Goal: Task Accomplishment & Management: Complete application form

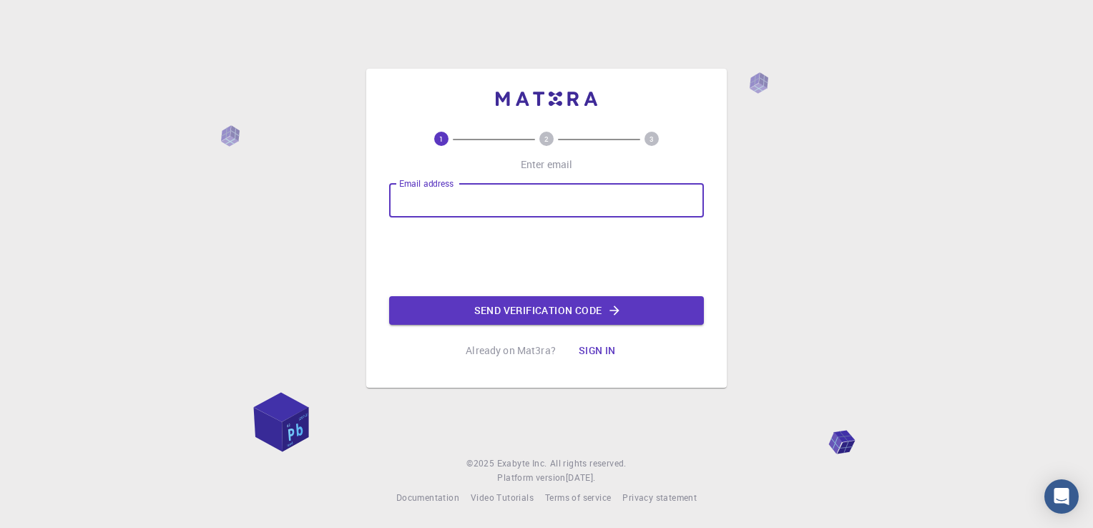
type input "ibrahim.allousi@elev.hassleholm.se"
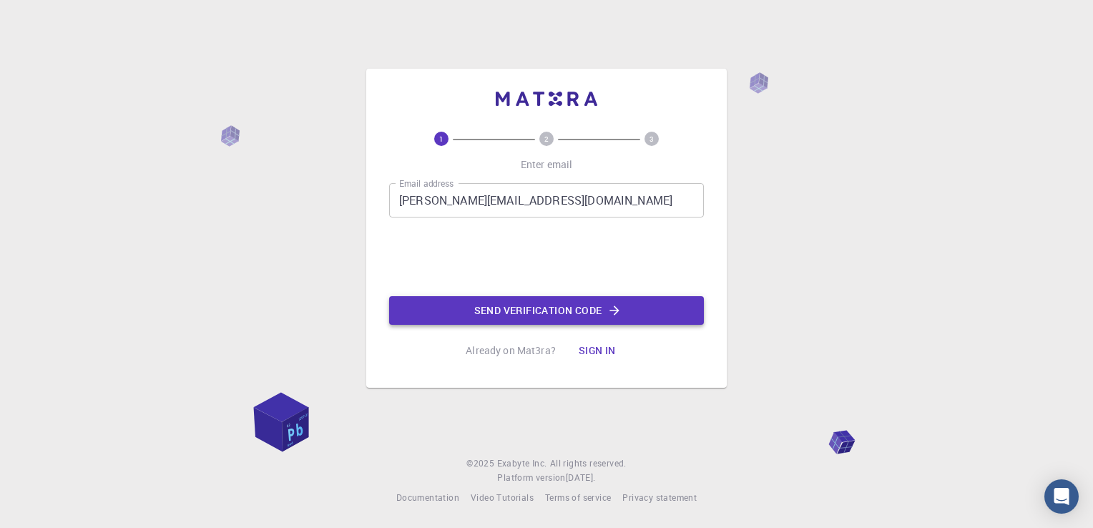
click at [470, 307] on div "Email address ibrahim.allousi@elev.hassleholm.se Email address Send verificatio…" at bounding box center [546, 254] width 315 height 142
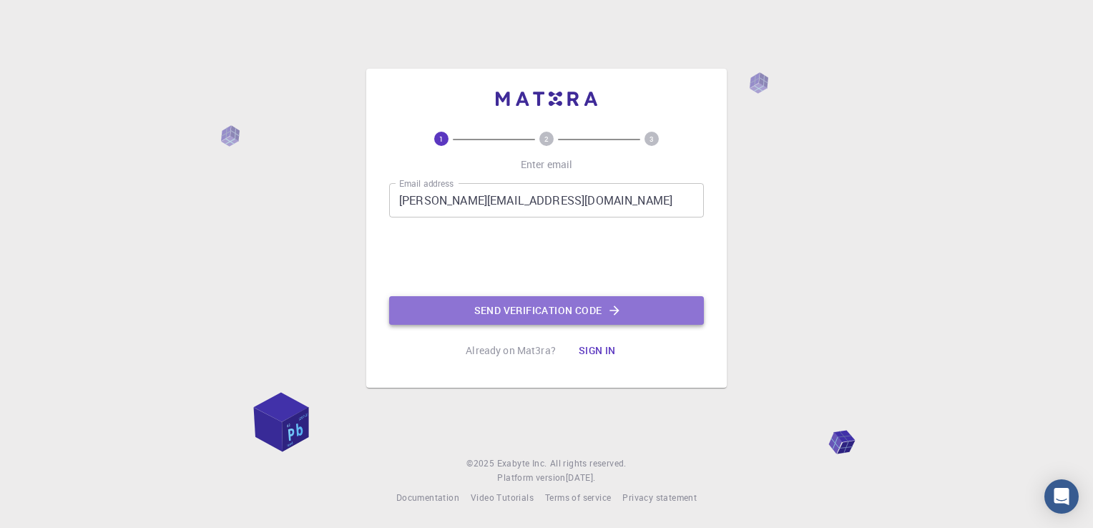
click at [470, 307] on button "Send verification code" at bounding box center [546, 310] width 315 height 29
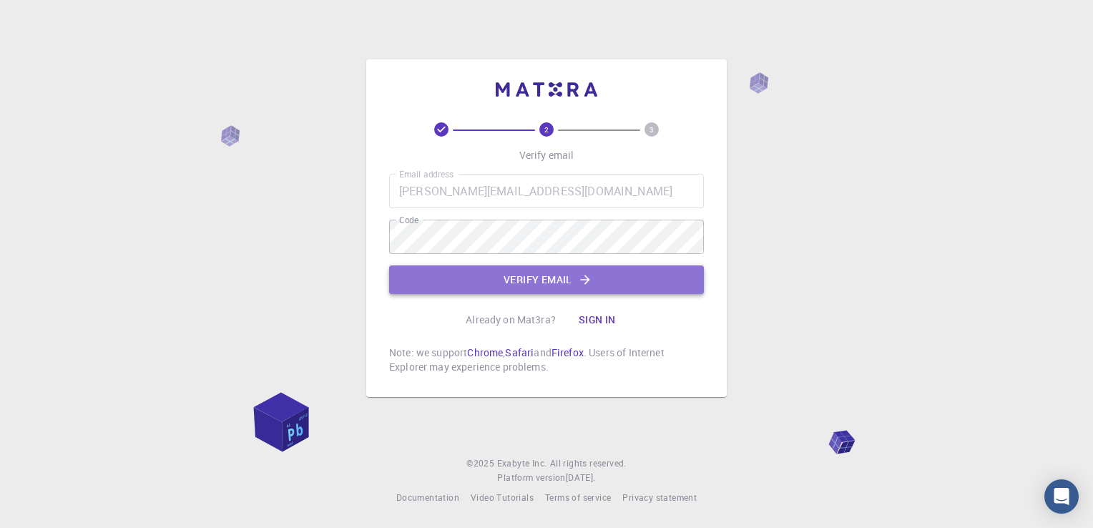
click at [559, 270] on button "Verify email" at bounding box center [546, 279] width 315 height 29
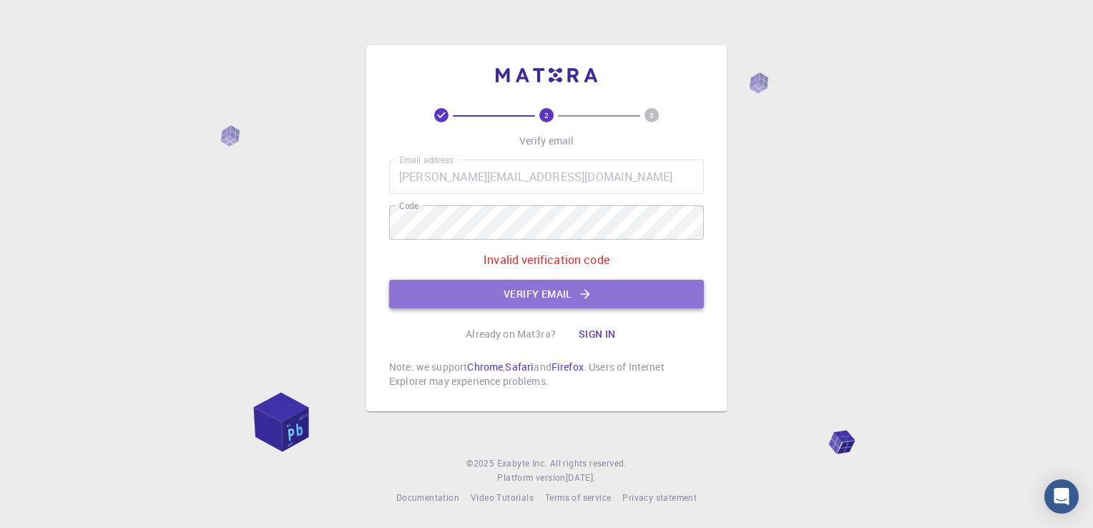
click at [547, 295] on button "Verify email" at bounding box center [546, 294] width 315 height 29
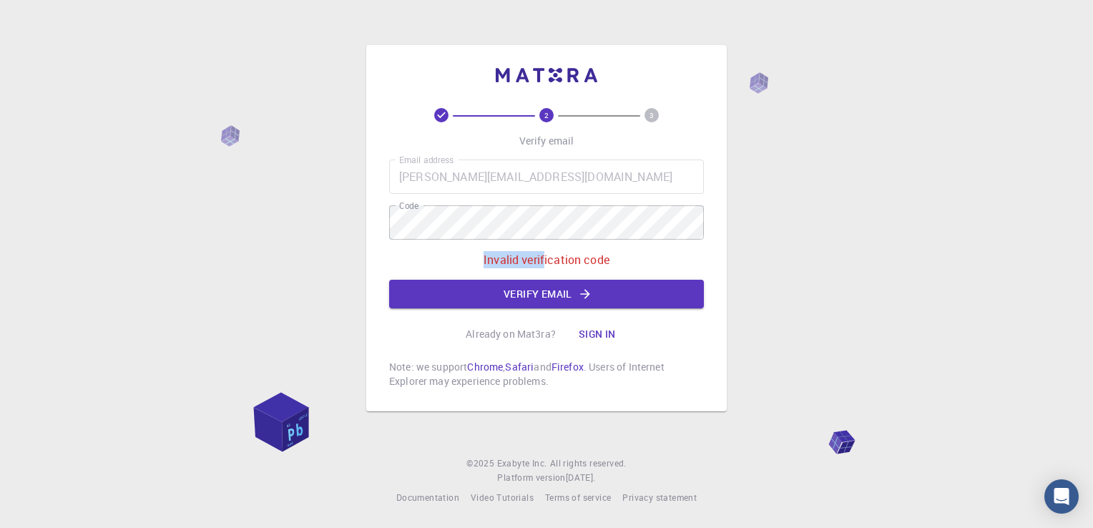
click at [524, 224] on div "Email address ibrahim.allousi@elev.hassleholm.se Email address Code Code Invali…" at bounding box center [546, 234] width 315 height 149
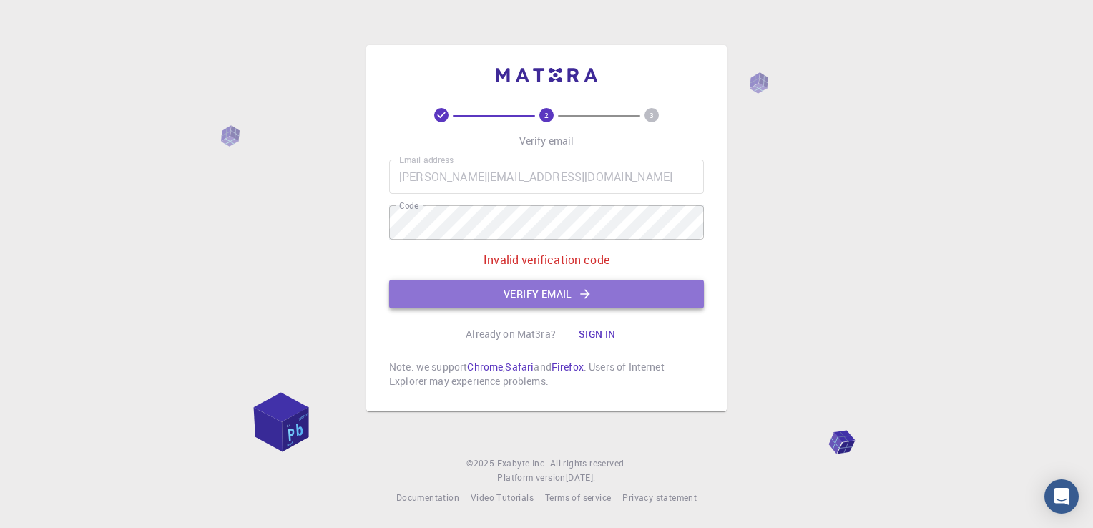
click at [522, 290] on button "Verify email" at bounding box center [546, 294] width 315 height 29
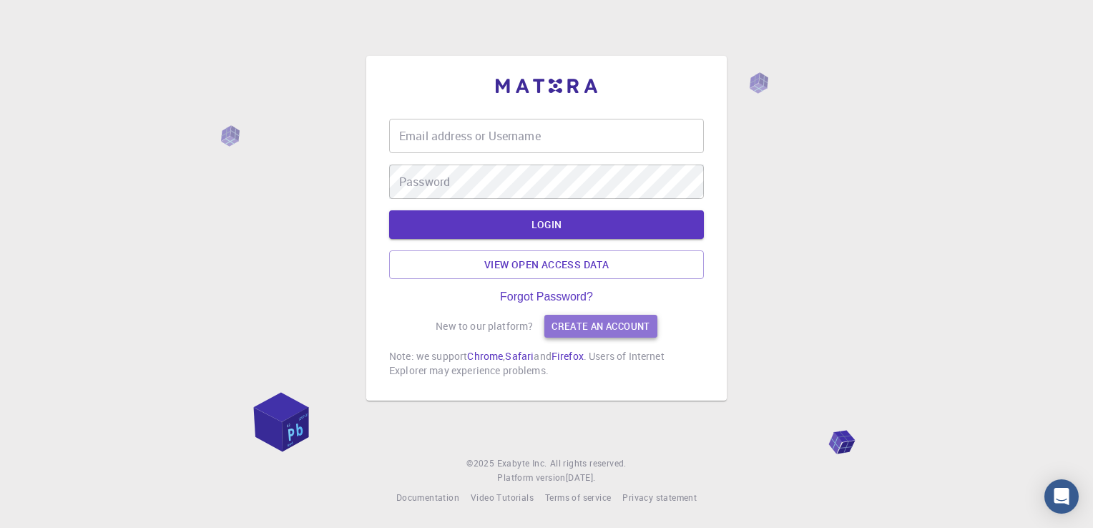
click at [598, 320] on link "Create an account" at bounding box center [600, 326] width 112 height 23
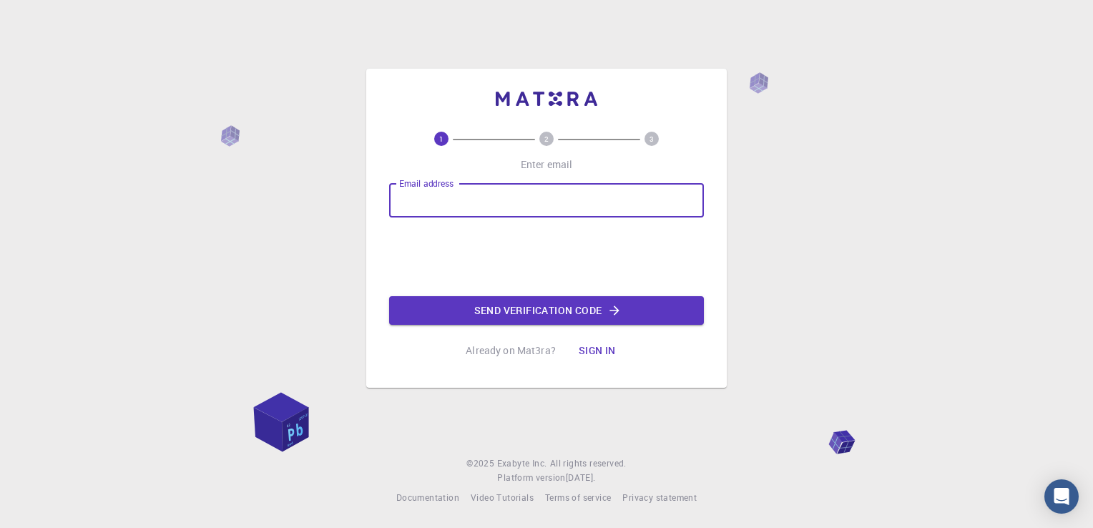
click at [570, 207] on input "Email address" at bounding box center [546, 200] width 315 height 34
type input "brahiimm05@gmail.com"
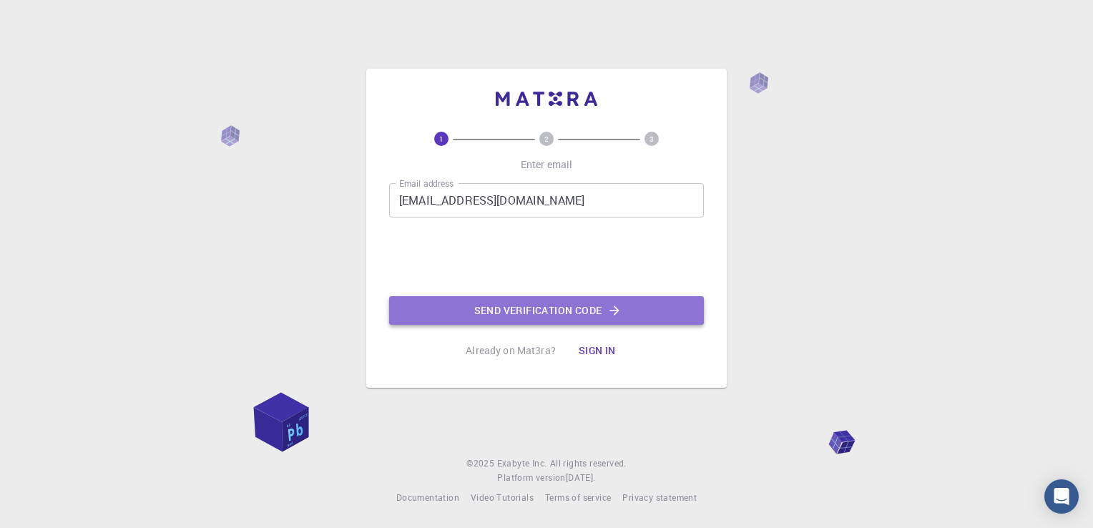
click at [486, 310] on button "Send verification code" at bounding box center [546, 310] width 315 height 29
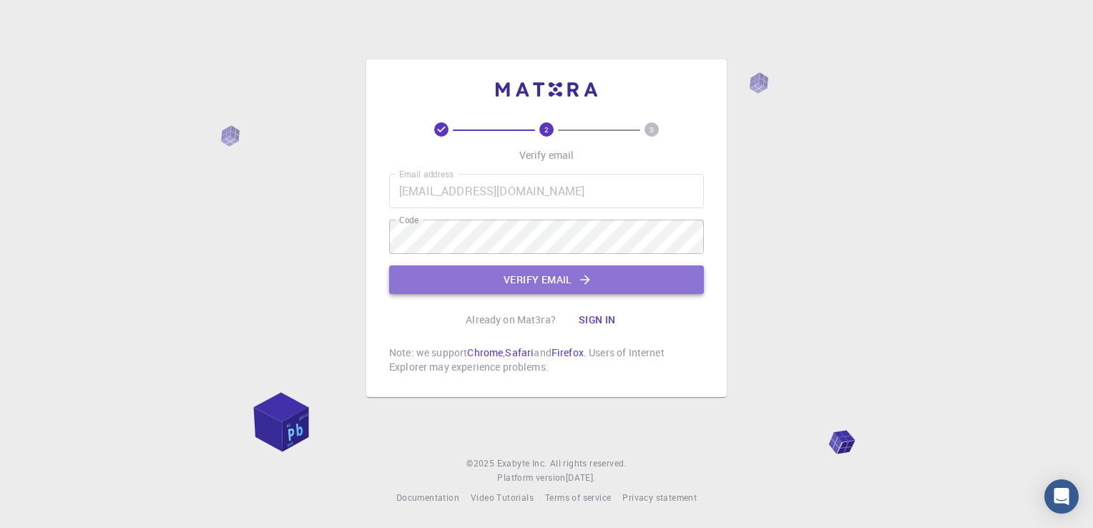
click at [599, 290] on button "Verify email" at bounding box center [546, 279] width 315 height 29
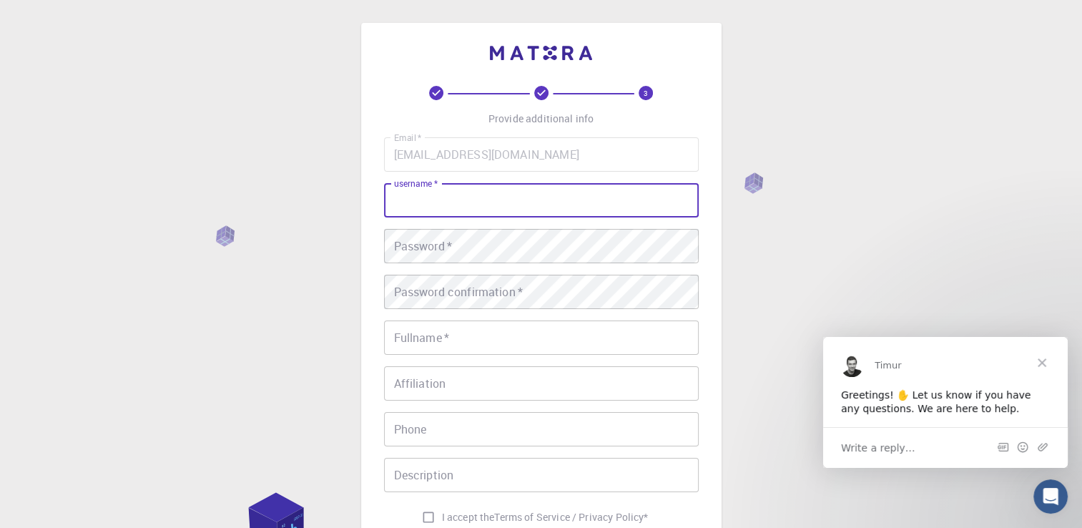
click at [569, 205] on input "username   *" at bounding box center [541, 200] width 315 height 34
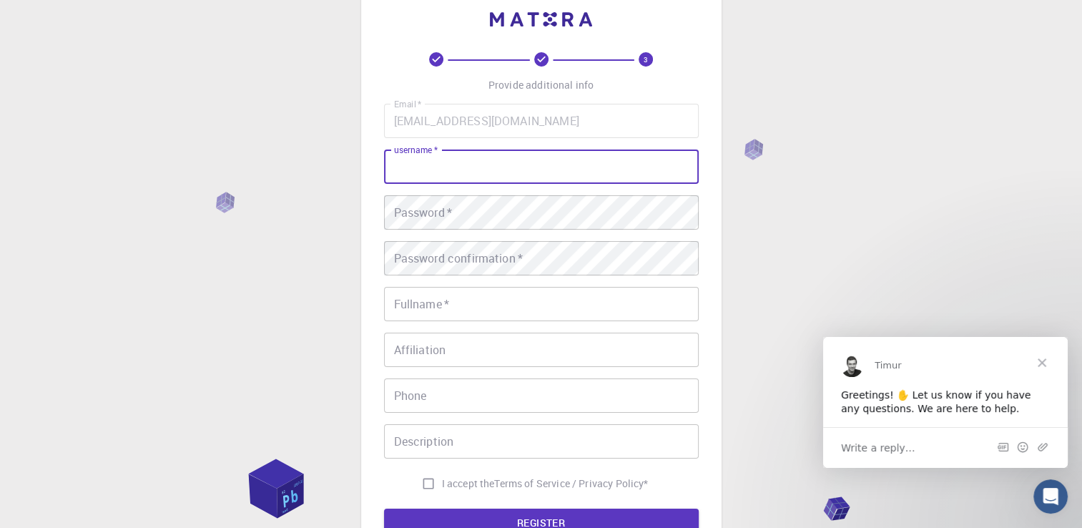
scroll to position [34, 0]
click at [642, 173] on input "username   *" at bounding box center [541, 166] width 315 height 34
type input "ibrahim"
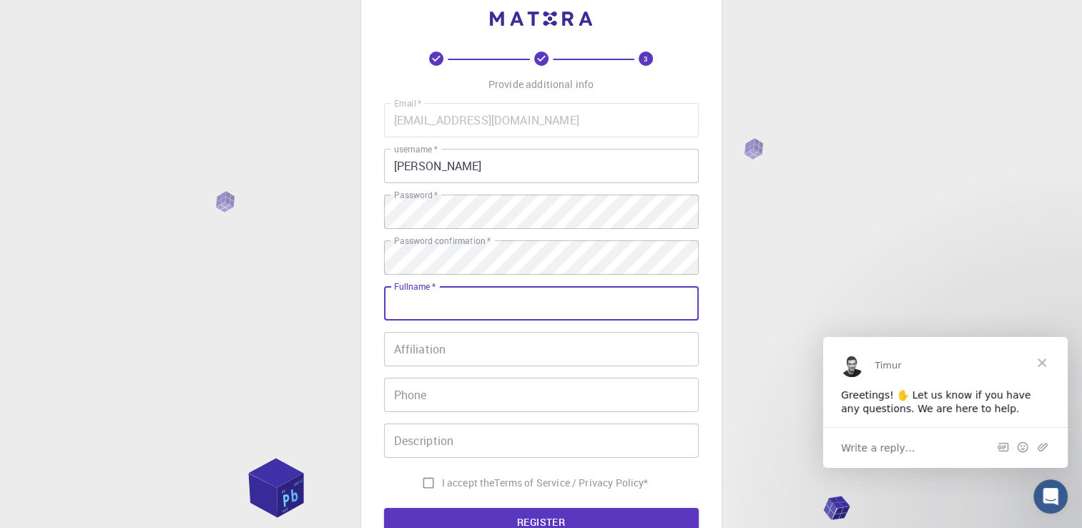
click at [493, 295] on input "Fullname   *" at bounding box center [541, 303] width 315 height 34
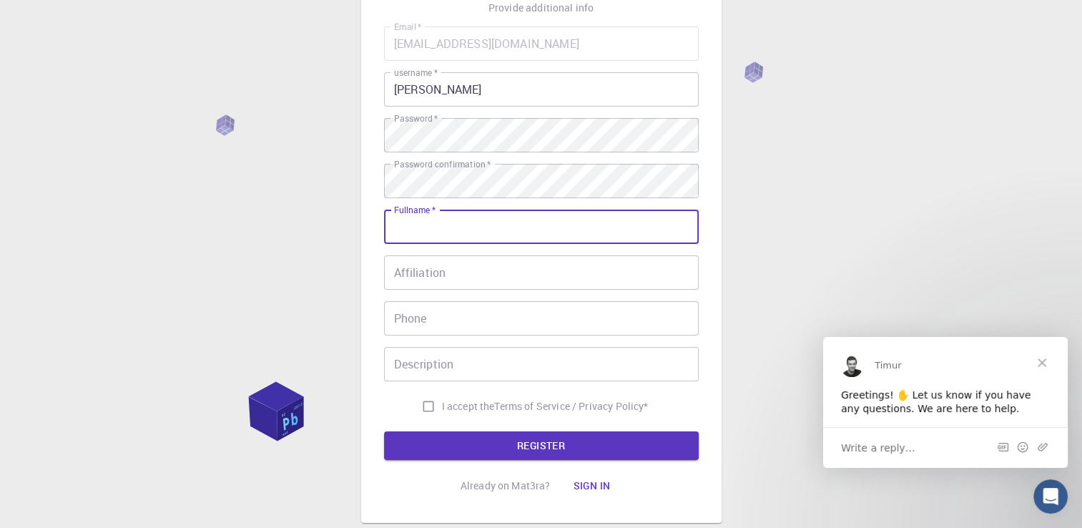
scroll to position [109, 0]
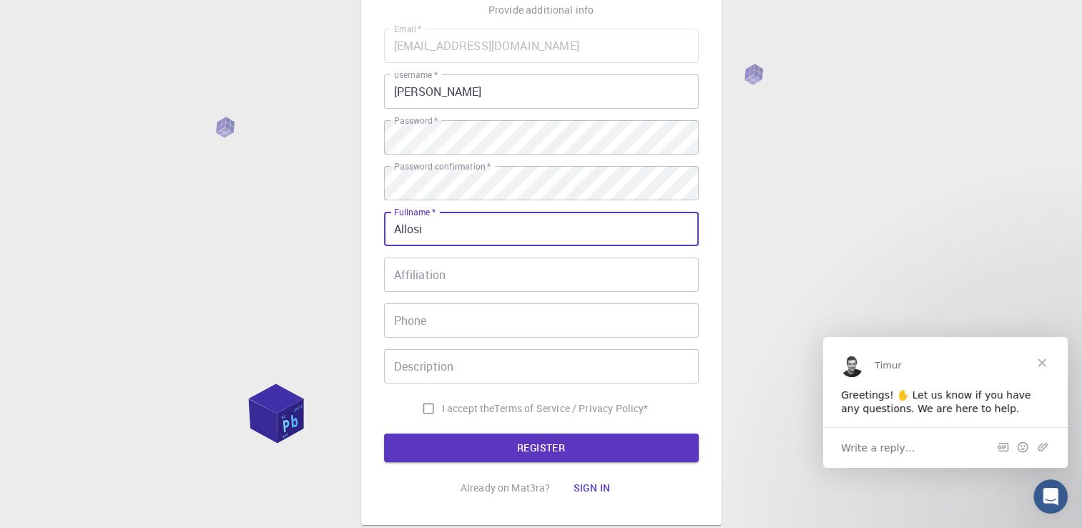
type input "Allosi"
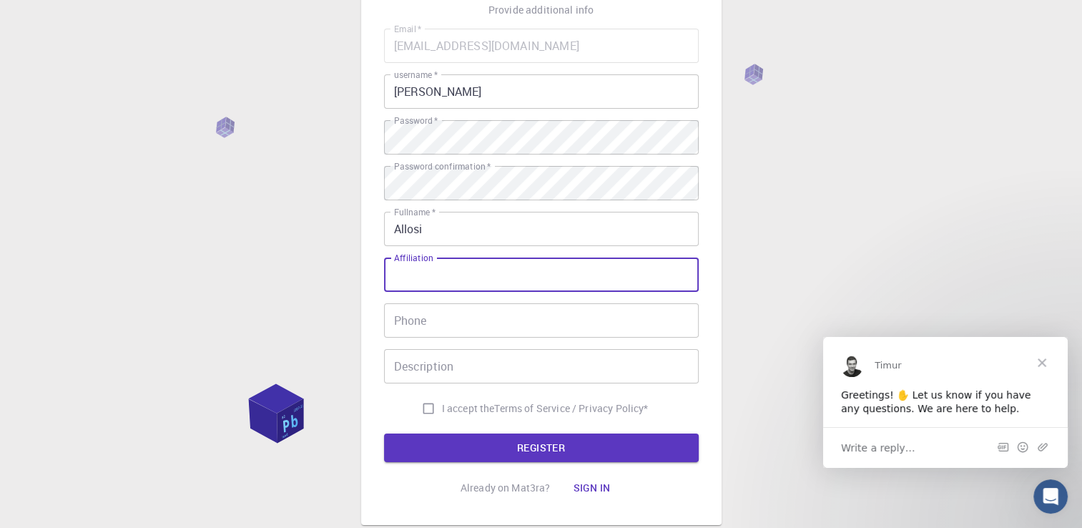
click at [481, 279] on input "Affiliation" at bounding box center [541, 275] width 315 height 34
type input "dator"
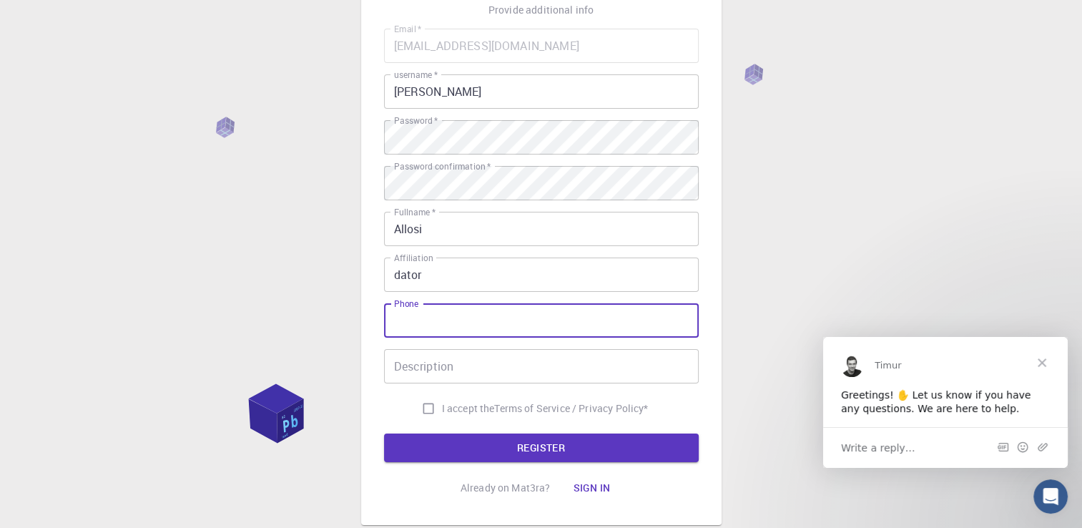
click at [461, 326] on input "Phone" at bounding box center [541, 320] width 315 height 34
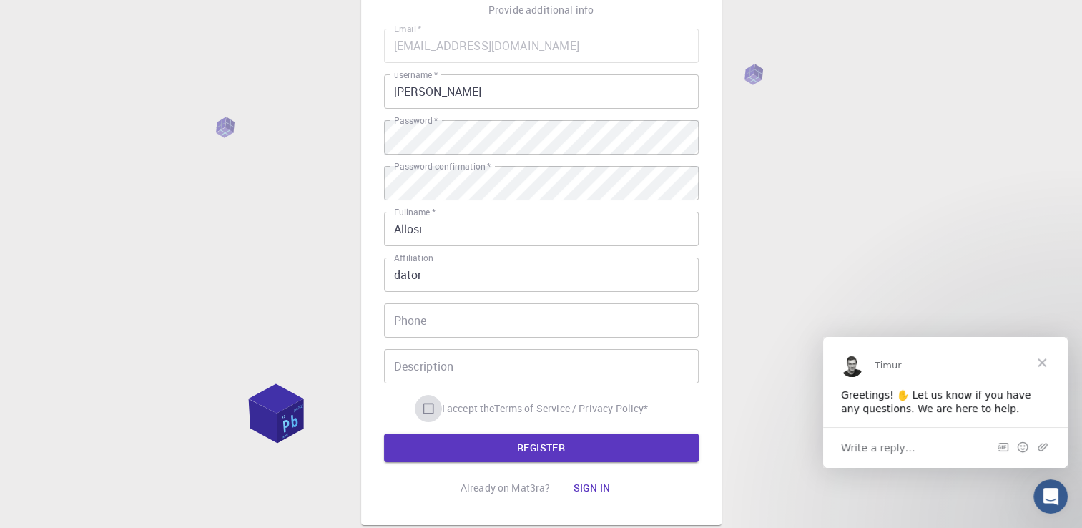
drag, startPoint x: 424, startPoint y: 405, endPoint x: 436, endPoint y: 425, distance: 23.4
click at [436, 425] on form "Email   * brahiimm05@gmail.com Email   * username   * ibrahim username   * Pass…" at bounding box center [541, 246] width 315 height 434
click at [421, 400] on input "I accept the Terms of Service / Privacy Policy *" at bounding box center [428, 408] width 27 height 27
checkbox input "true"
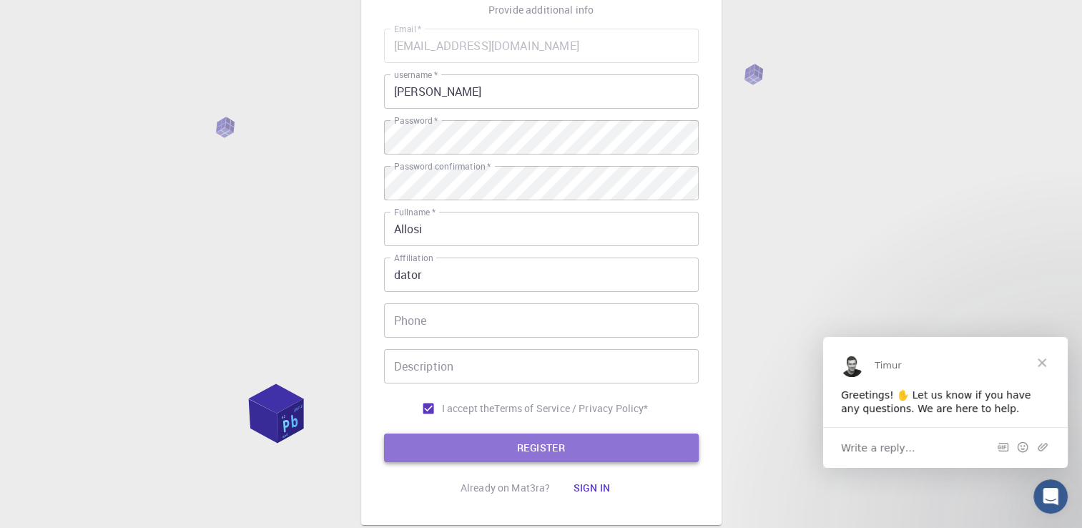
click at [442, 435] on button "REGISTER" at bounding box center [541, 448] width 315 height 29
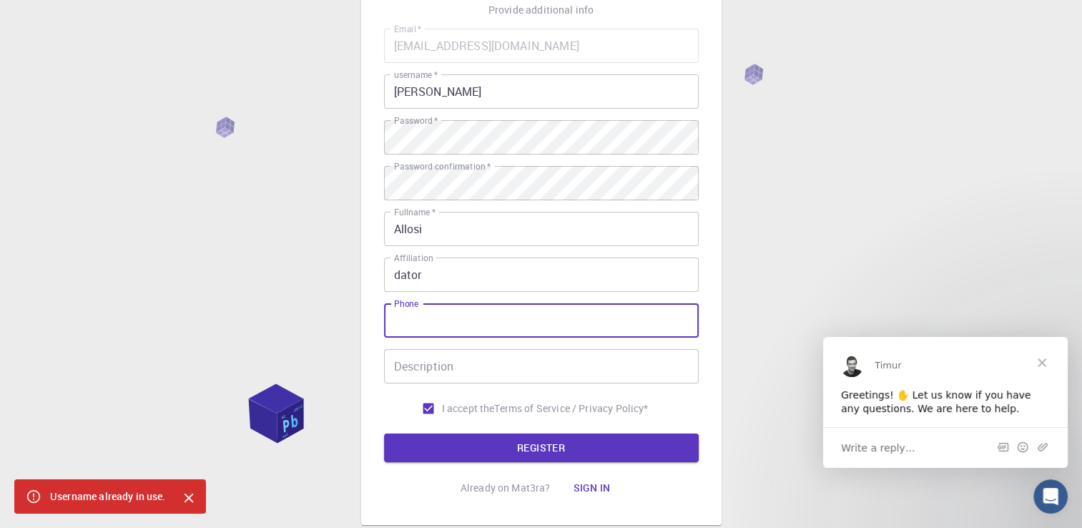
click at [449, 328] on input "Phone" at bounding box center [541, 320] width 315 height 34
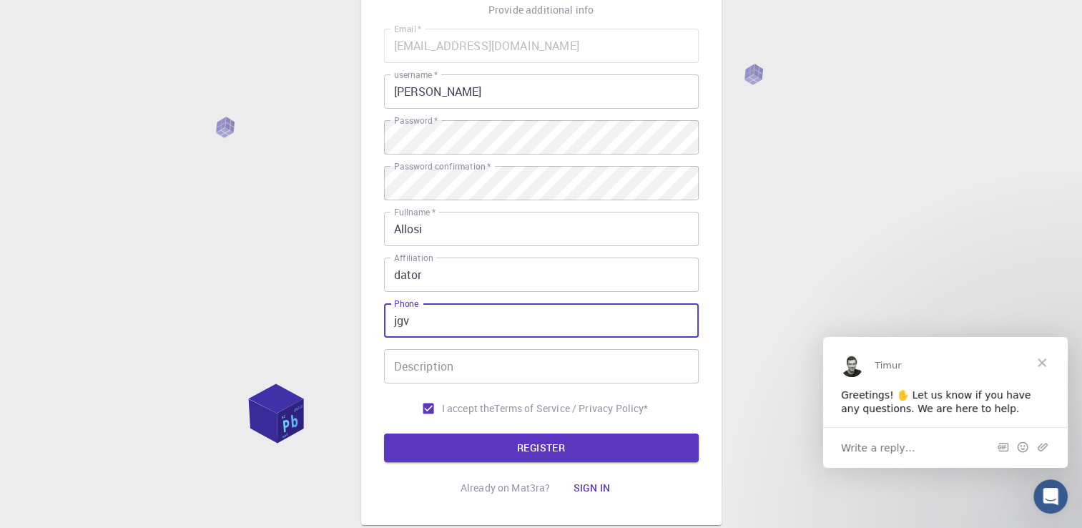
type input "jgv"
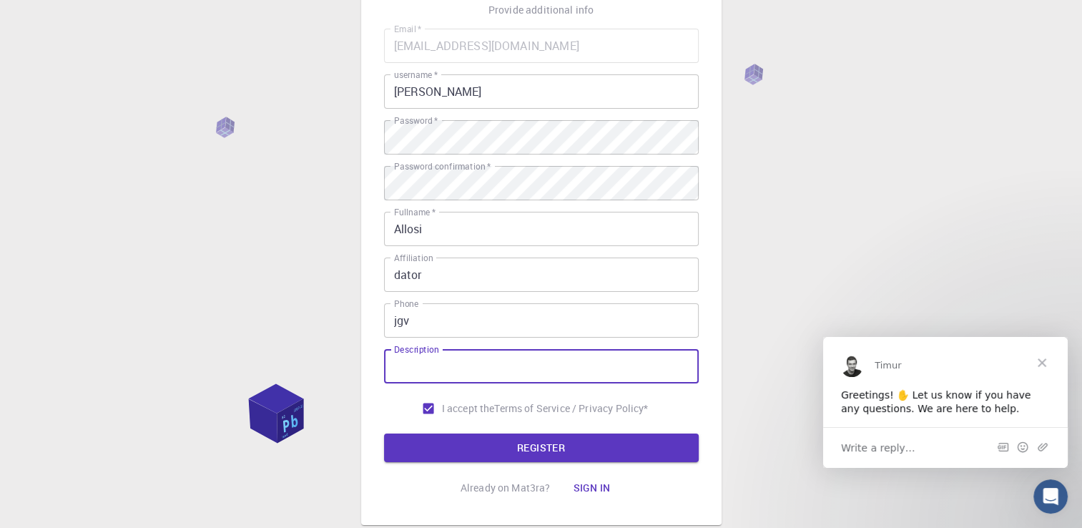
click at [444, 377] on input "Description" at bounding box center [541, 366] width 315 height 34
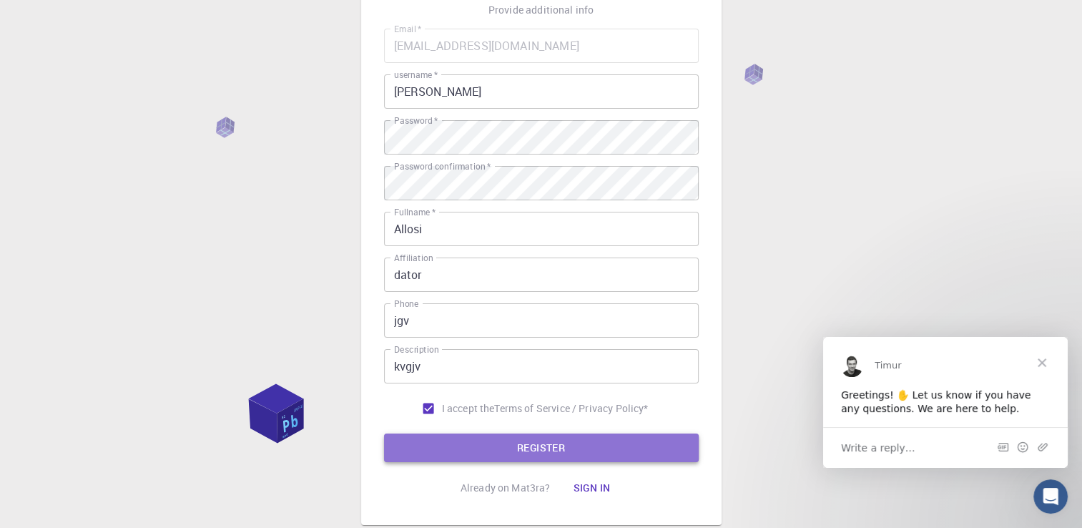
click at [501, 448] on button "REGISTER" at bounding box center [541, 448] width 315 height 29
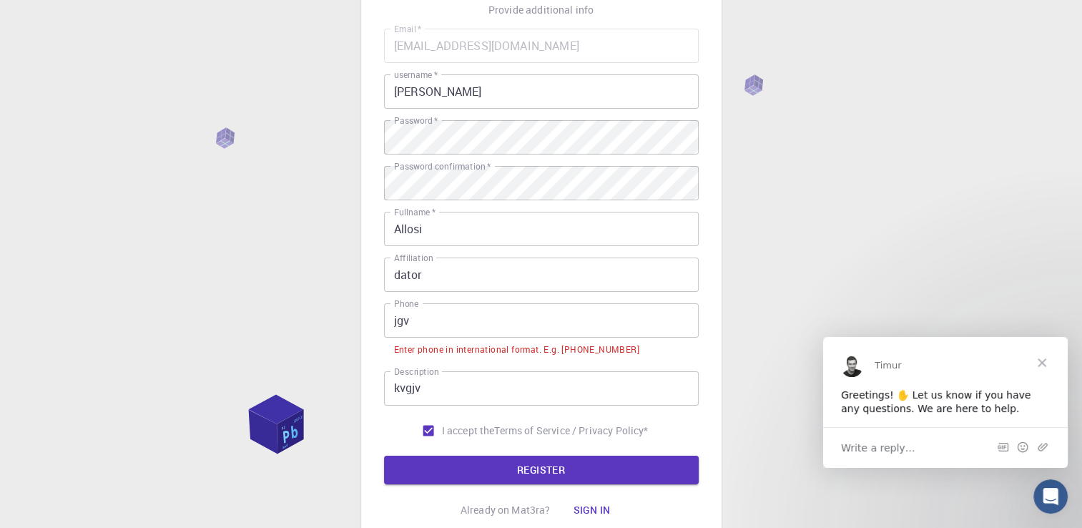
click at [512, 385] on input "kvgjv" at bounding box center [541, 388] width 315 height 34
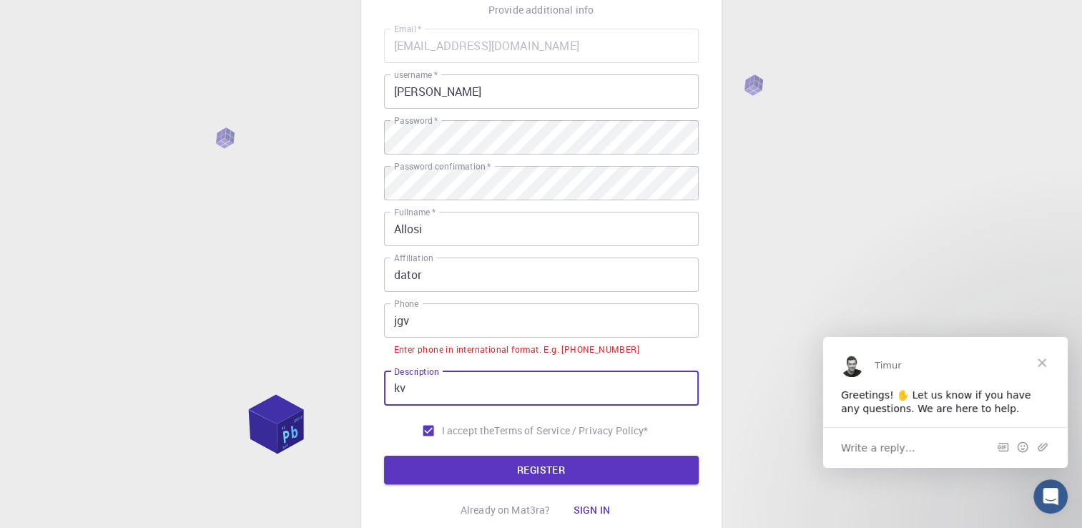
type input "k"
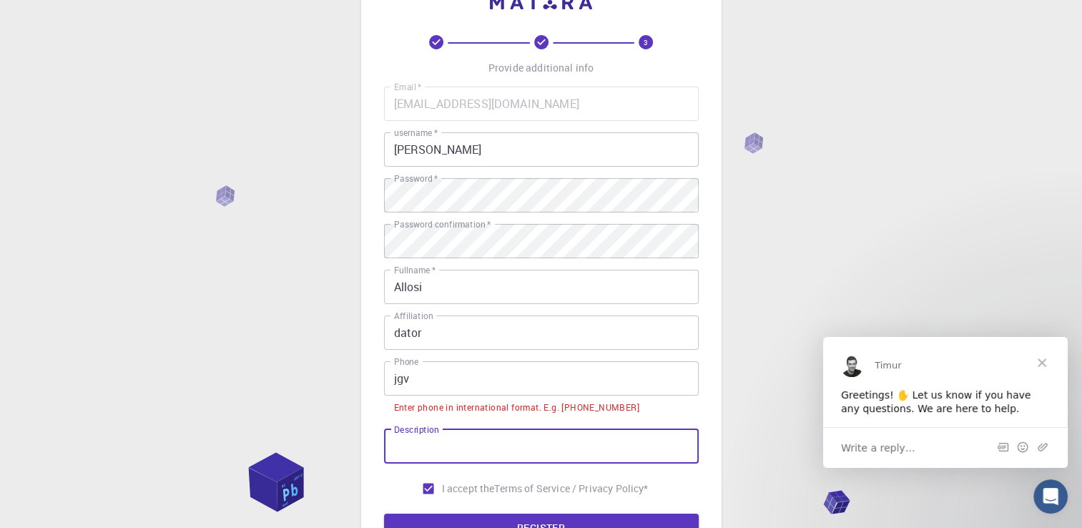
scroll to position [52, 0]
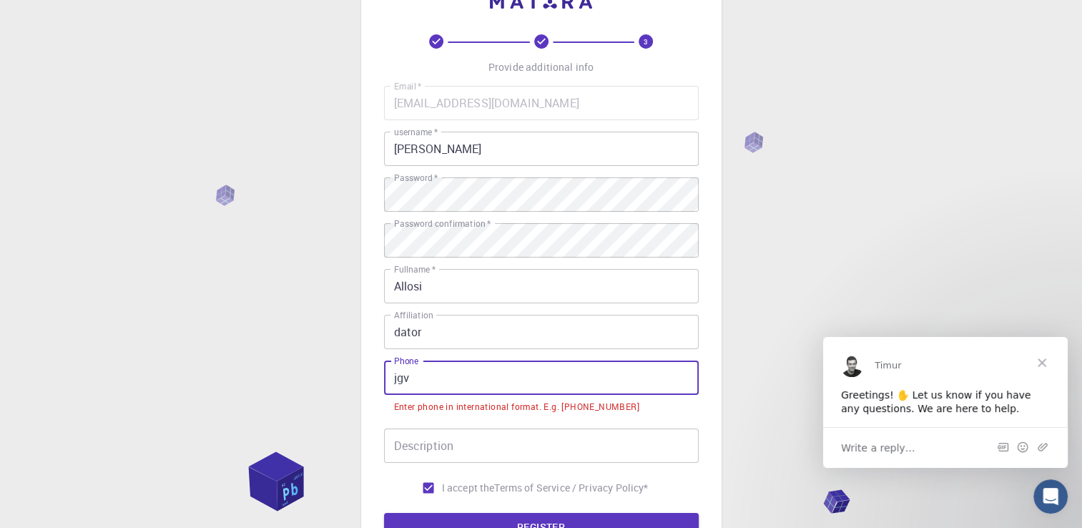
click at [512, 385] on input "jgv" at bounding box center [541, 378] width 315 height 34
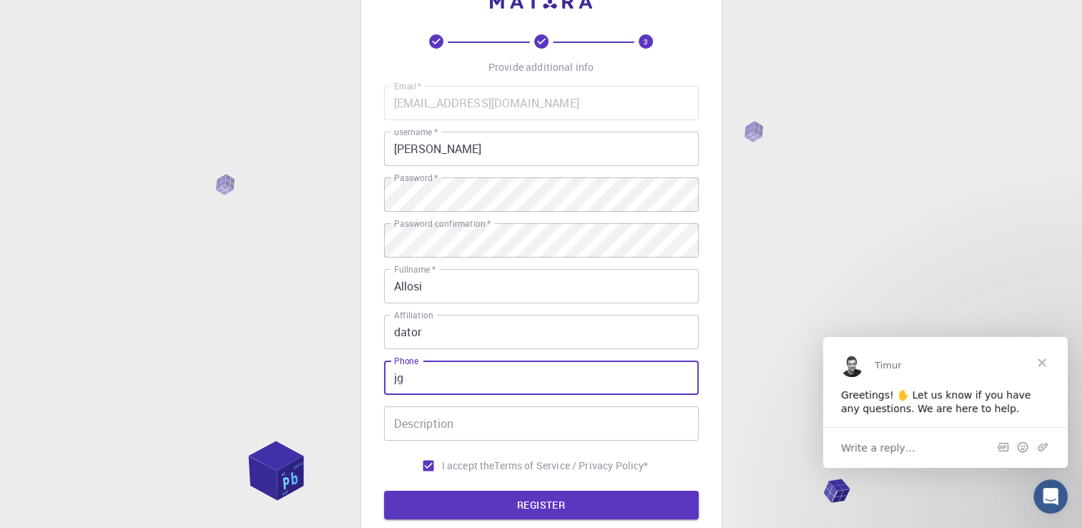
type input "j"
click at [1048, 352] on span "Close" at bounding box center [1043, 362] width 52 height 52
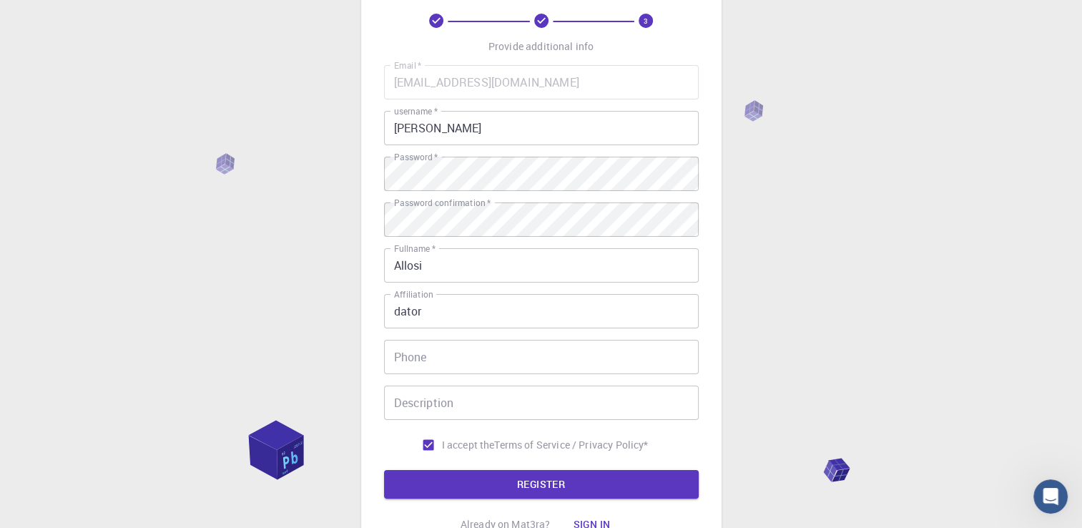
scroll to position [0, 0]
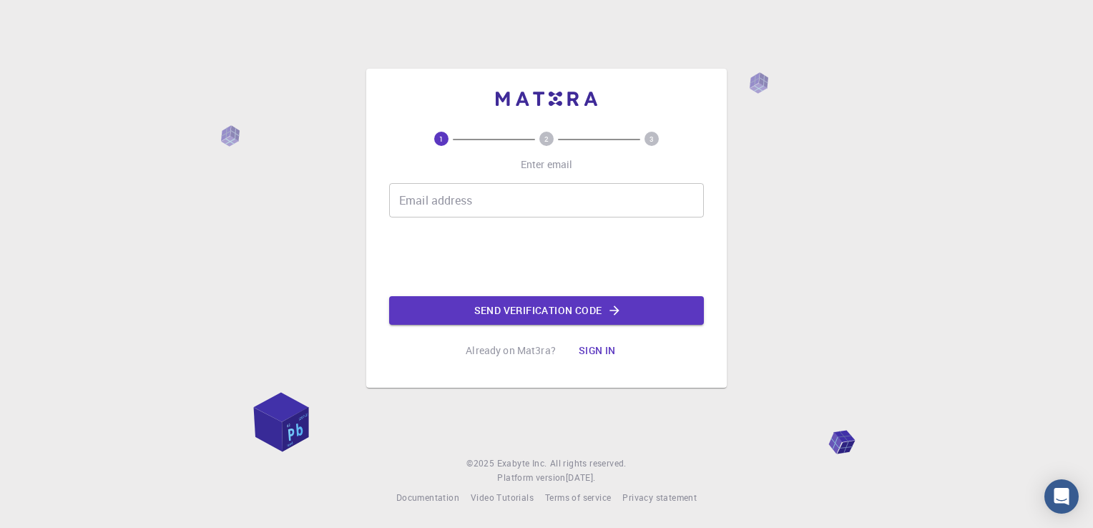
click at [599, 347] on button "Sign in" at bounding box center [597, 350] width 60 height 29
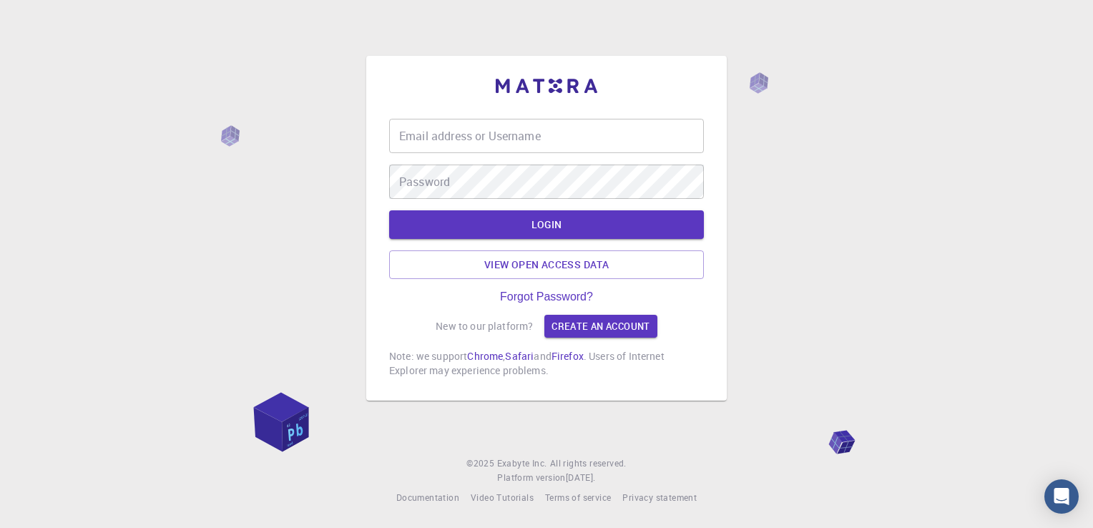
click at [549, 143] on div "Email address or Username Email address or Username Password Password" at bounding box center [546, 159] width 315 height 80
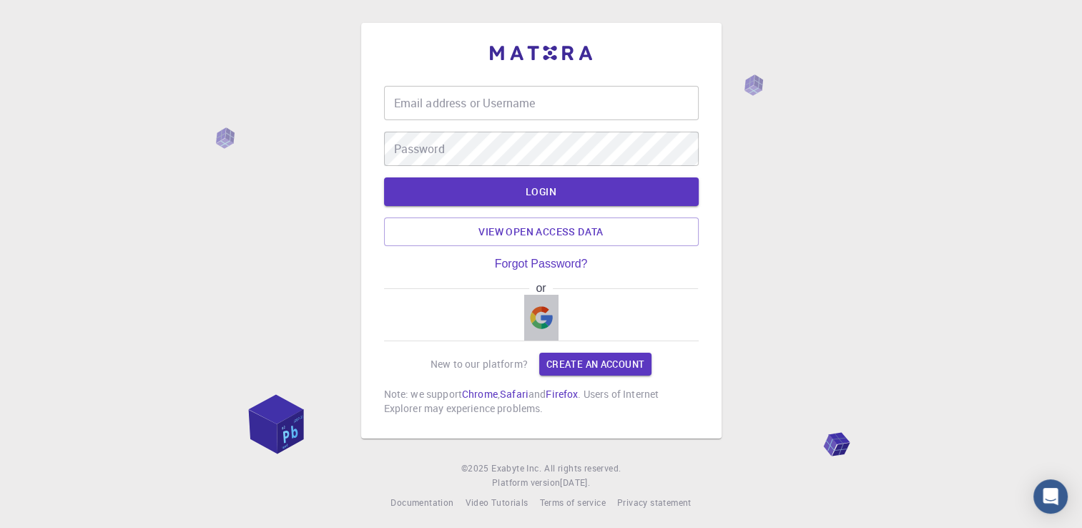
click at [540, 304] on button "button" at bounding box center [541, 318] width 34 height 46
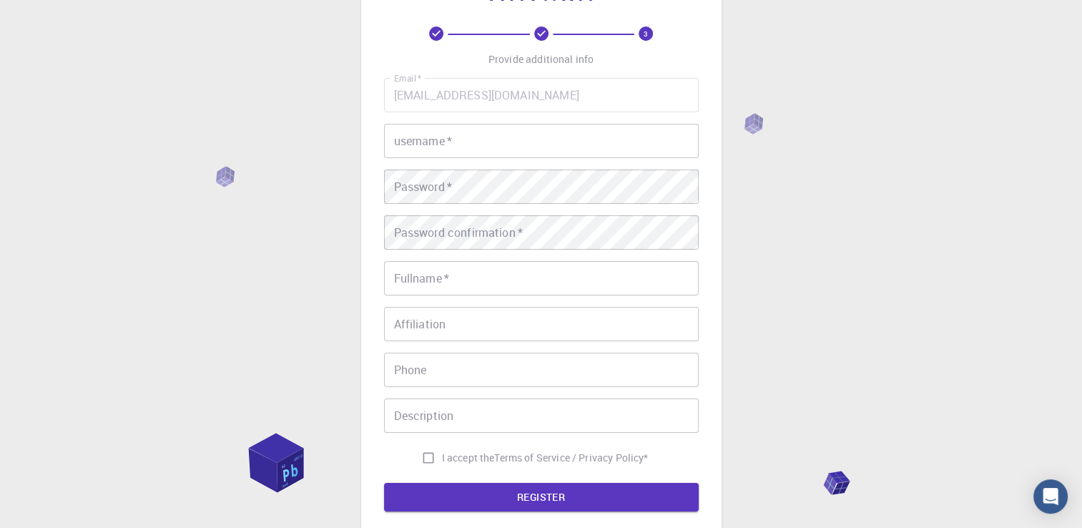
scroll to position [60, 0]
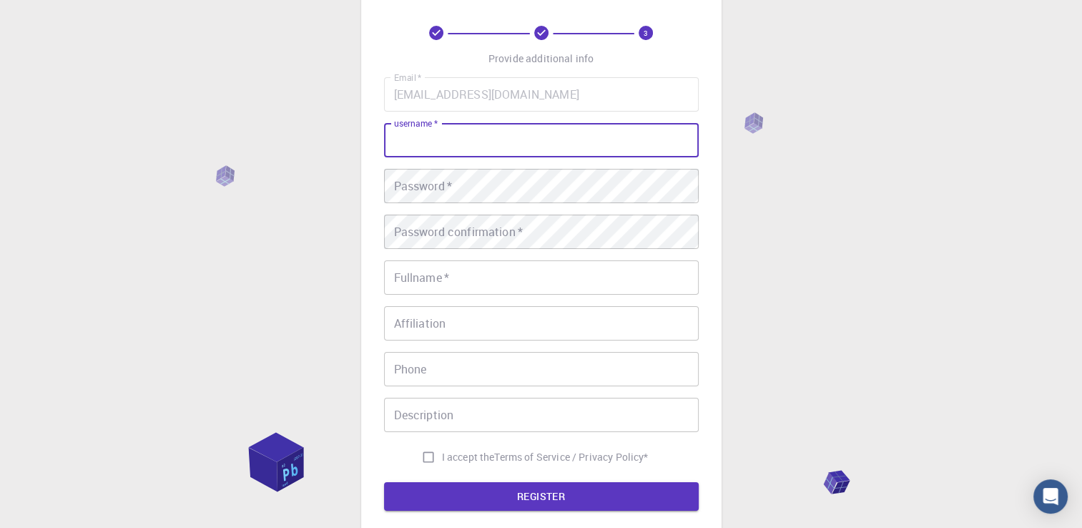
click at [561, 147] on input "username   *" at bounding box center [541, 140] width 315 height 34
type input "ibrahim"
type input "Allosi"
type input "dator"
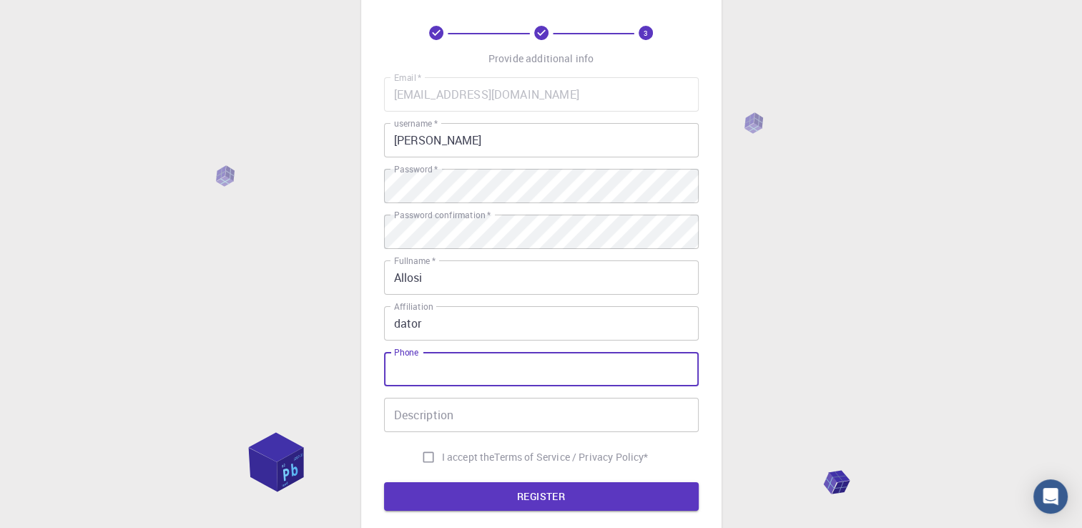
click at [438, 358] on input "Phone" at bounding box center [541, 369] width 315 height 34
type input "0763066247"
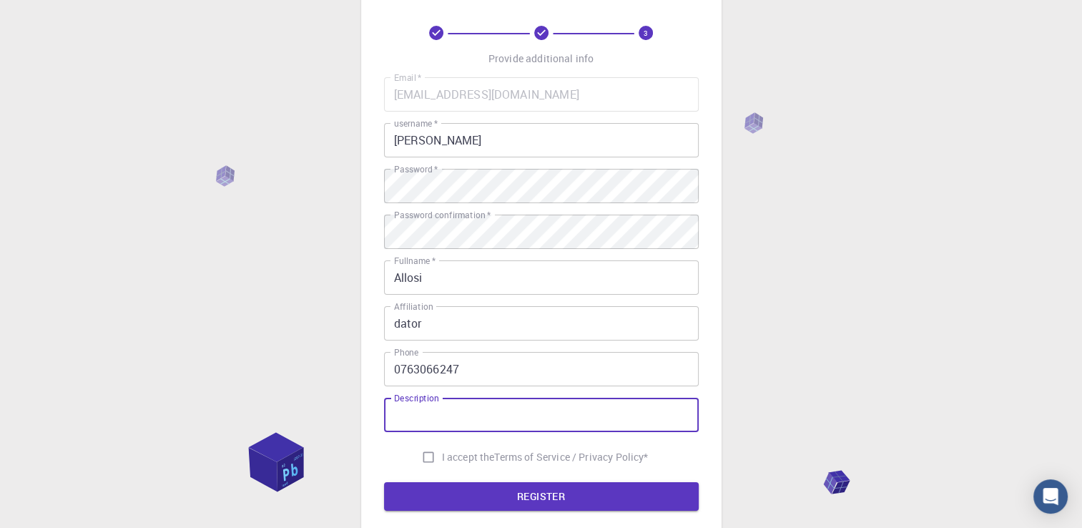
click at [547, 405] on input "Description" at bounding box center [541, 415] width 315 height 34
type input "mk"
drag, startPoint x: 421, startPoint y: 450, endPoint x: 426, endPoint y: 456, distance: 8.6
click at [426, 456] on input "I accept the Terms of Service / Privacy Policy *" at bounding box center [428, 457] width 27 height 27
checkbox input "true"
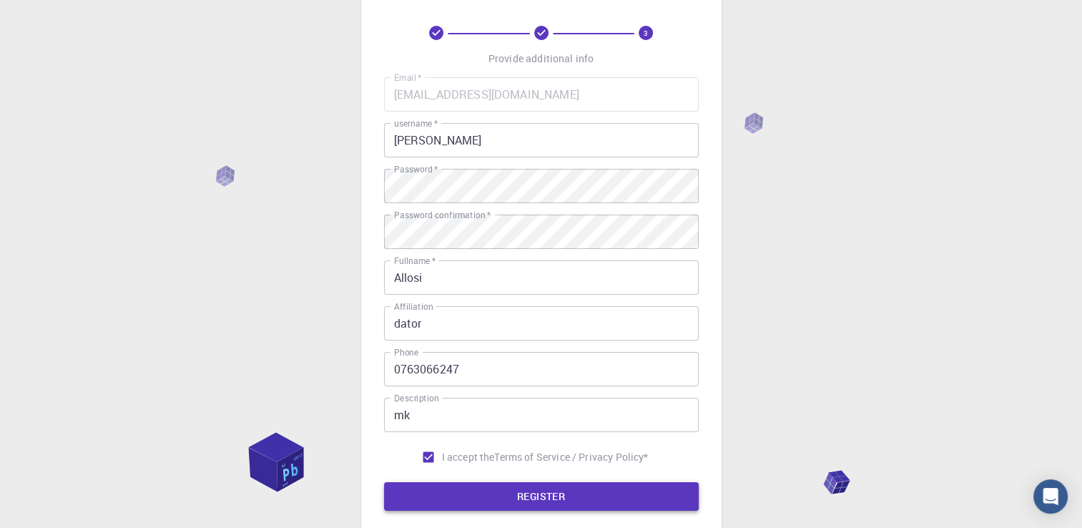
drag, startPoint x: 426, startPoint y: 456, endPoint x: 450, endPoint y: 492, distance: 42.9
click at [450, 492] on form "Email   * brahiimm05@gmail.com Email   * username   * ibrahim username   * Pass…" at bounding box center [541, 294] width 315 height 434
click at [450, 492] on button "REGISTER" at bounding box center [541, 496] width 315 height 29
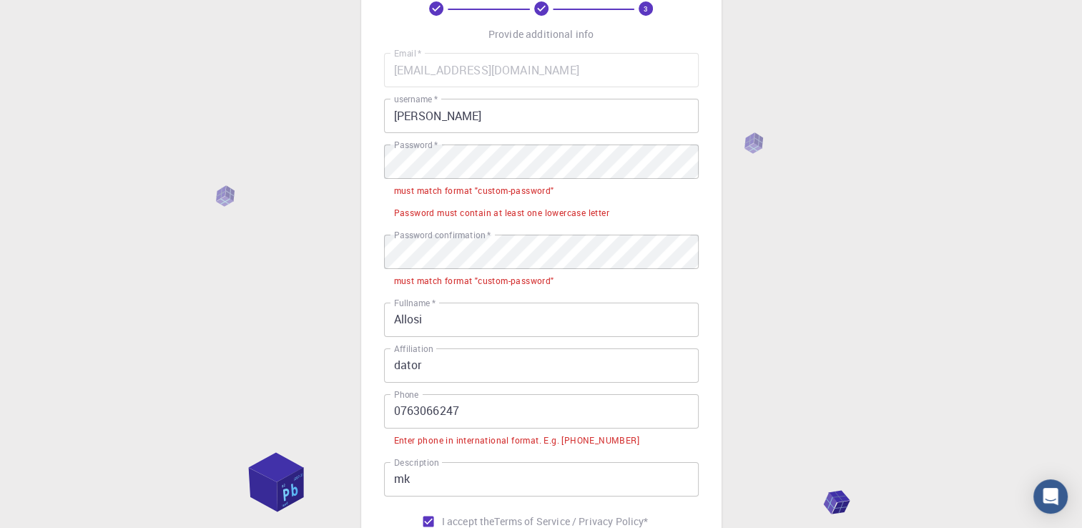
scroll to position [85, 0]
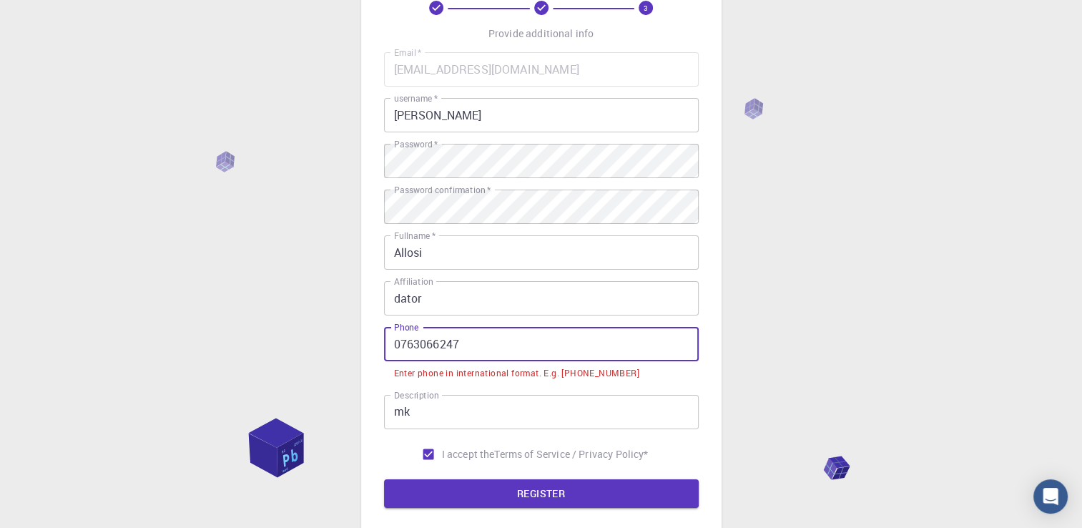
click at [395, 339] on input "0763066247" at bounding box center [541, 344] width 315 height 34
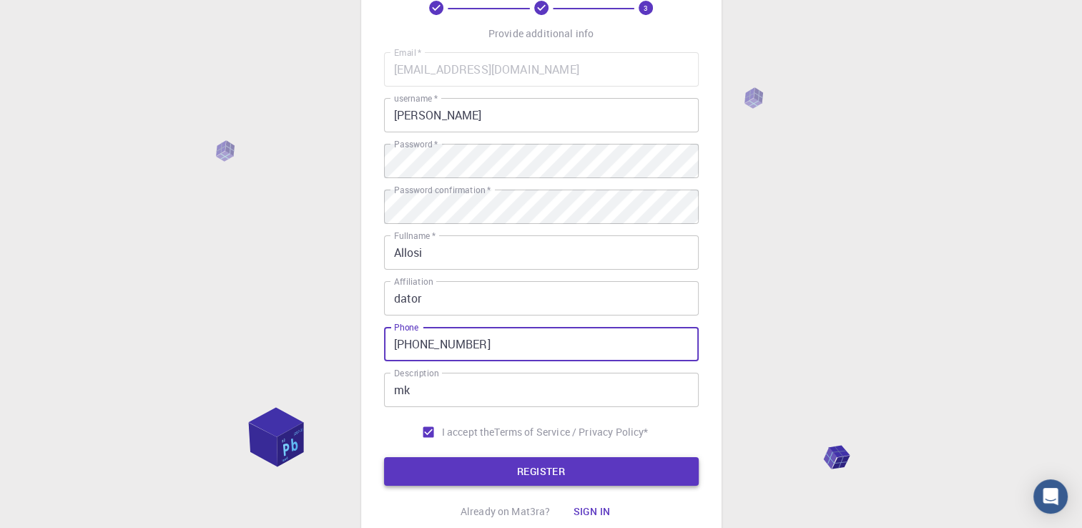
type input "+460763066247"
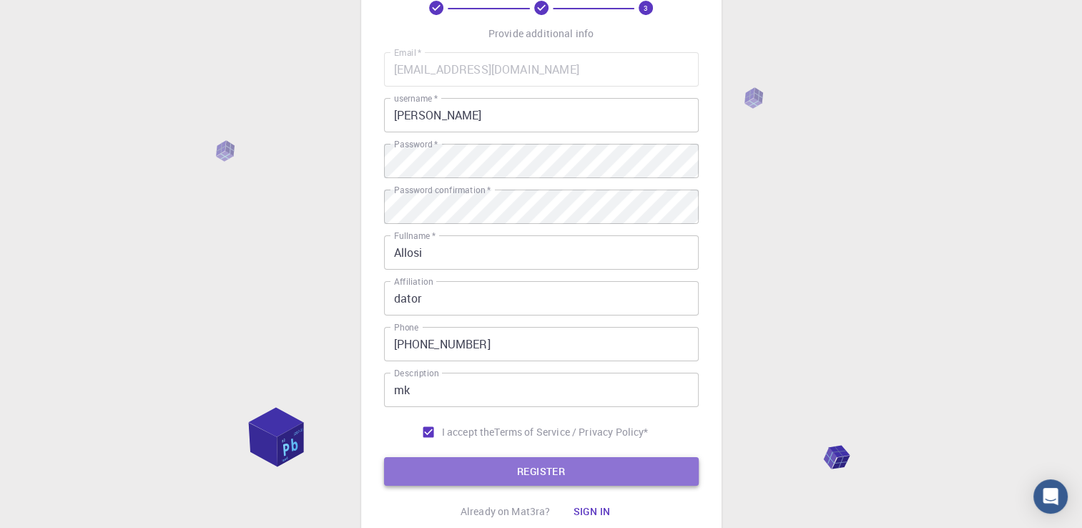
click at [463, 462] on button "REGISTER" at bounding box center [541, 471] width 315 height 29
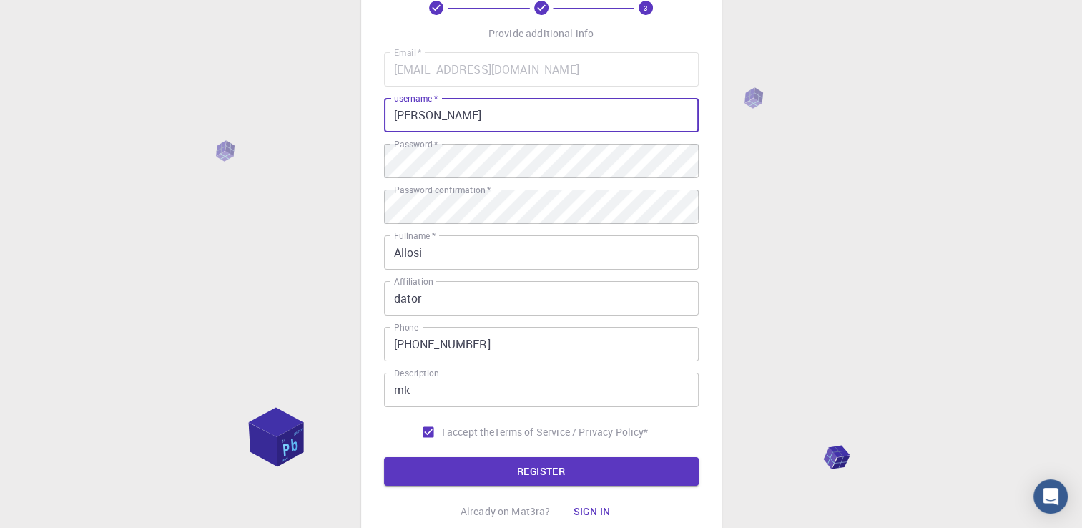
click at [501, 122] on input "ibrahim" at bounding box center [541, 115] width 315 height 34
type input "ibrahimk"
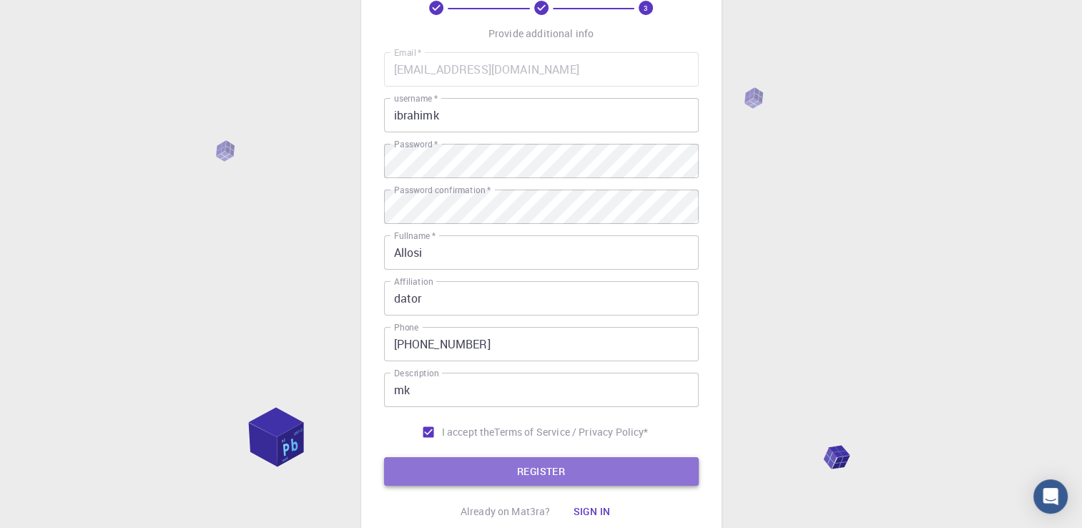
click at [504, 465] on button "REGISTER" at bounding box center [541, 471] width 315 height 29
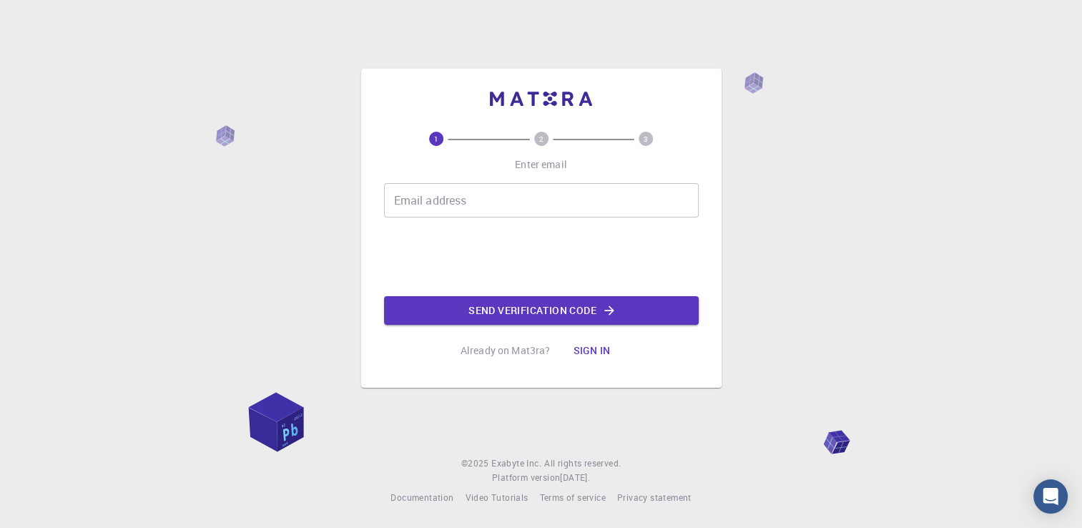
scroll to position [0, 0]
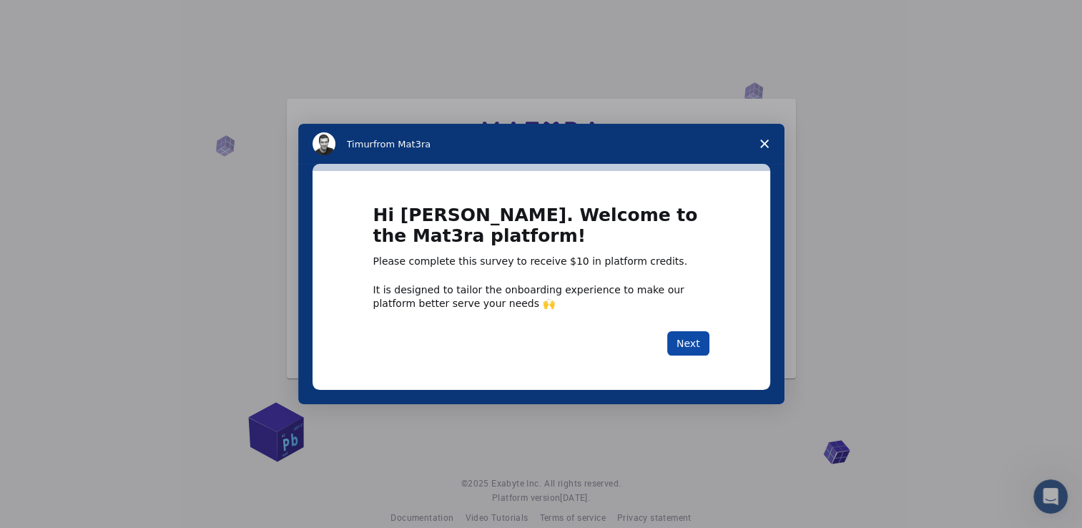
click at [687, 344] on button "Next" at bounding box center [688, 343] width 42 height 24
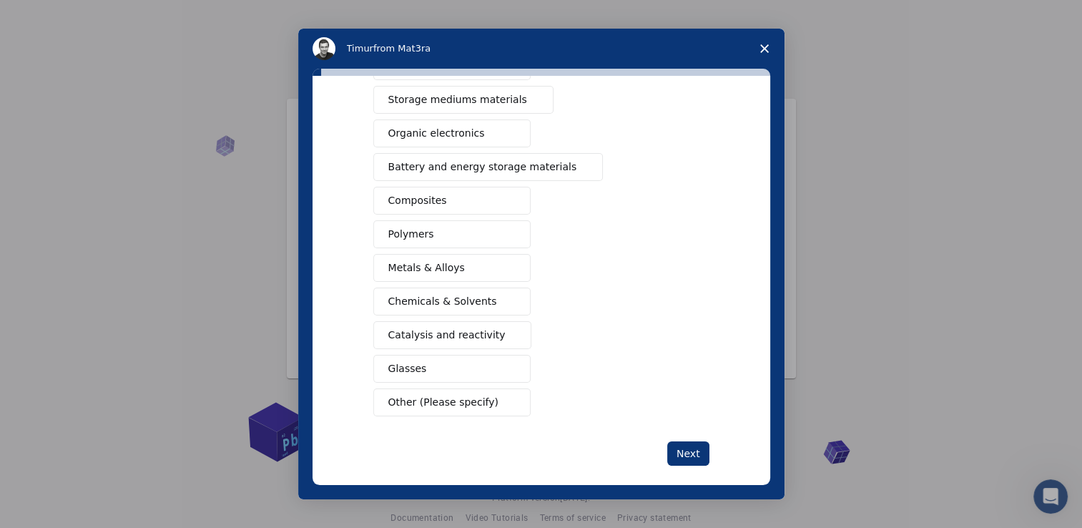
scroll to position [158, 0]
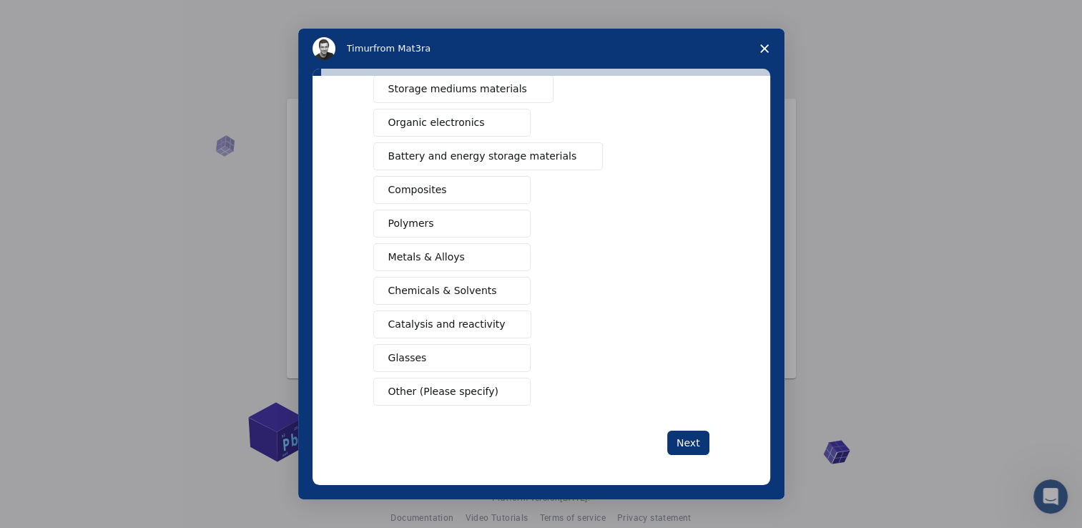
drag, startPoint x: 476, startPoint y: 360, endPoint x: 411, endPoint y: 379, distance: 67.9
click at [411, 379] on div "Semiconductors Solar energy materials Storage mediums materials Organic electro…" at bounding box center [541, 207] width 336 height 398
drag, startPoint x: 411, startPoint y: 379, endPoint x: 705, endPoint y: 427, distance: 297.9
click at [705, 427] on div "What type(s) of materials are you interested in? Semiconductors Solar energy ma…" at bounding box center [541, 203] width 336 height 503
drag, startPoint x: 717, startPoint y: 431, endPoint x: 692, endPoint y: 439, distance: 26.5
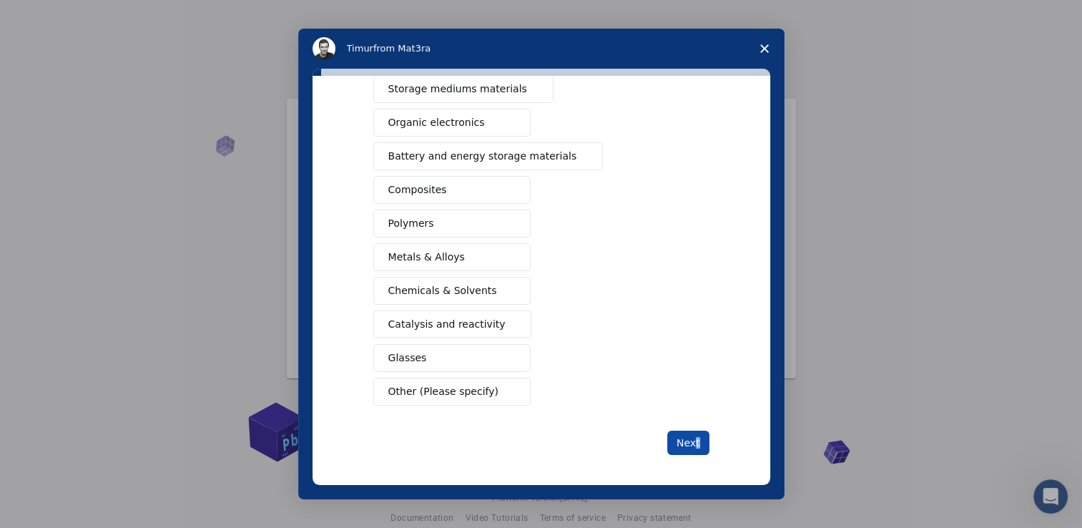
click at [692, 439] on div "What type(s) of materials are you interested in? Semiconductors Solar energy ma…" at bounding box center [542, 280] width 458 height 409
click at [692, 439] on button "Next" at bounding box center [688, 443] width 42 height 24
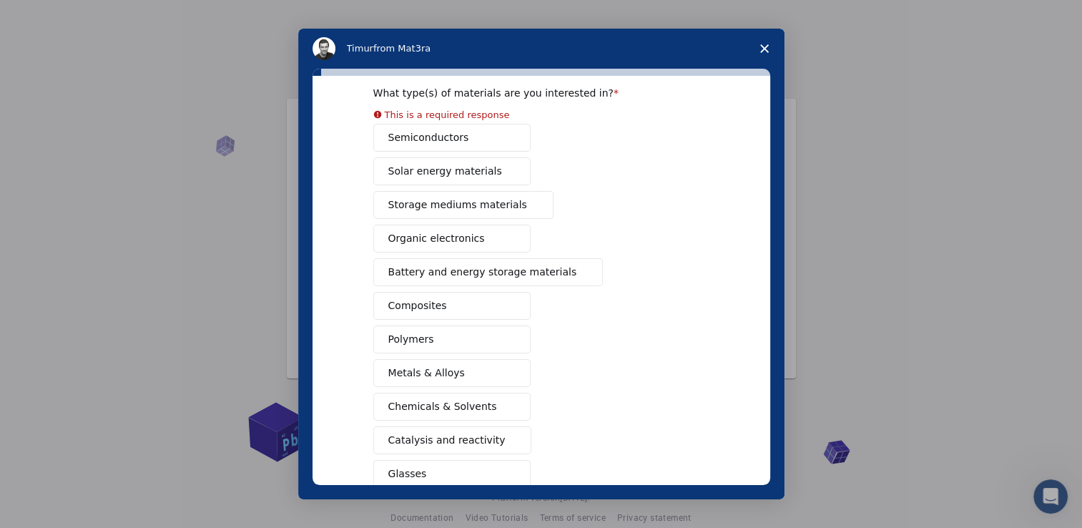
scroll to position [0, 0]
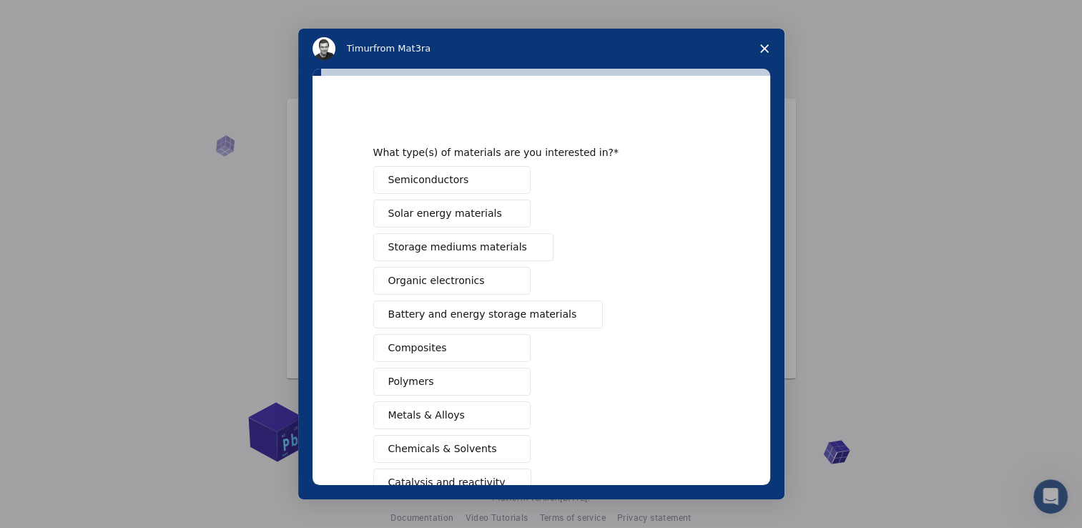
click at [405, 201] on div "Semiconductors Solar energy materials Storage mediums materials Organic electro…" at bounding box center [541, 365] width 336 height 398
click at [405, 201] on button "Solar energy materials" at bounding box center [451, 214] width 157 height 28
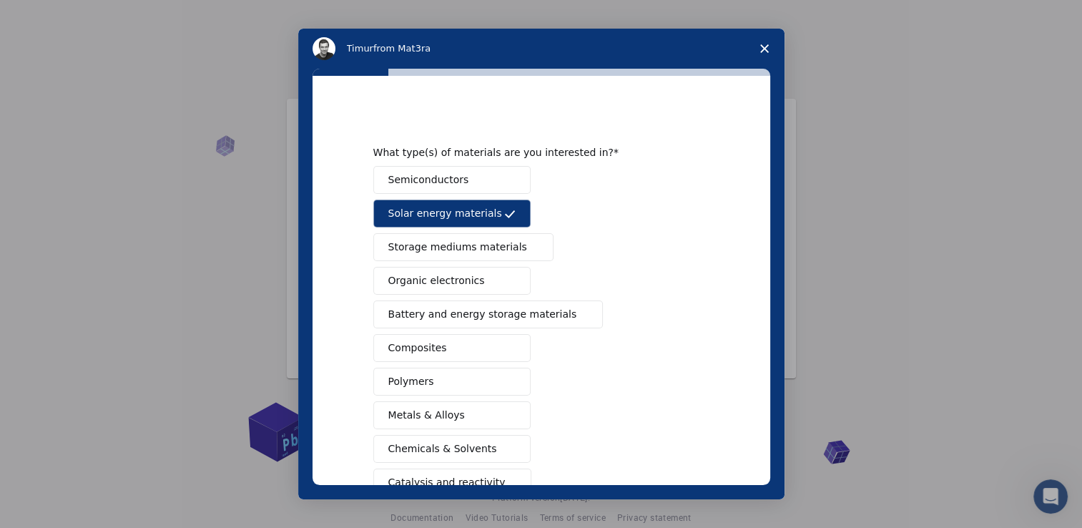
drag, startPoint x: 405, startPoint y: 201, endPoint x: 398, endPoint y: 182, distance: 19.9
click at [398, 182] on span "Semiconductors" at bounding box center [428, 179] width 81 height 15
click at [409, 246] on span "Storage mediums materials" at bounding box center [457, 247] width 139 height 15
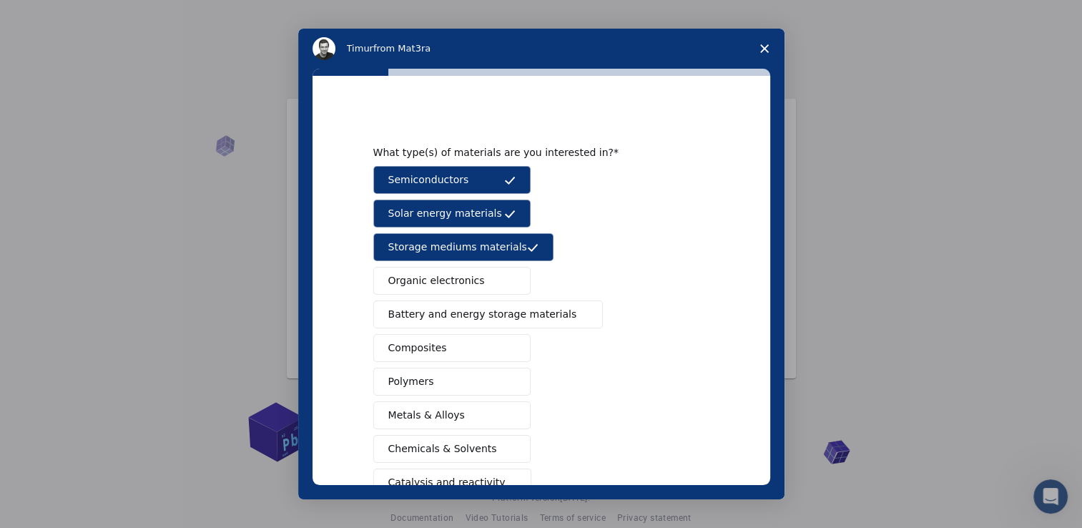
click at [409, 283] on span "Organic electronics" at bounding box center [436, 280] width 97 height 15
drag, startPoint x: 409, startPoint y: 317, endPoint x: 418, endPoint y: 343, distance: 27.8
click at [418, 343] on div "Semiconductors Solar energy materials Storage mediums materials Organic electro…" at bounding box center [541, 365] width 336 height 398
click at [418, 343] on span "Composites" at bounding box center [417, 348] width 59 height 15
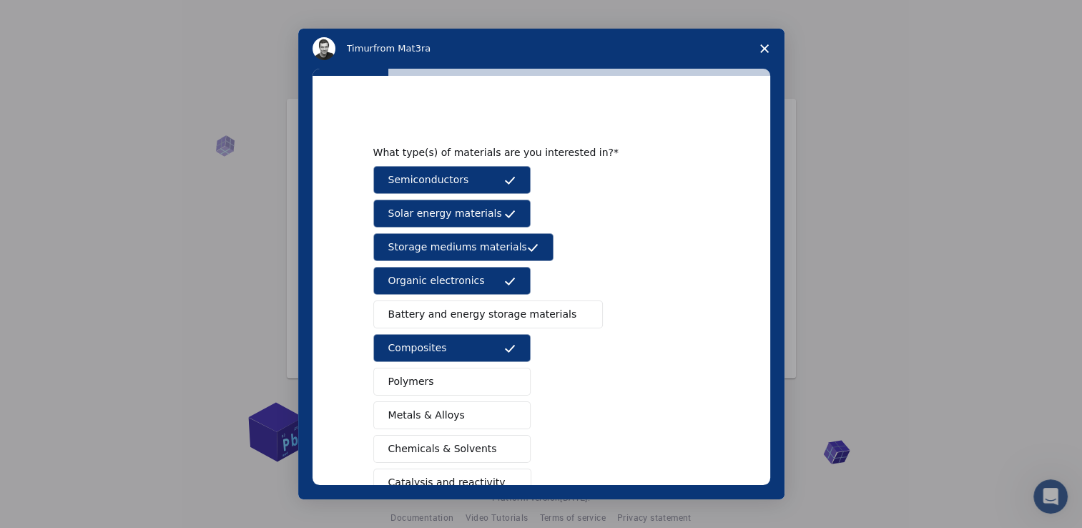
click at [435, 313] on span "Battery and energy storage materials" at bounding box center [482, 314] width 189 height 15
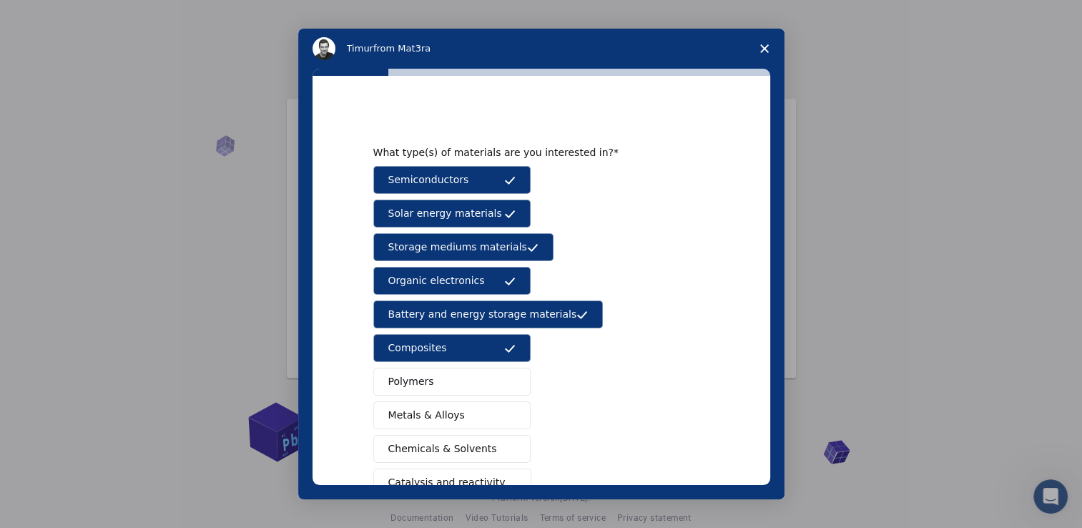
click at [421, 385] on span "Polymers" at bounding box center [411, 381] width 46 height 15
click at [415, 422] on button "Metals & Alloys" at bounding box center [451, 415] width 157 height 28
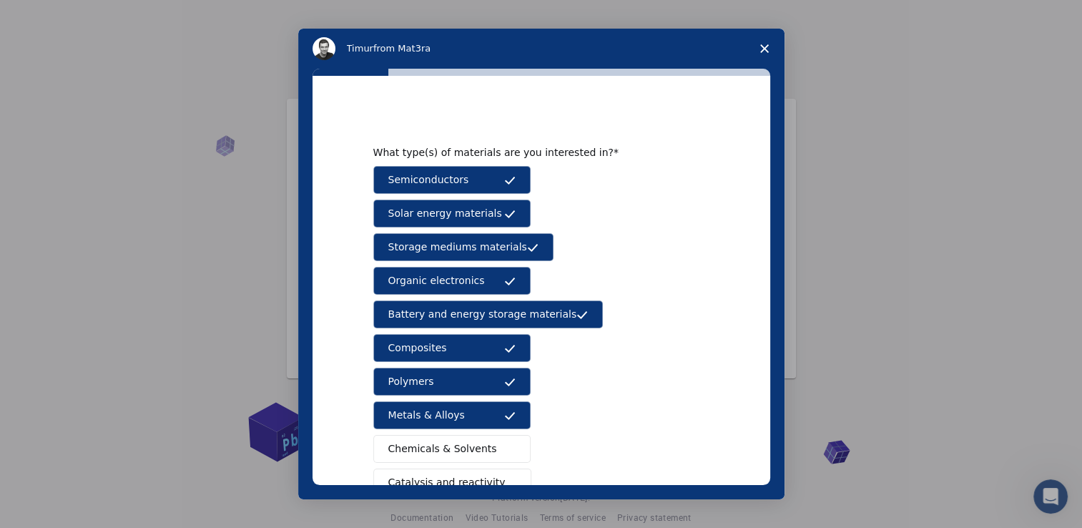
click at [408, 451] on span "Chemicals & Solvents" at bounding box center [442, 448] width 109 height 15
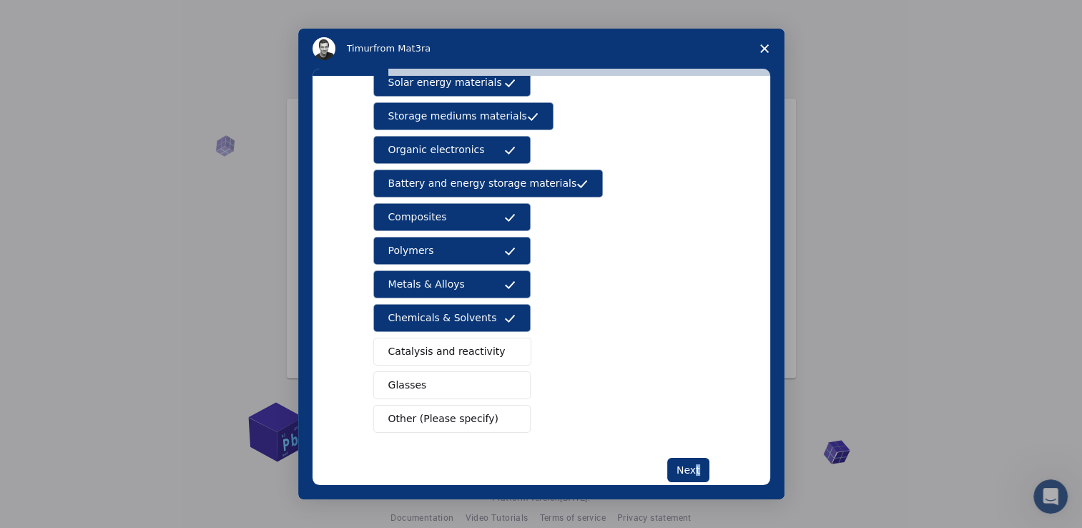
scroll to position [146, 0]
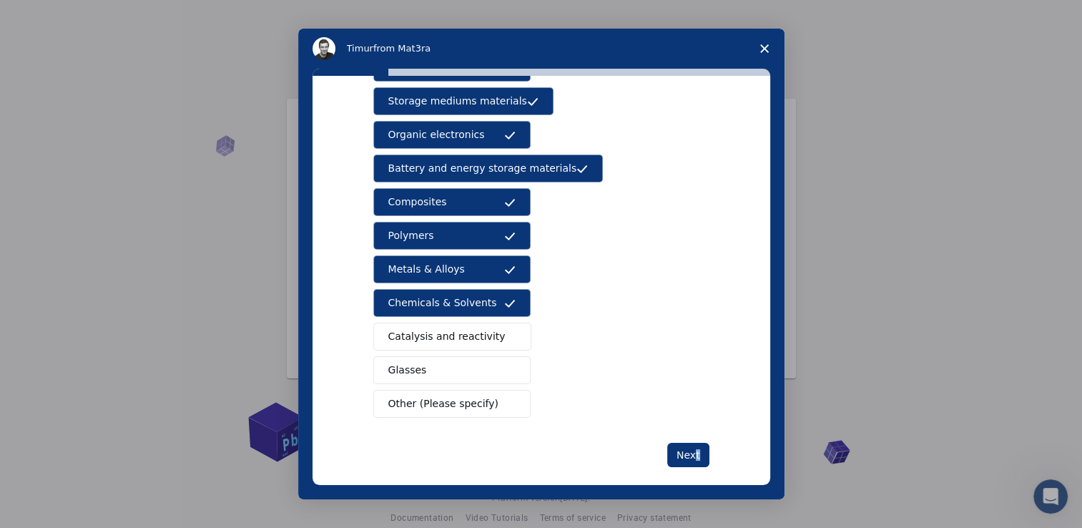
click at [433, 390] on button "Other (Please specify)" at bounding box center [451, 404] width 157 height 28
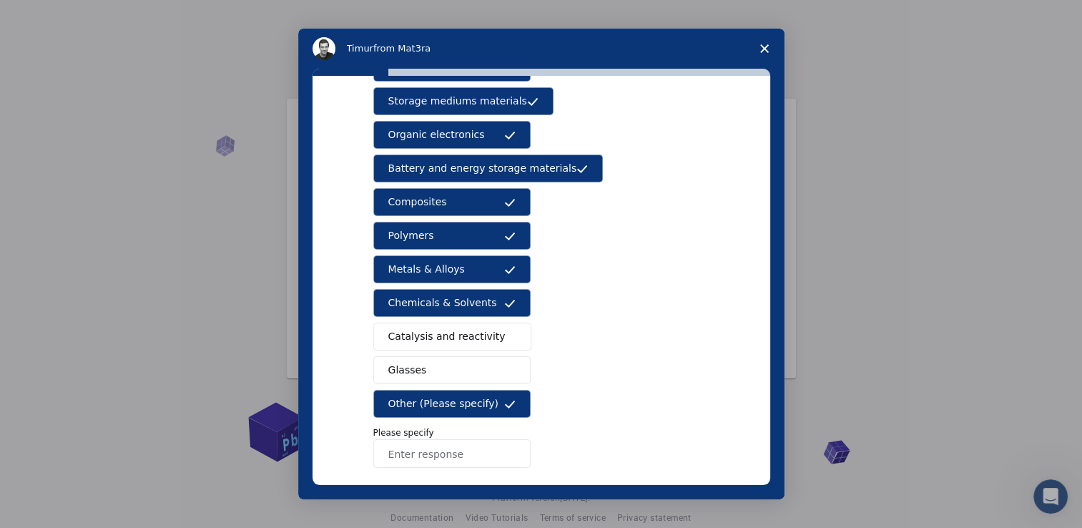
click at [440, 359] on button "Glasses" at bounding box center [451, 370] width 157 height 28
click at [455, 323] on button "Catalysis and reactivity" at bounding box center [452, 337] width 159 height 28
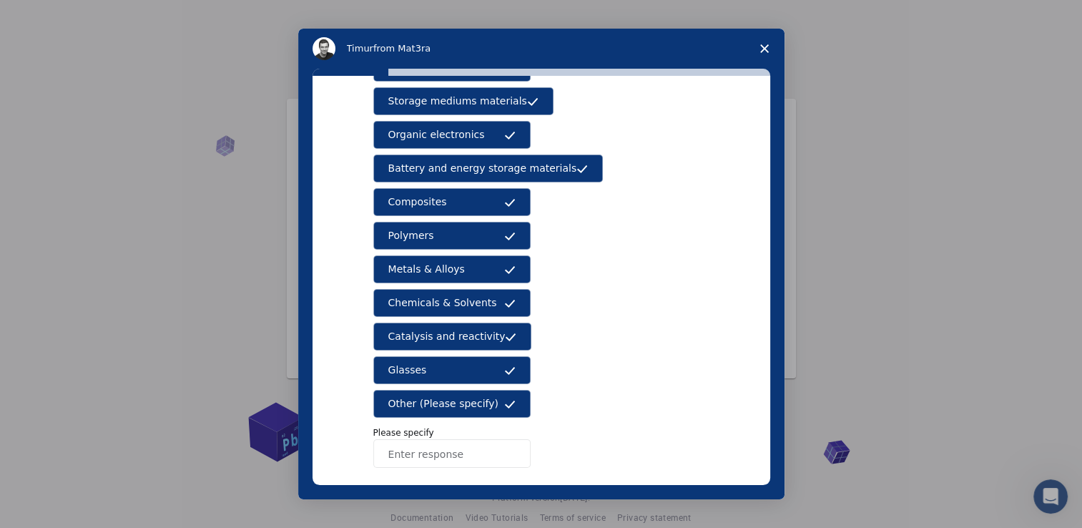
click at [451, 402] on span "Other (Please specify)" at bounding box center [443, 403] width 110 height 15
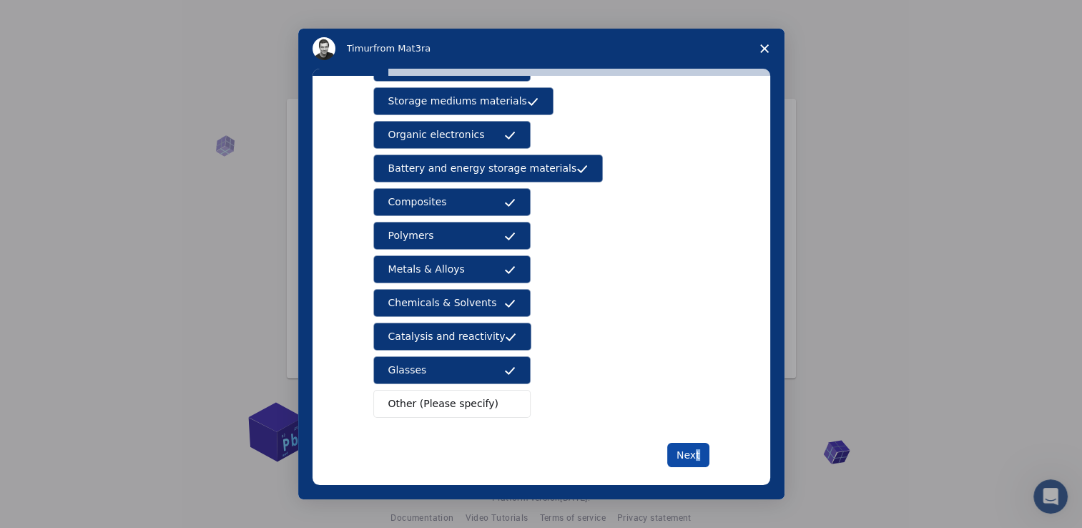
click at [690, 458] on button "Next" at bounding box center [688, 455] width 42 height 24
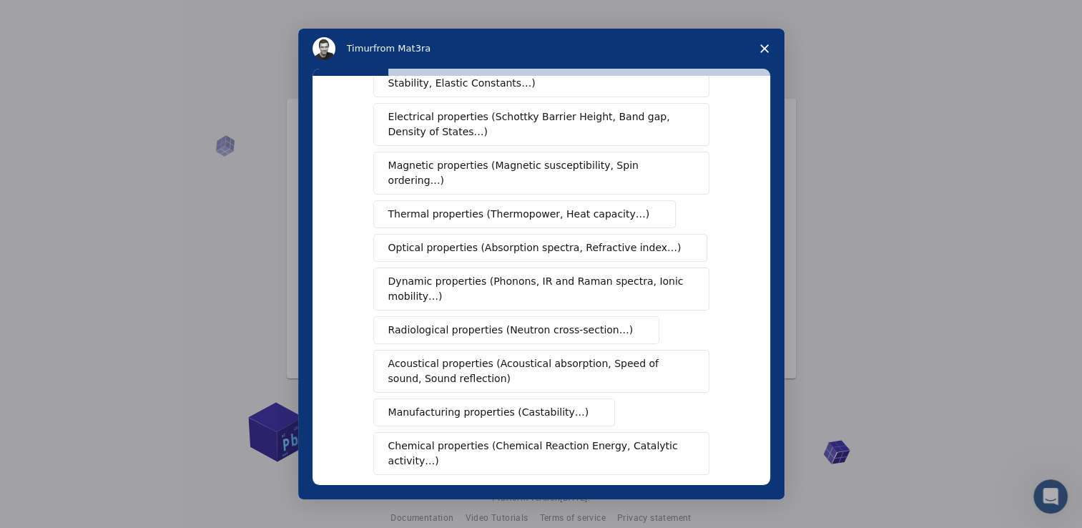
scroll to position [77, 0]
click at [765, 49] on icon "Close survey" at bounding box center [764, 48] width 9 height 9
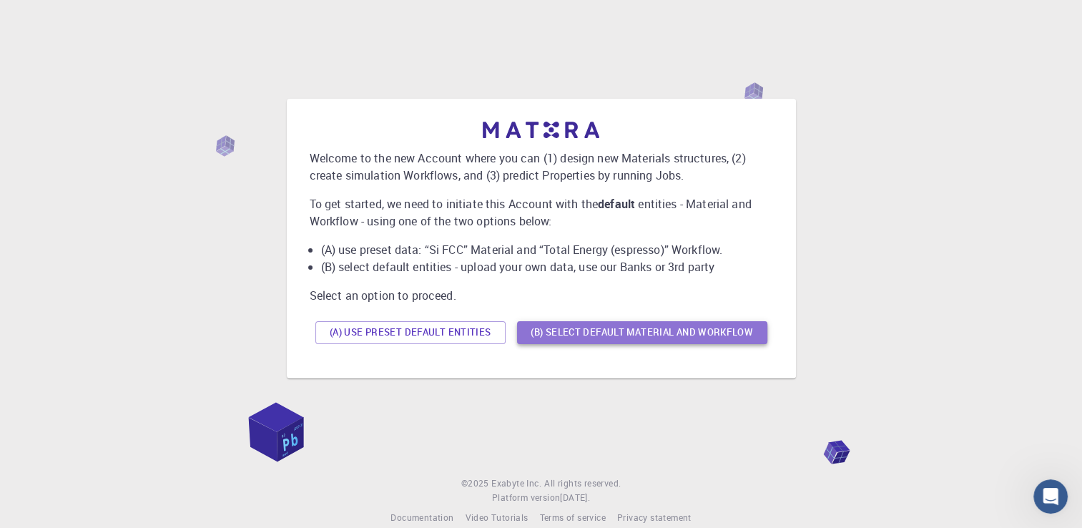
click at [652, 329] on button "(B) Select default material and workflow" at bounding box center [642, 332] width 250 height 23
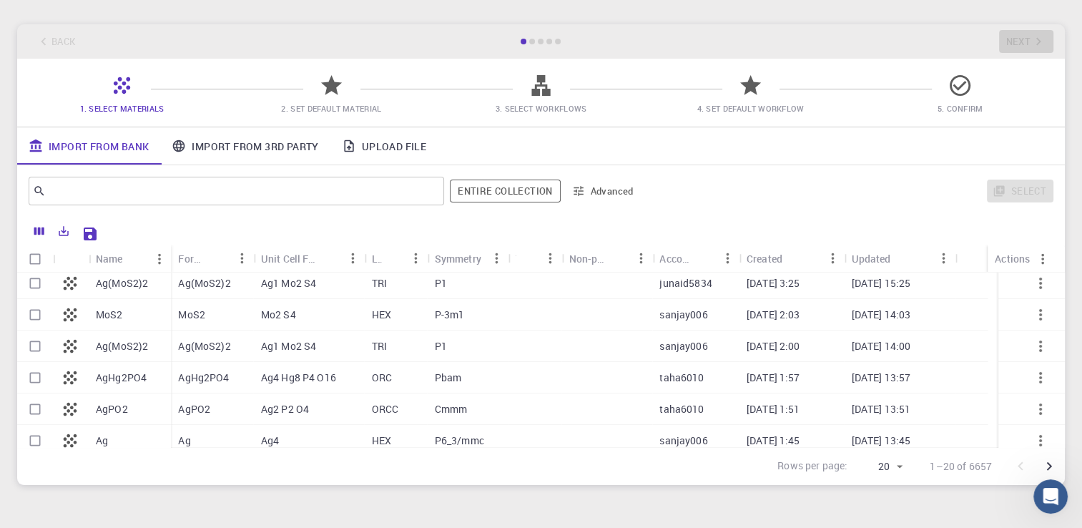
scroll to position [0, 0]
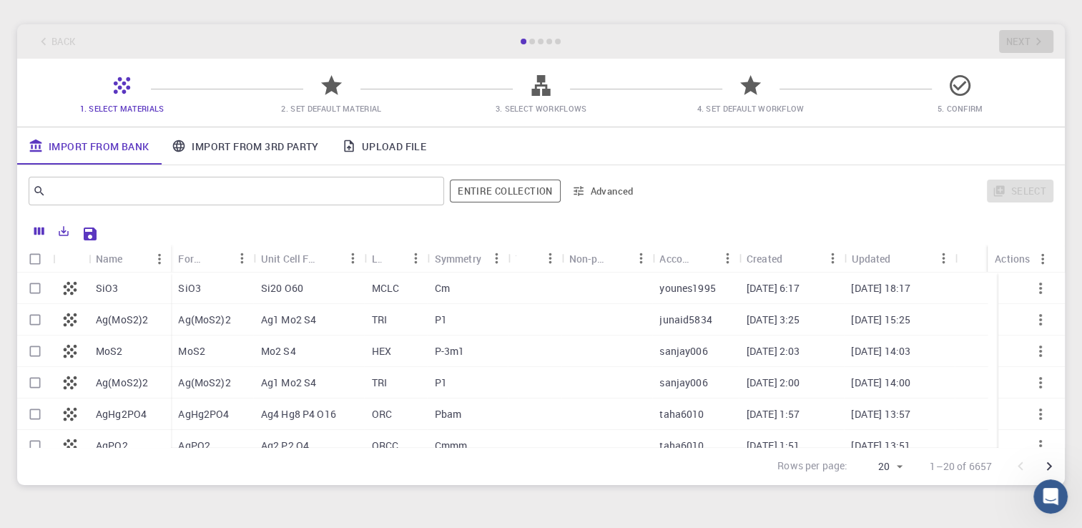
click at [584, 290] on div at bounding box center [607, 288] width 91 height 31
checkbox input "true"
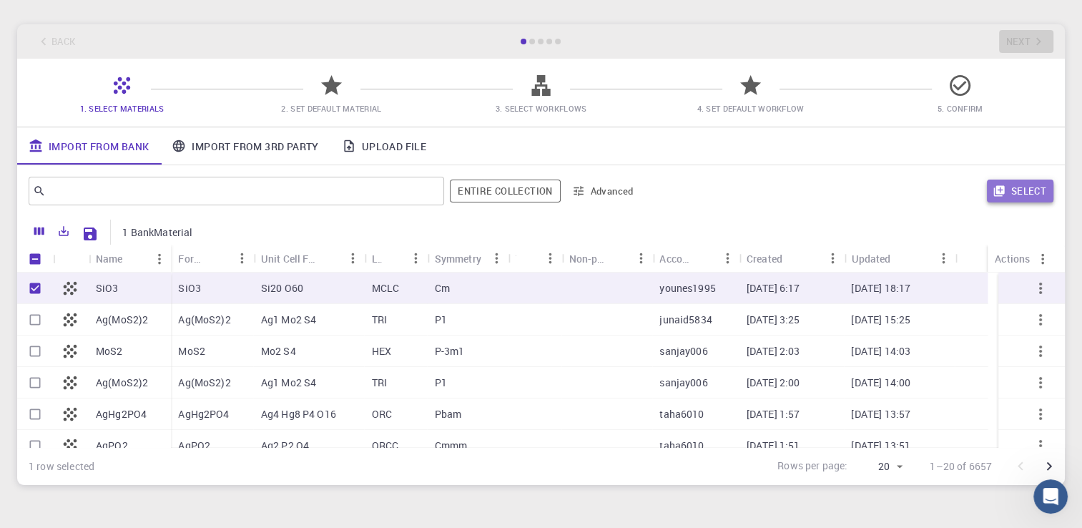
click at [1007, 193] on button "Select" at bounding box center [1020, 191] width 67 height 23
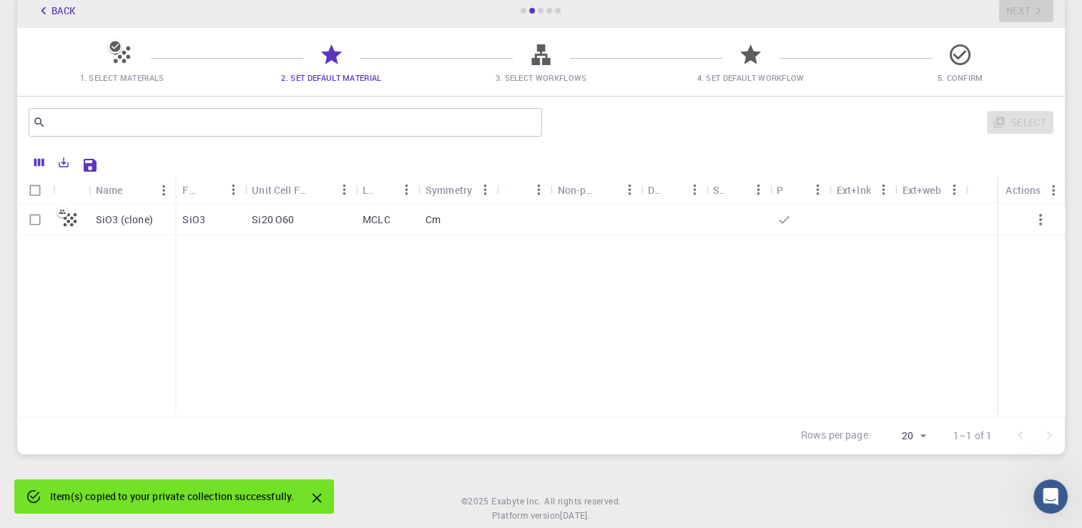
scroll to position [84, 0]
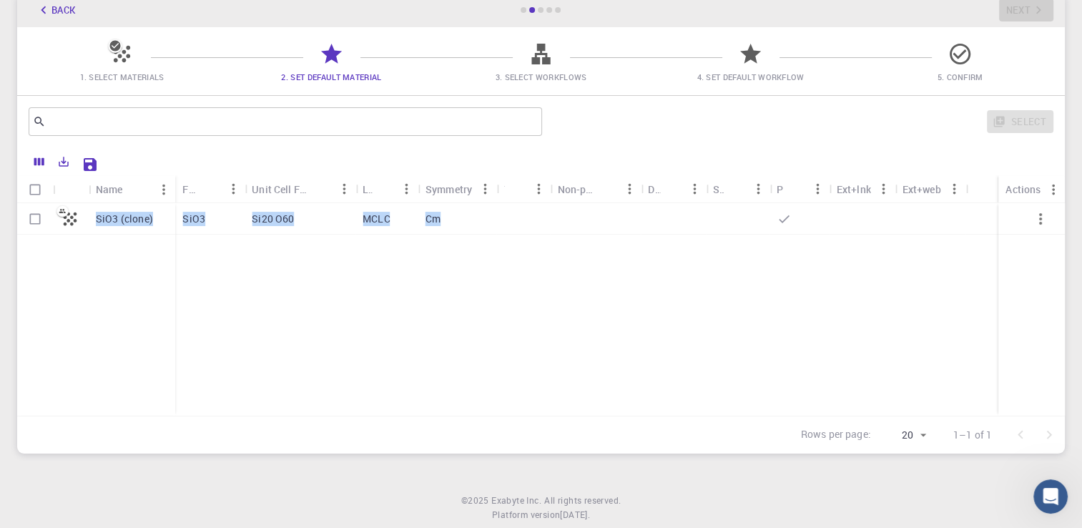
drag, startPoint x: 512, startPoint y: 315, endPoint x: 521, endPoint y: 227, distance: 87.7
click at [521, 227] on div "SiO3 (clone) SiO3 Si20 O60 MCLC Cm" at bounding box center [541, 309] width 1048 height 212
click at [521, 227] on div at bounding box center [524, 218] width 54 height 31
checkbox input "true"
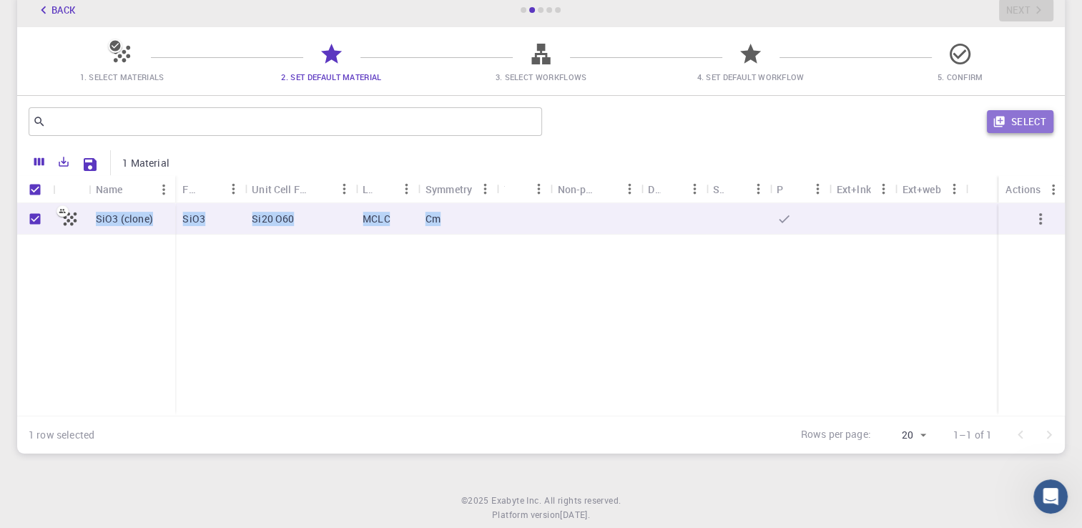
click at [1006, 123] on icon "button" at bounding box center [999, 121] width 13 height 13
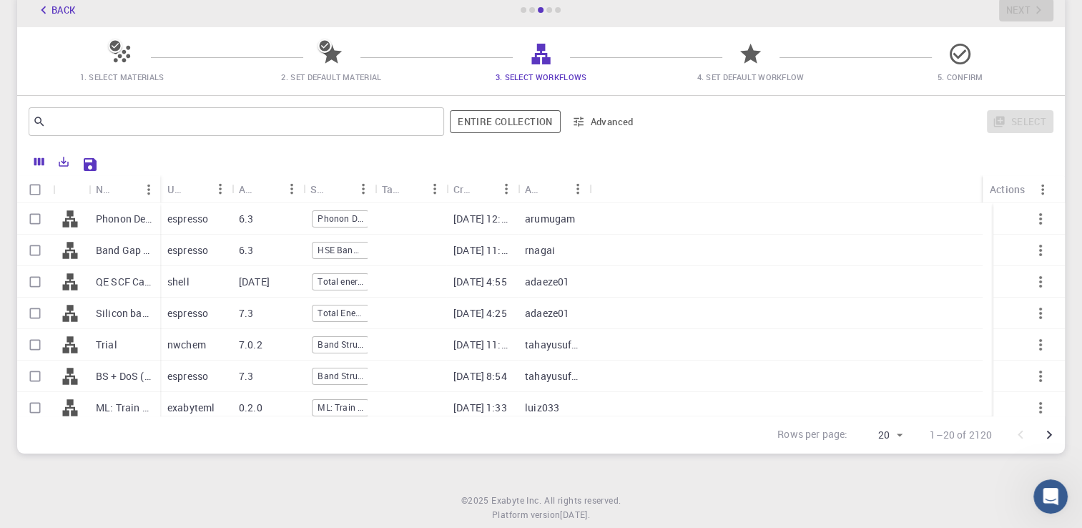
click at [728, 253] on div at bounding box center [785, 250] width 393 height 31
checkbox input "true"
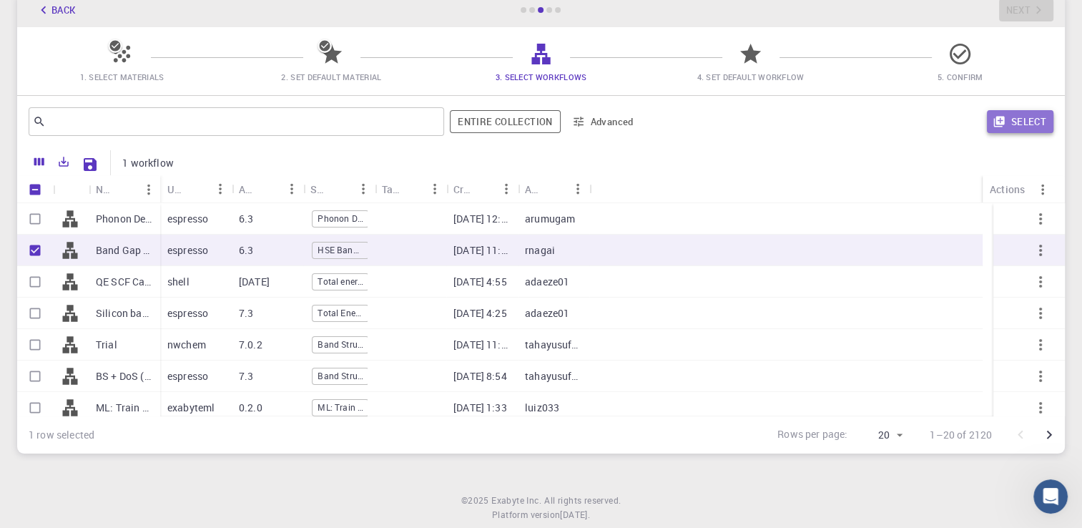
click at [1016, 120] on button "Select" at bounding box center [1020, 121] width 67 height 23
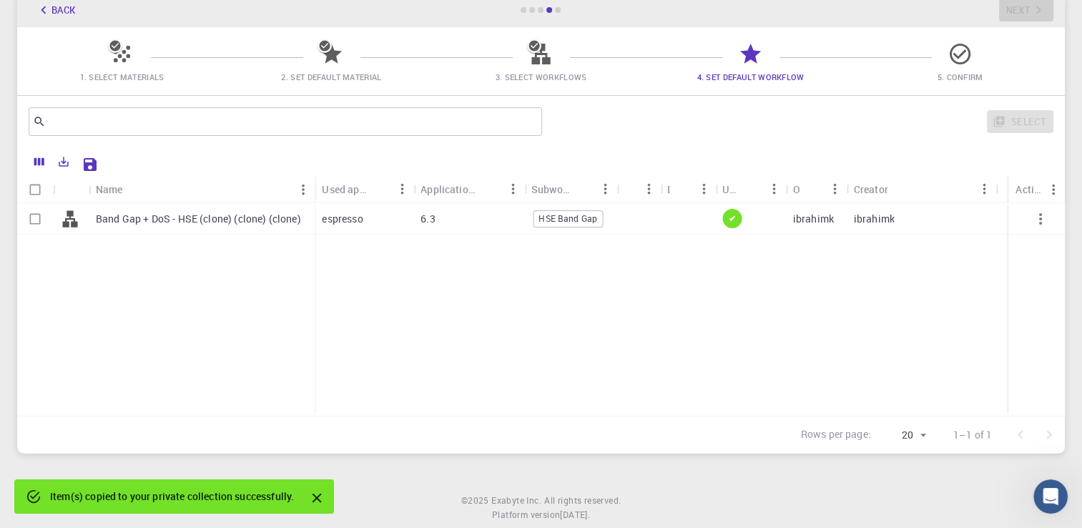
click at [901, 224] on div "ibrahimk" at bounding box center [922, 218] width 150 height 31
checkbox input "true"
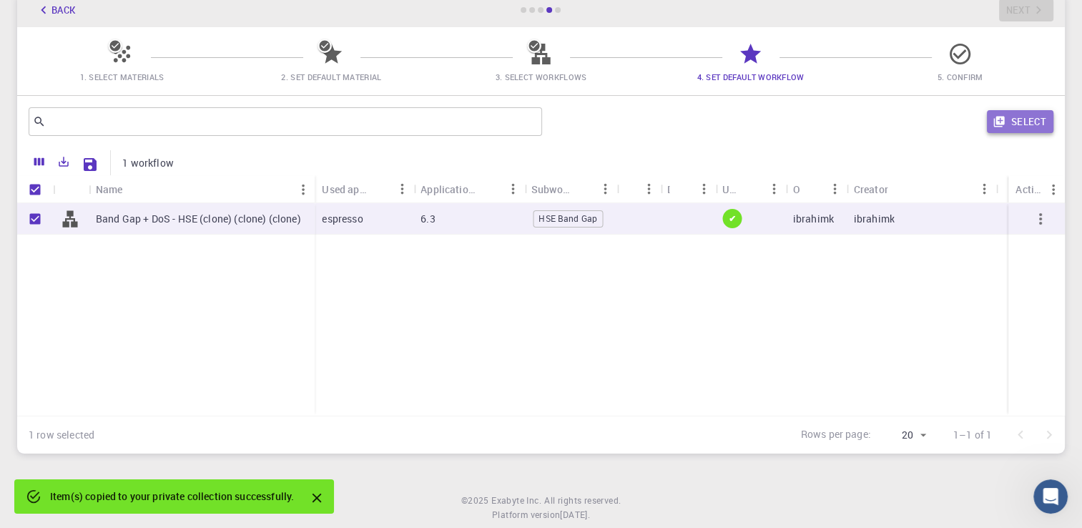
click at [1020, 119] on button "Select" at bounding box center [1020, 121] width 67 height 23
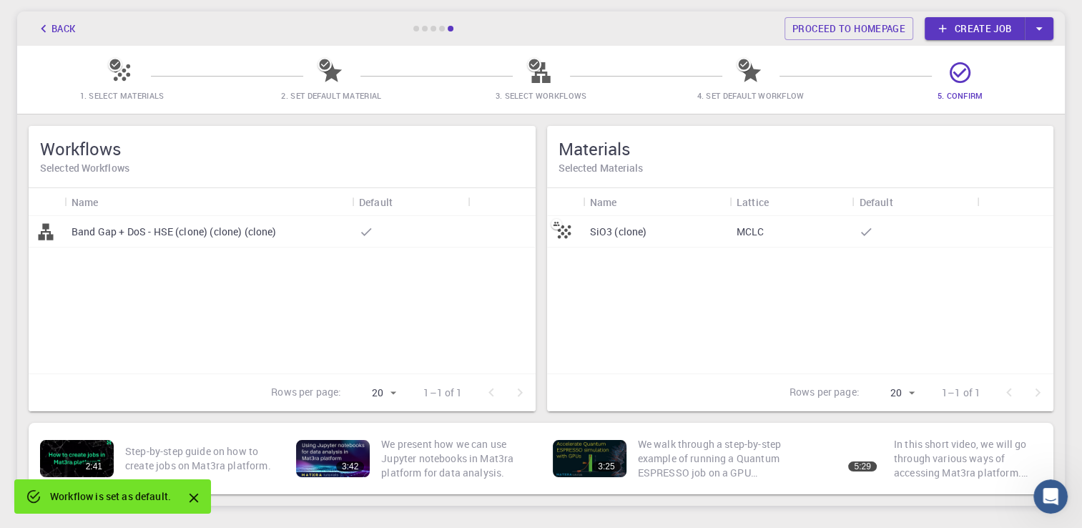
scroll to position [65, 0]
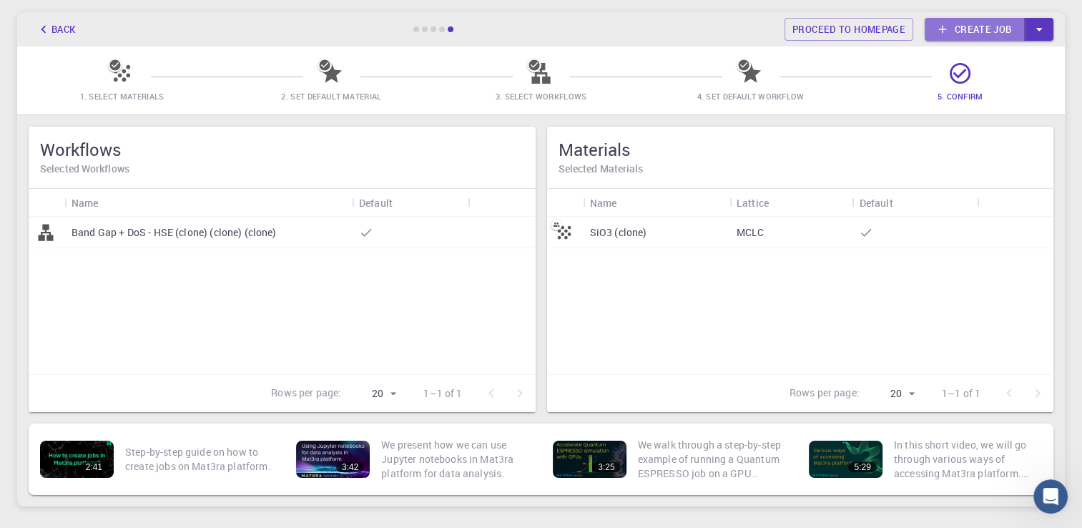
click at [977, 30] on link "Create job" at bounding box center [975, 29] width 100 height 23
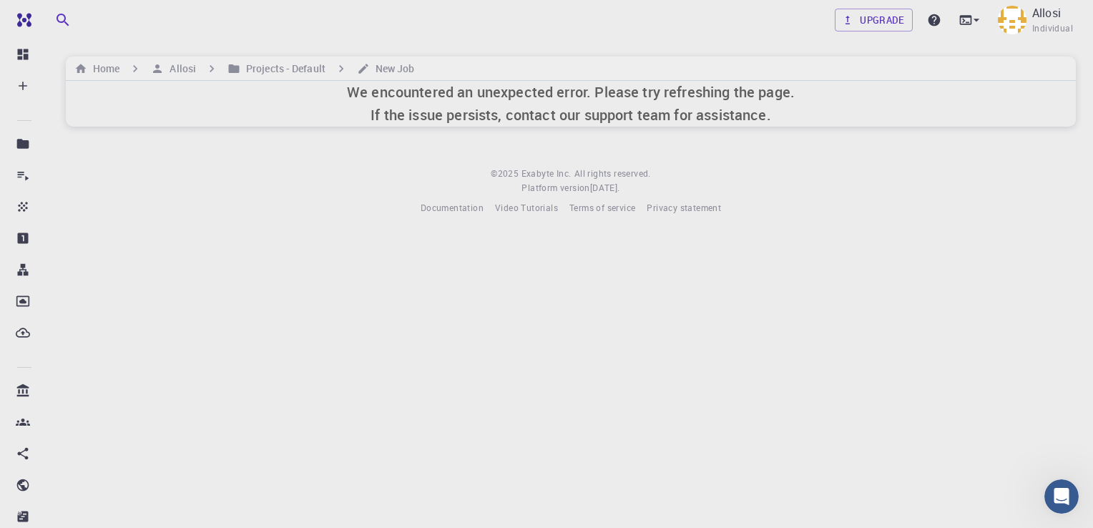
click at [810, 87] on div "We encountered an unexpected error. Please try refreshing the page. If the issu…" at bounding box center [571, 104] width 1010 height 46
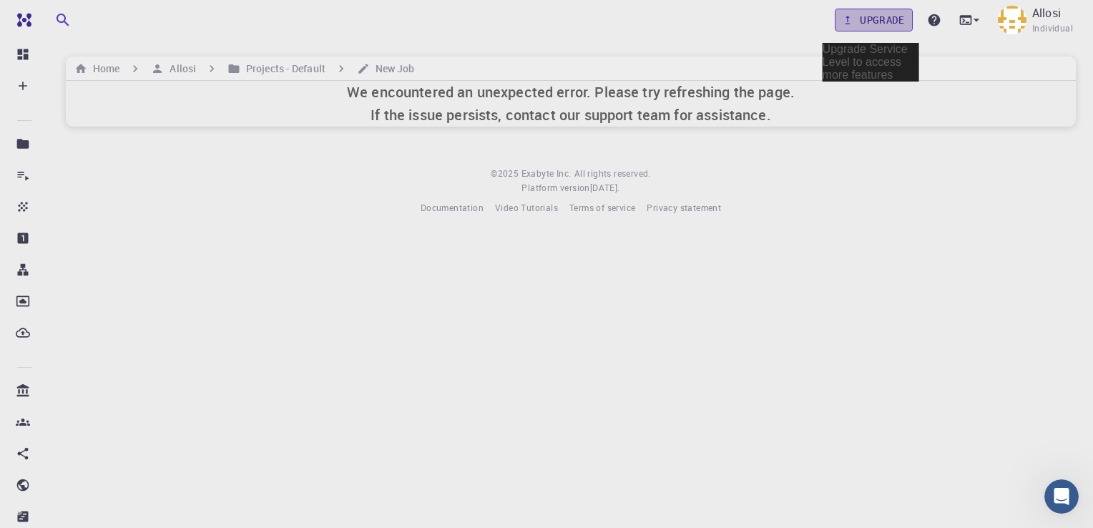
click at [875, 17] on link "Upgrade" at bounding box center [874, 20] width 78 height 23
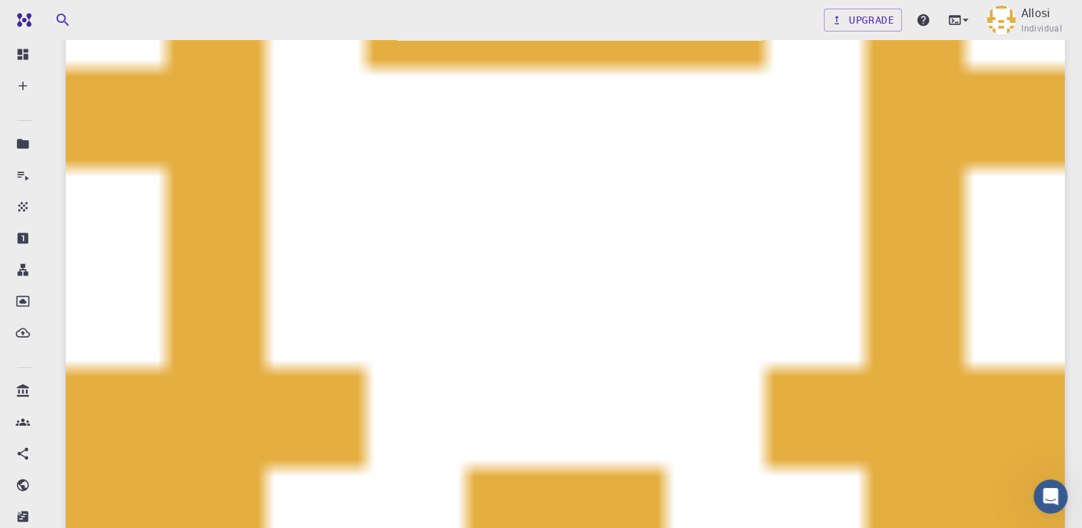
scroll to position [102, 0]
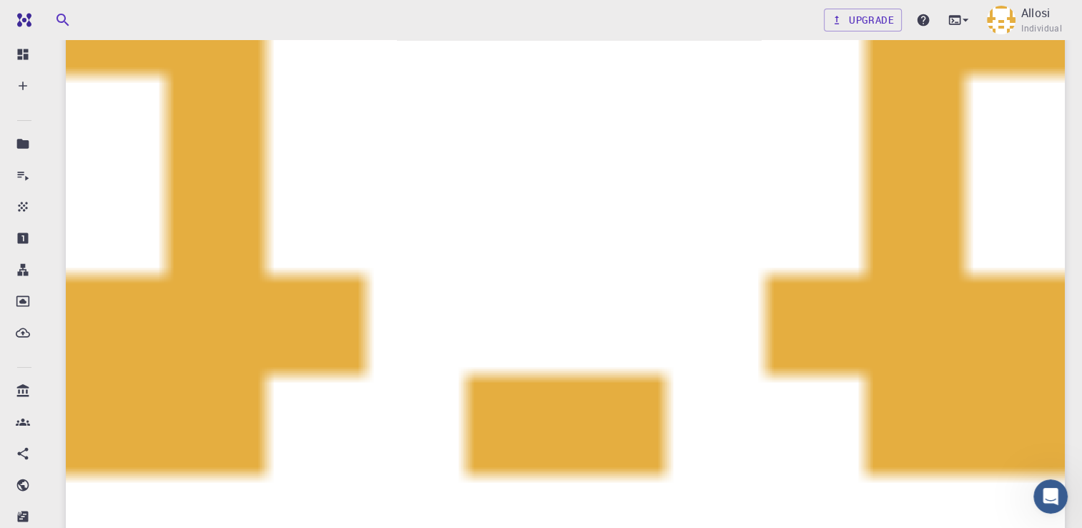
scroll to position [206, 0]
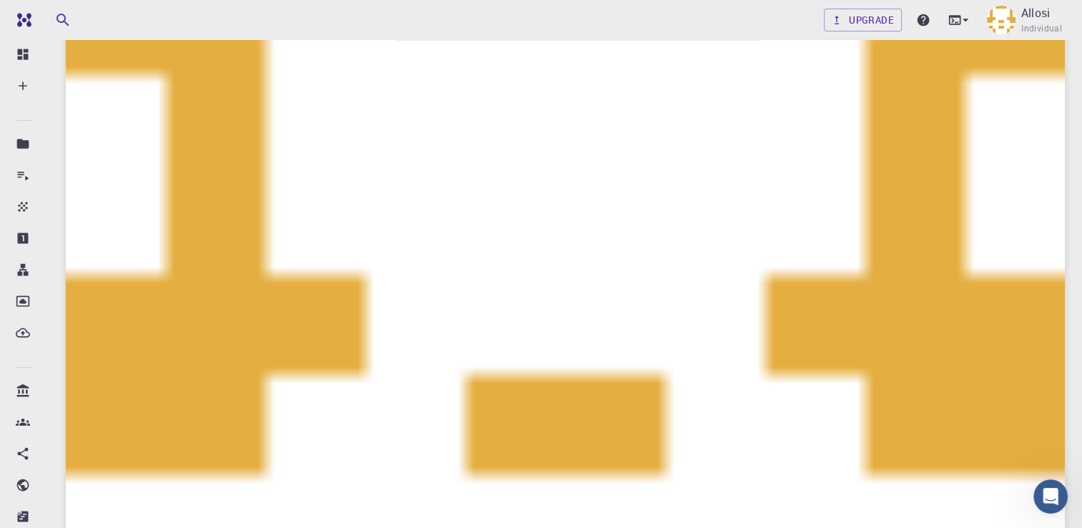
checkbox input "false"
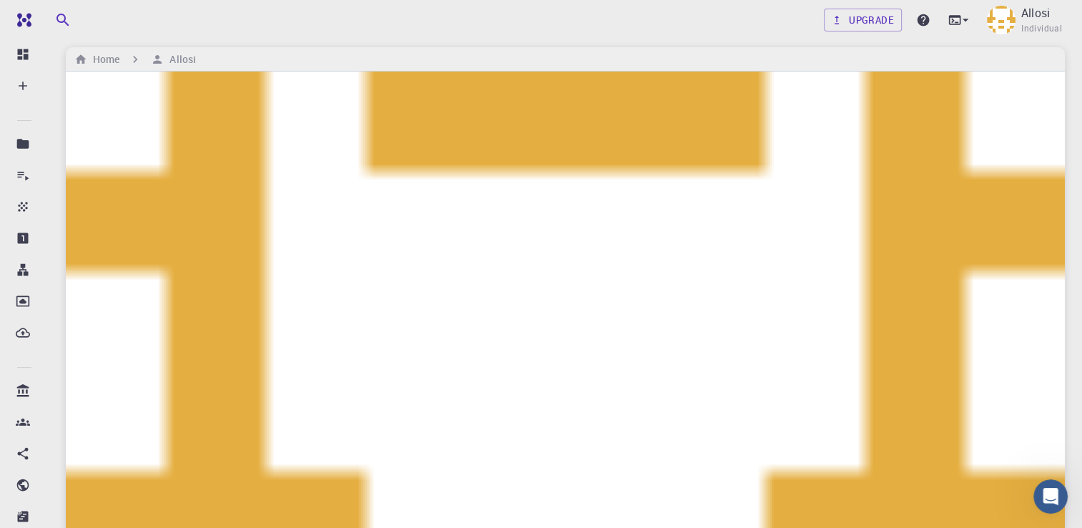
scroll to position [6, 0]
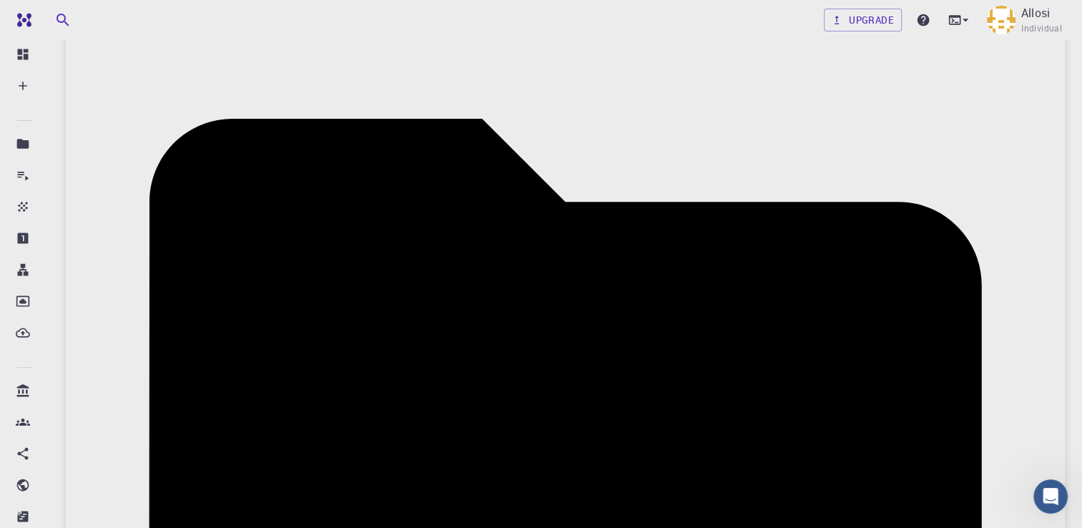
scroll to position [0, 59]
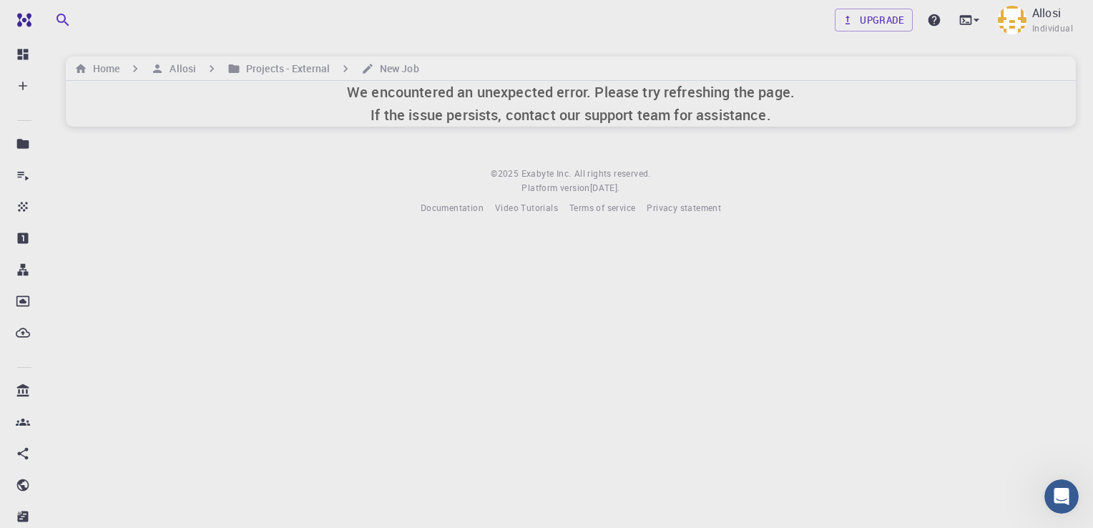
click at [767, 112] on h6 "We encountered an unexpected error. Please try refreshing the page. If the issu…" at bounding box center [571, 104] width 448 height 46
click at [620, 182] on span "2025.7.24 ." at bounding box center [605, 187] width 30 height 11
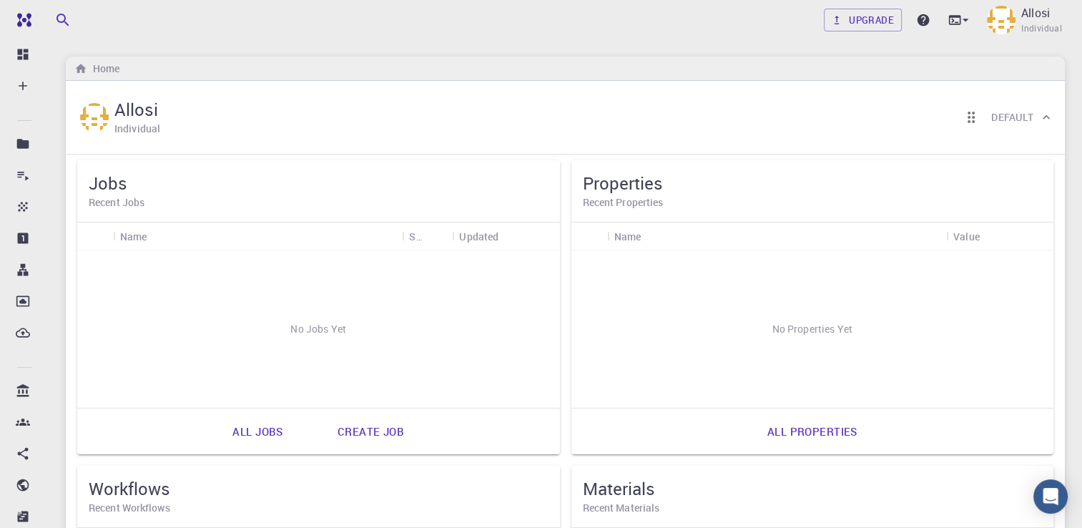
click at [415, 349] on div "No Jobs Yet" at bounding box center [318, 328] width 482 height 157
click at [373, 424] on link "Create job" at bounding box center [371, 431] width 98 height 34
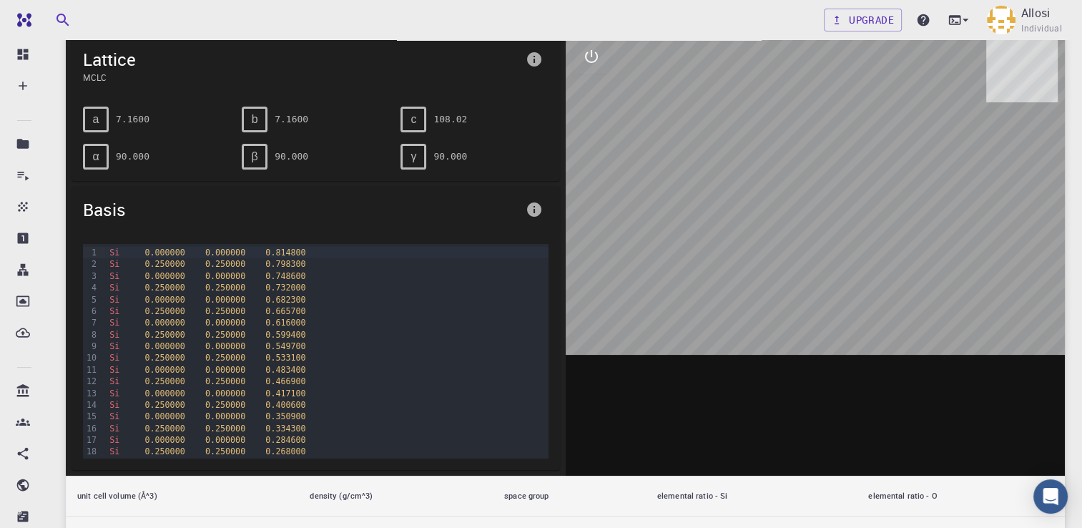
scroll to position [200, 0]
click at [833, 280] on div at bounding box center [816, 253] width 500 height 445
drag, startPoint x: 819, startPoint y: 285, endPoint x: 875, endPoint y: 305, distance: 59.3
click at [875, 305] on div at bounding box center [816, 253] width 500 height 445
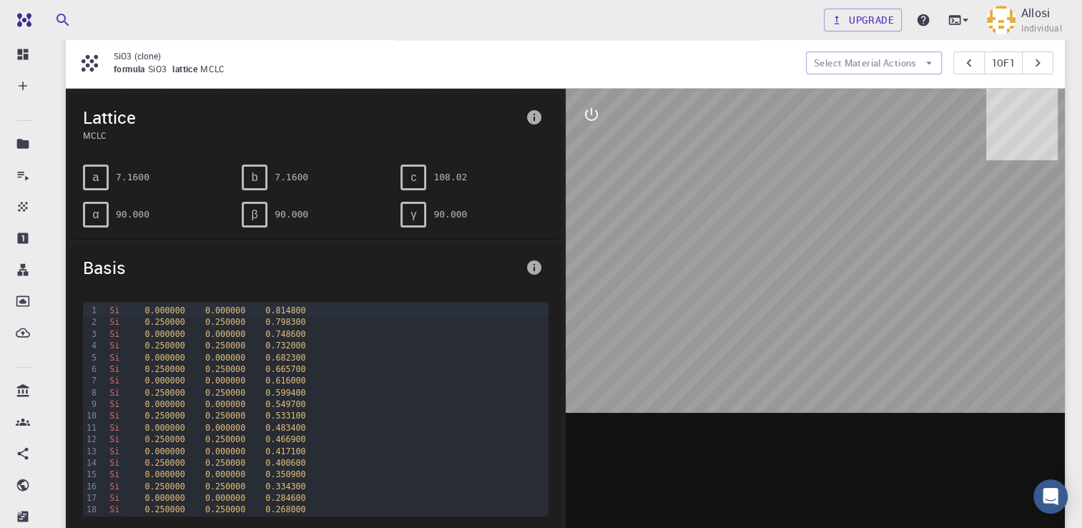
scroll to position [146, 0]
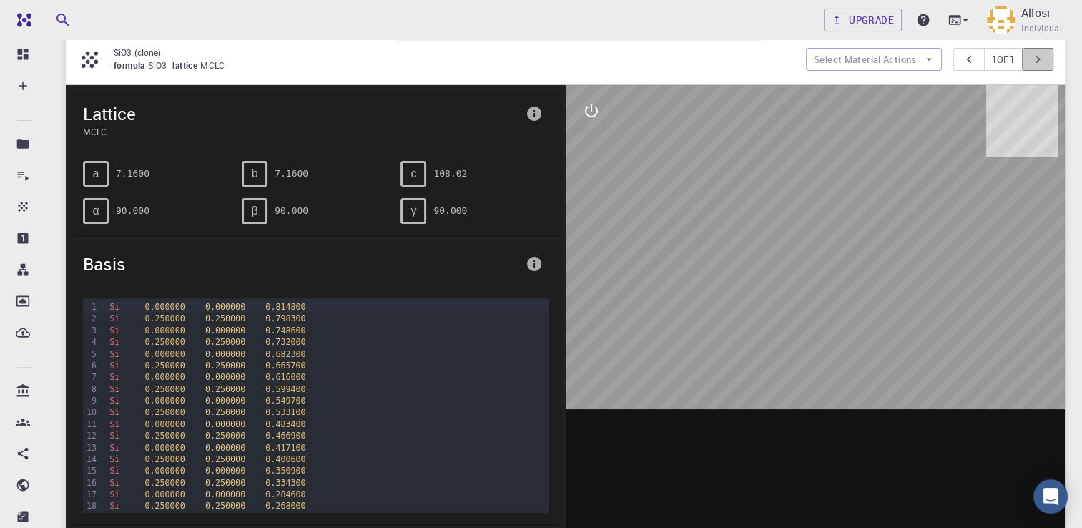
click at [1048, 54] on button "pager" at bounding box center [1037, 59] width 31 height 23
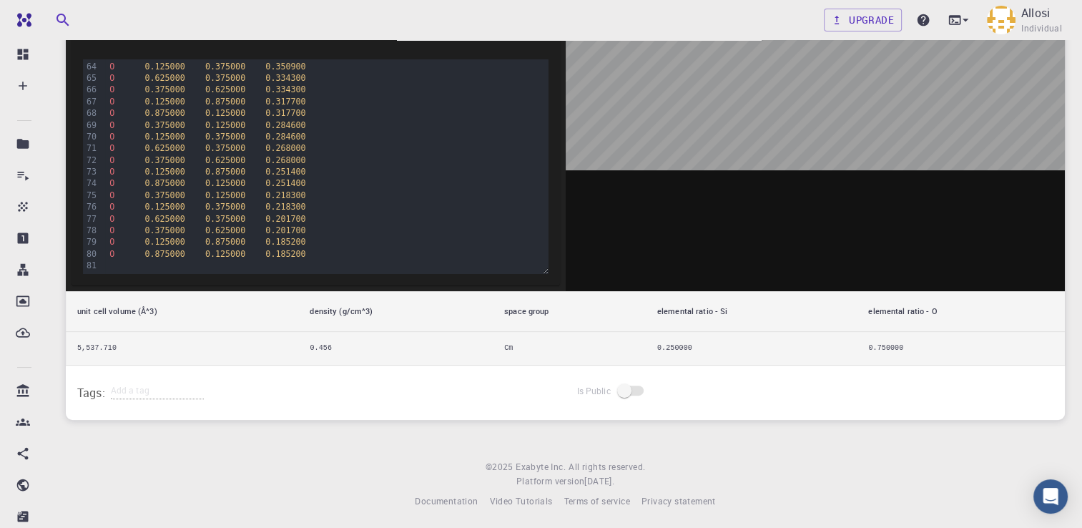
scroll to position [386, 0]
click at [627, 386] on span at bounding box center [632, 390] width 24 height 10
click at [627, 391] on span at bounding box center [632, 390] width 24 height 10
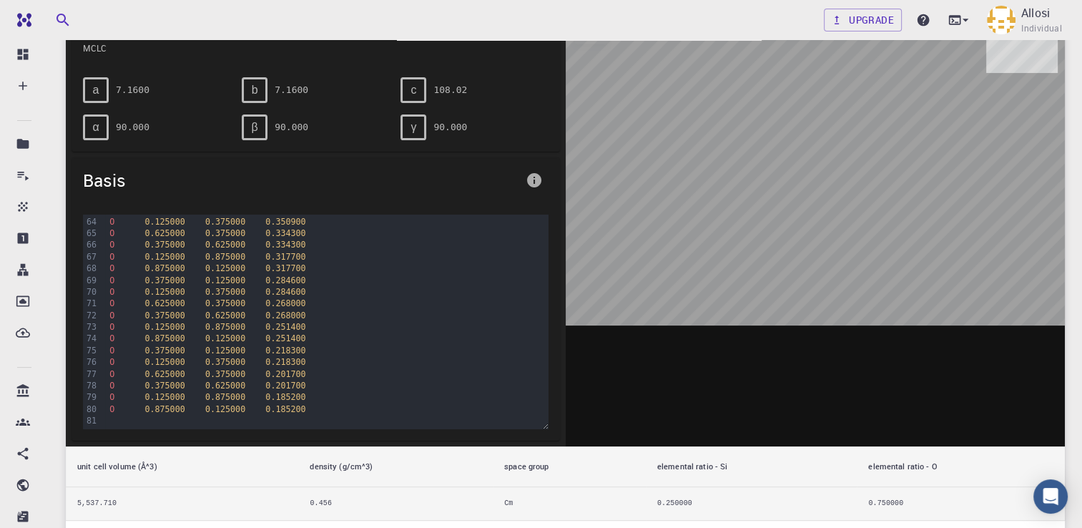
scroll to position [0, 0]
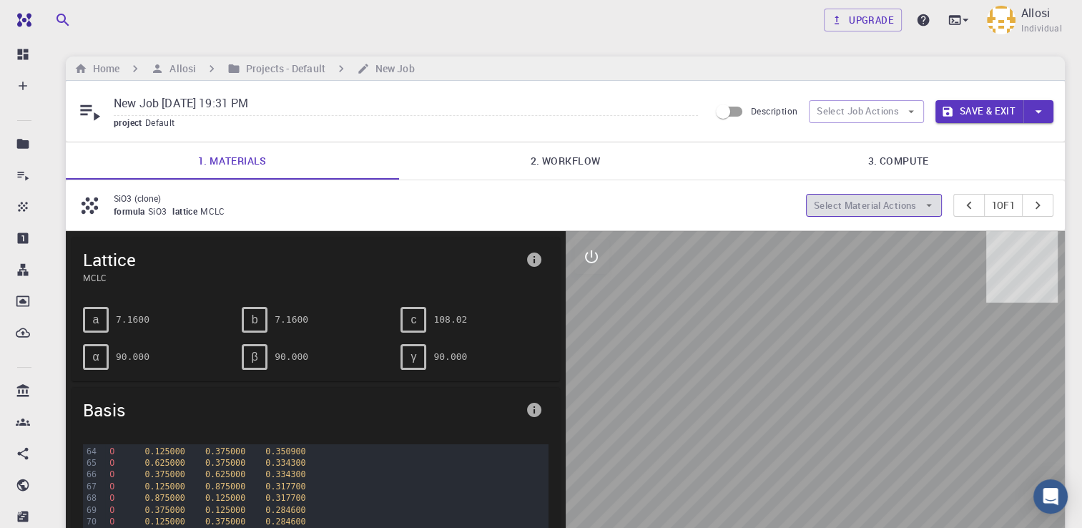
click at [916, 209] on button "Select Material Actions" at bounding box center [874, 205] width 136 height 23
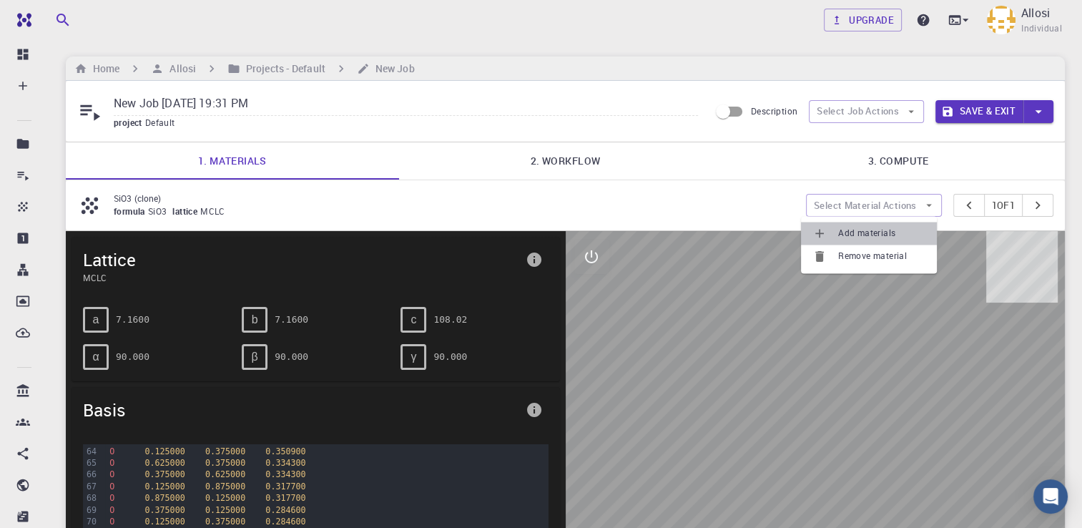
click at [908, 238] on span "Add materials" at bounding box center [881, 233] width 87 height 14
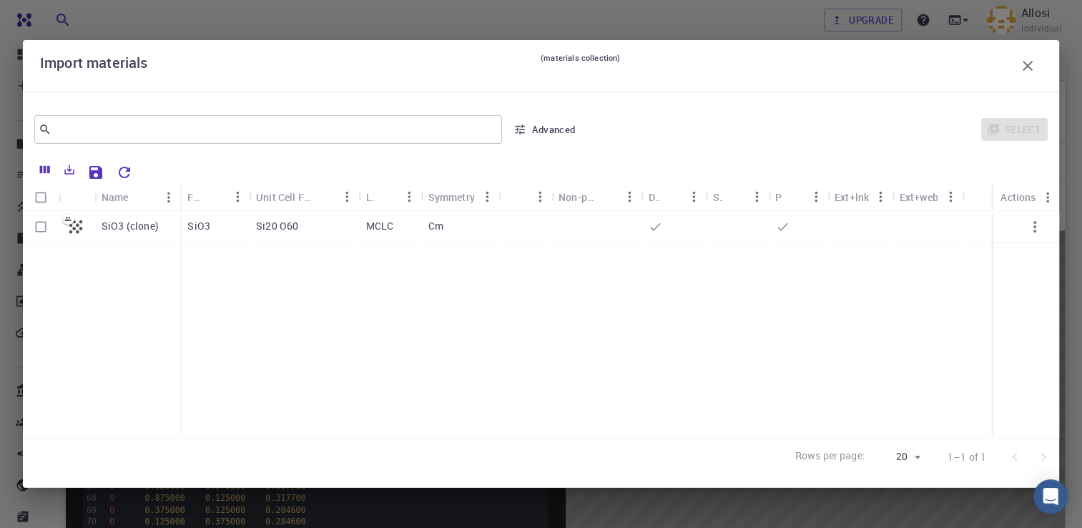
click at [220, 197] on icon "Sort" at bounding box center [215, 197] width 16 height 16
click at [1032, 70] on icon "button" at bounding box center [1027, 65] width 17 height 17
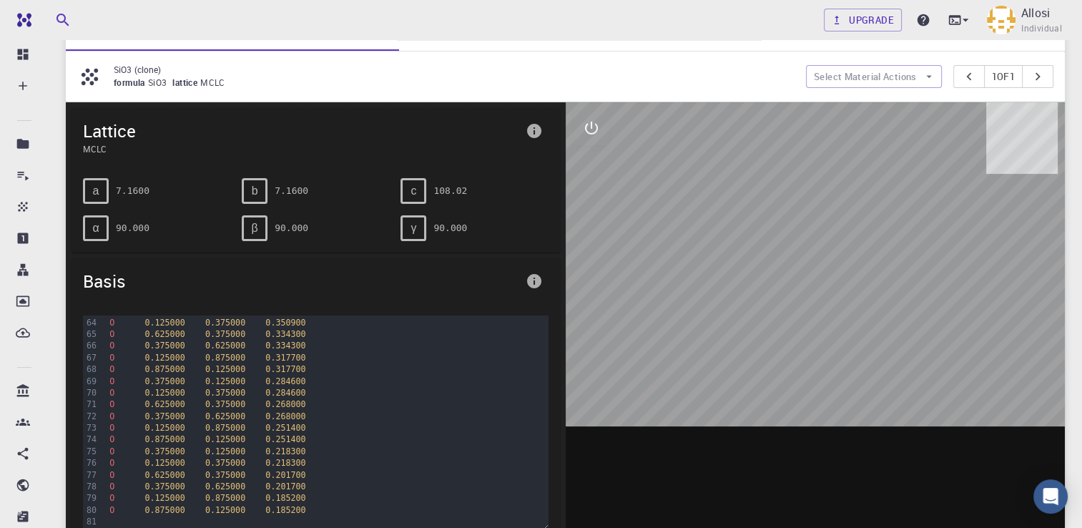
scroll to position [130, 0]
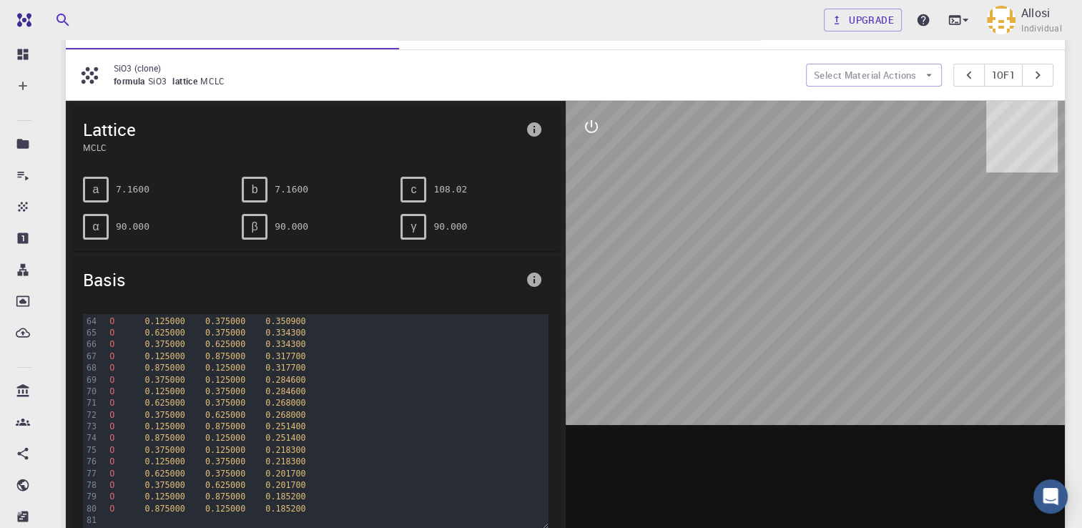
drag, startPoint x: 821, startPoint y: 259, endPoint x: 848, endPoint y: 253, distance: 27.1
click at [848, 253] on div at bounding box center [816, 323] width 500 height 445
click at [439, 222] on pre "90.000" at bounding box center [451, 226] width 34 height 25
click at [455, 225] on pre "90.000" at bounding box center [451, 226] width 34 height 25
click at [414, 226] on span "γ" at bounding box center [414, 226] width 6 height 13
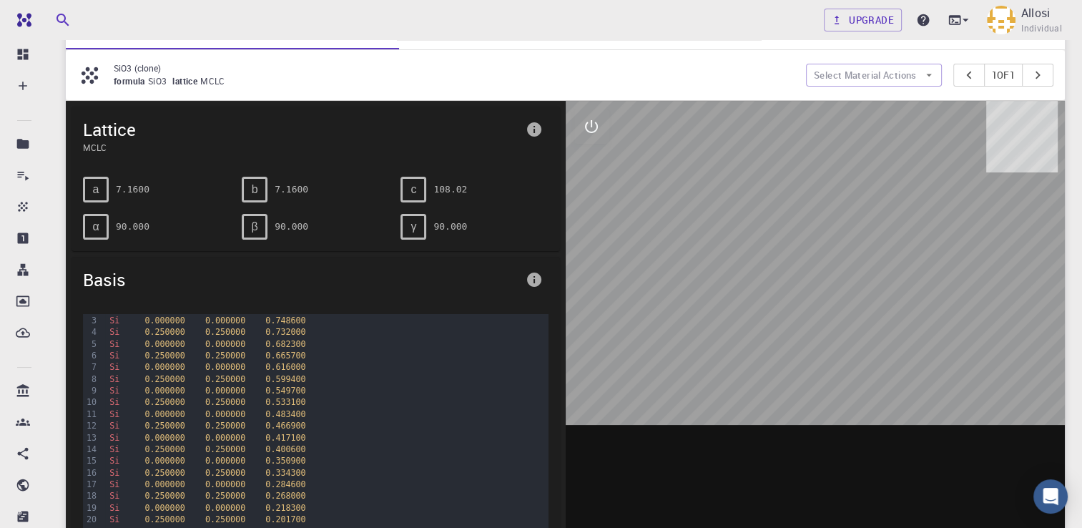
scroll to position [0, 0]
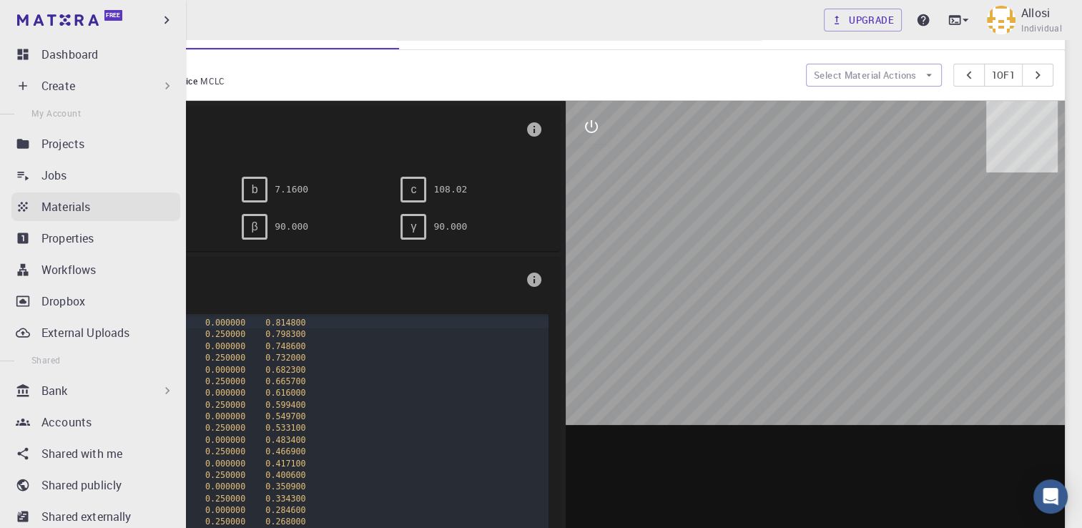
click at [34, 197] on link "Materials" at bounding box center [95, 206] width 169 height 29
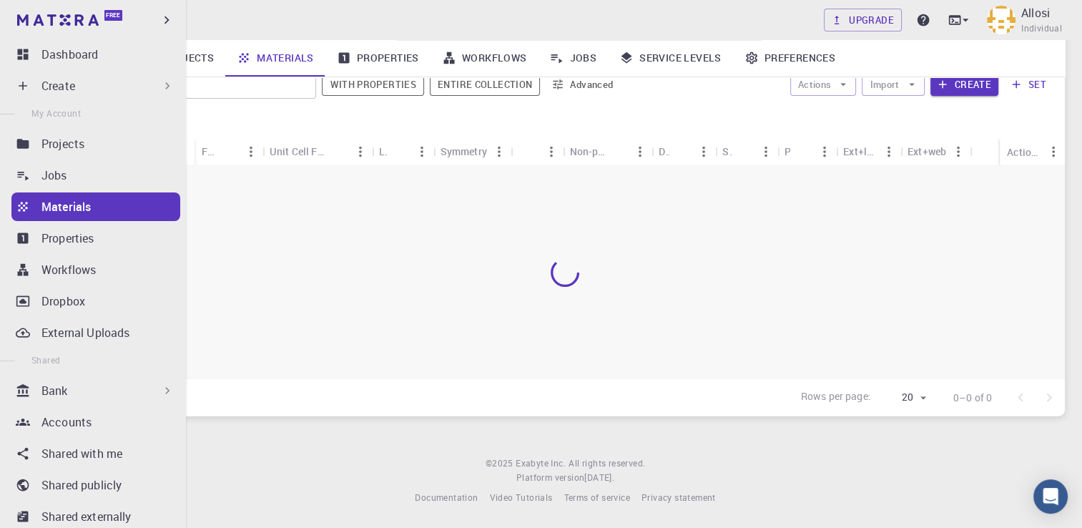
scroll to position [128, 0]
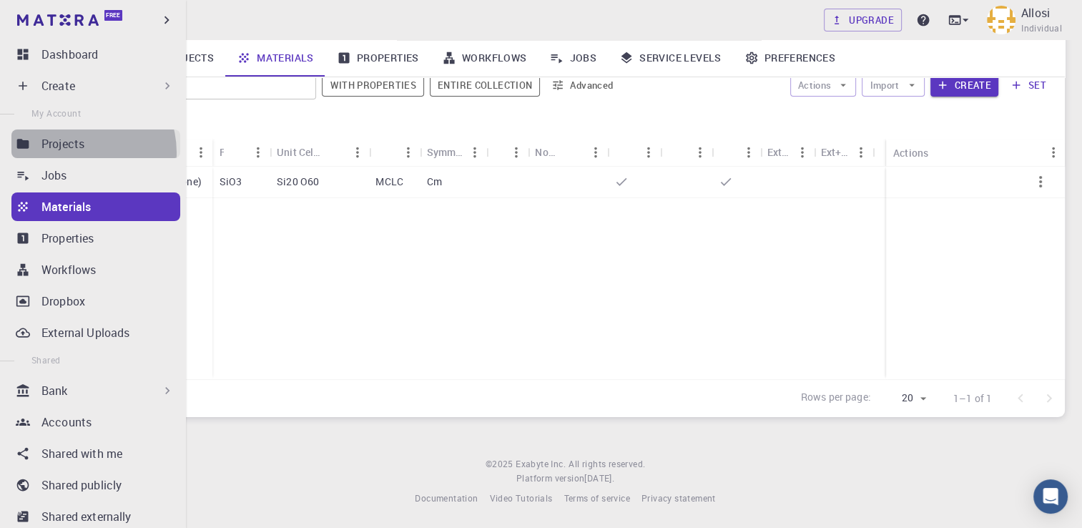
click at [78, 152] on link "Projects" at bounding box center [95, 143] width 169 height 29
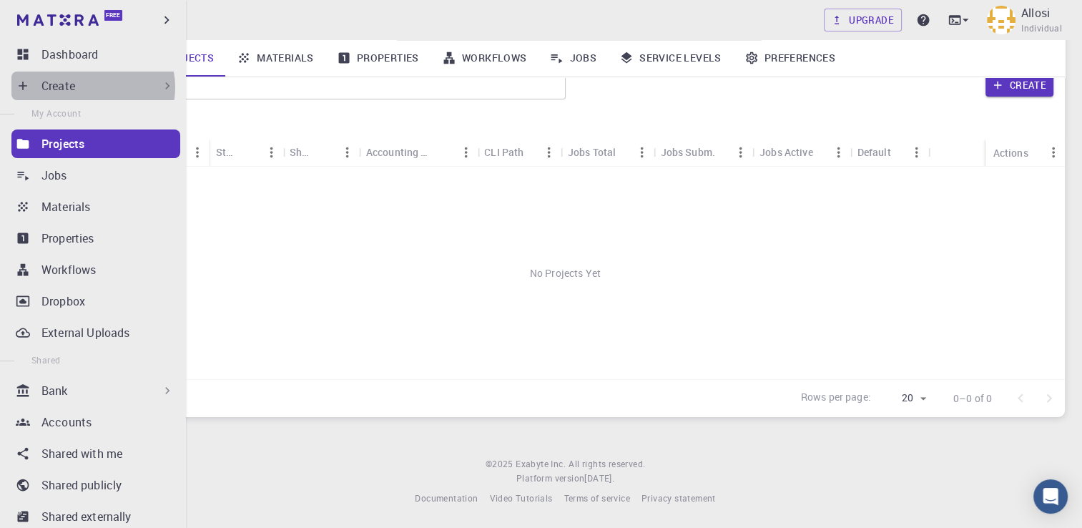
click at [92, 87] on div "Create" at bounding box center [107, 85] width 133 height 17
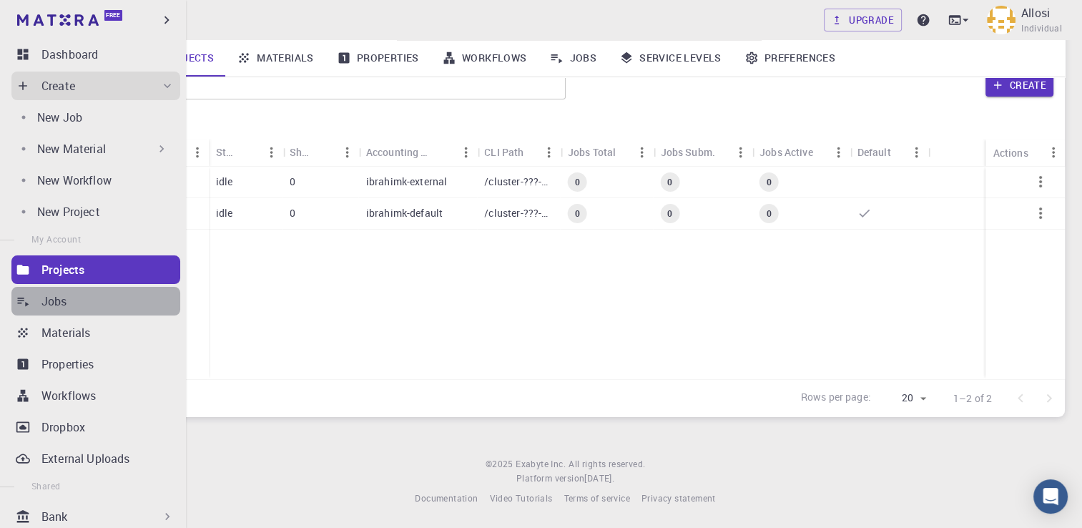
click at [118, 310] on link "Jobs" at bounding box center [95, 301] width 169 height 29
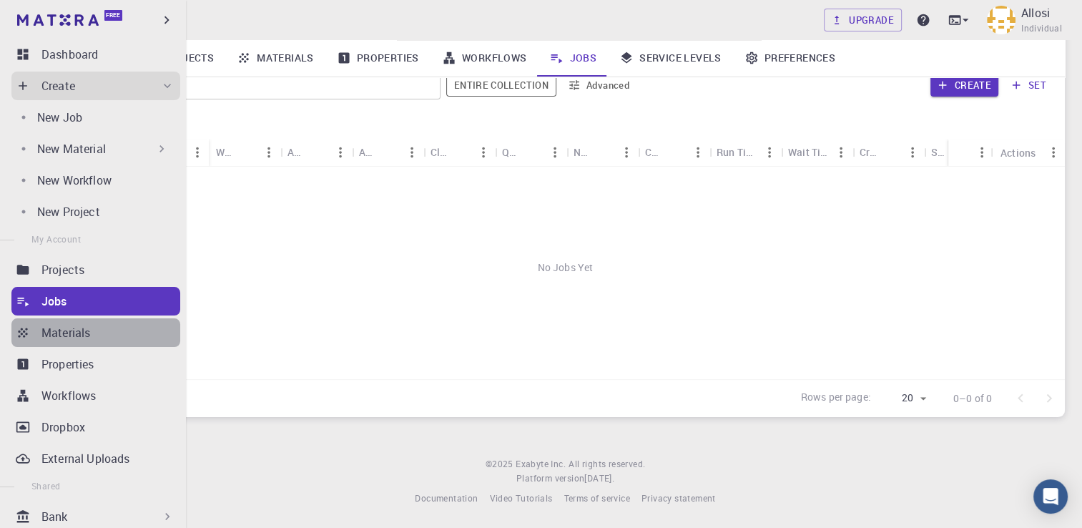
click at [137, 340] on div "Materials" at bounding box center [110, 332] width 139 height 17
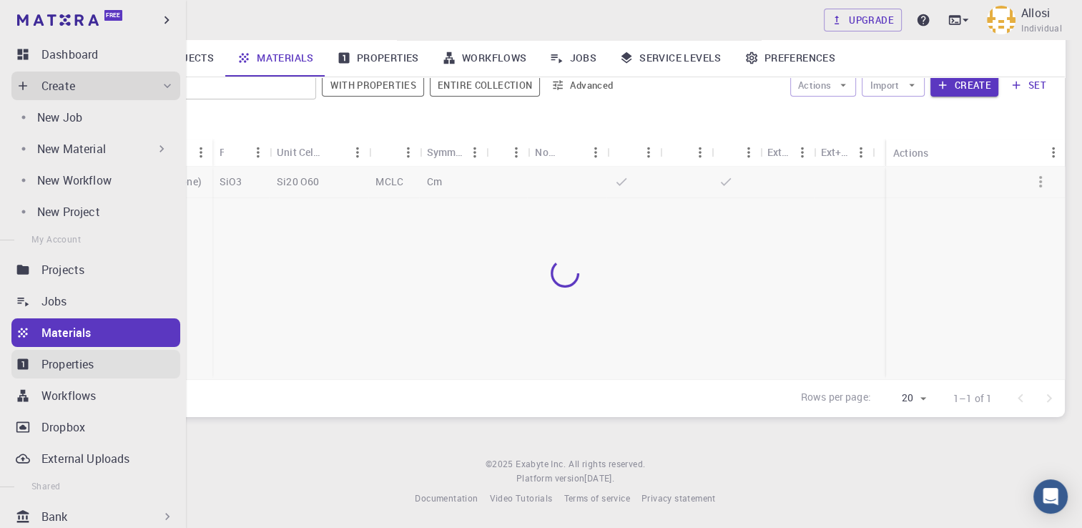
click at [134, 356] on div "Properties" at bounding box center [110, 364] width 139 height 17
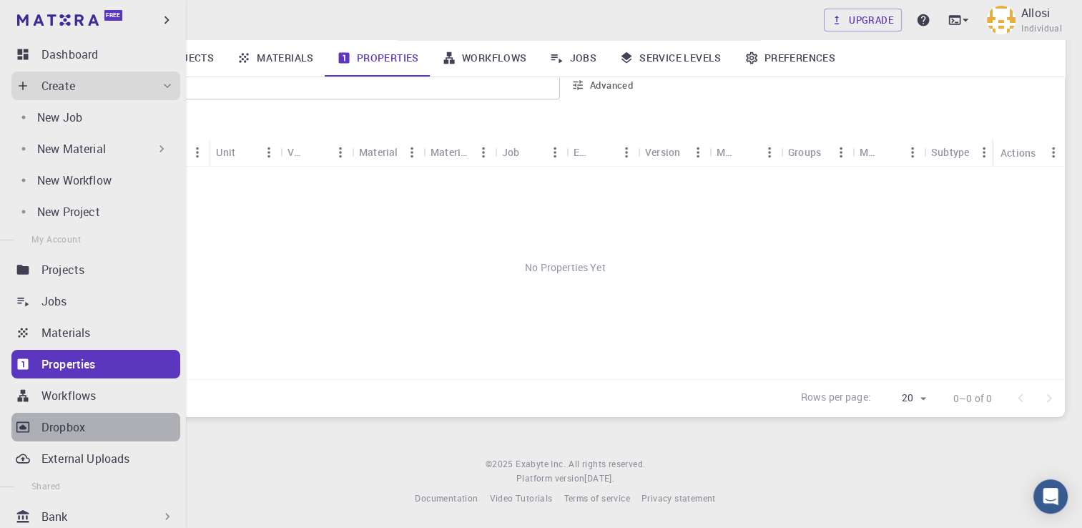
click at [117, 432] on div "Dropbox" at bounding box center [110, 427] width 139 height 17
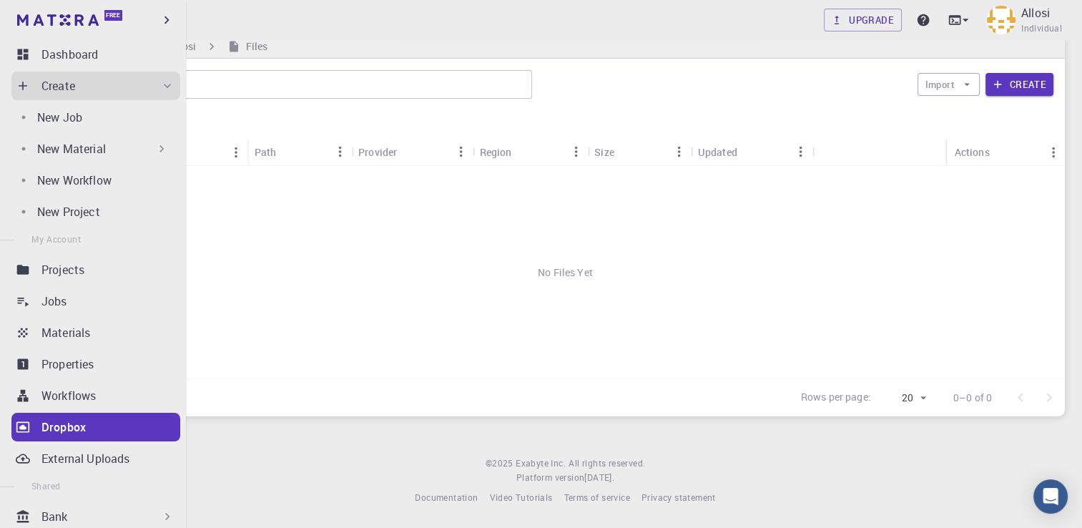
scroll to position [21, 0]
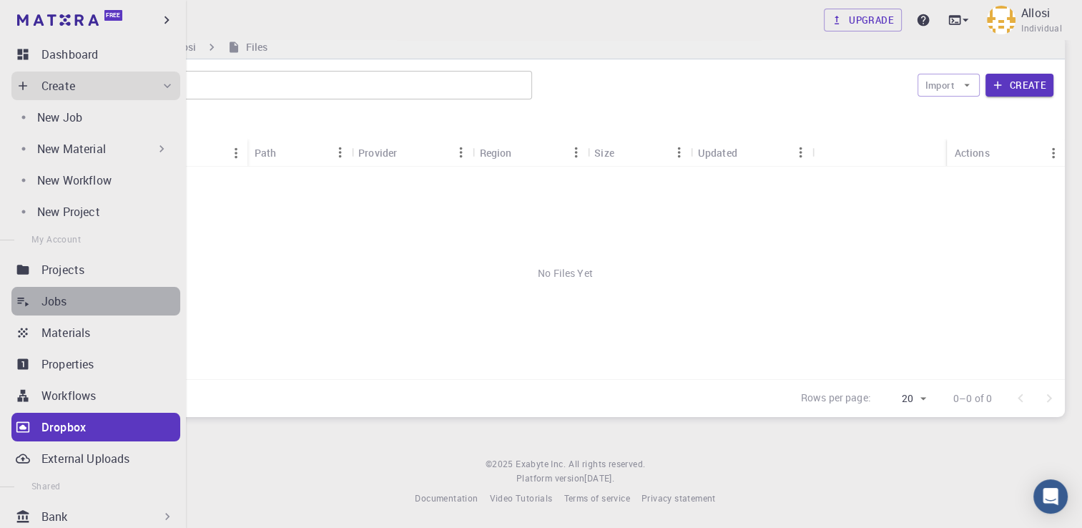
click at [140, 303] on div "Jobs" at bounding box center [110, 301] width 139 height 17
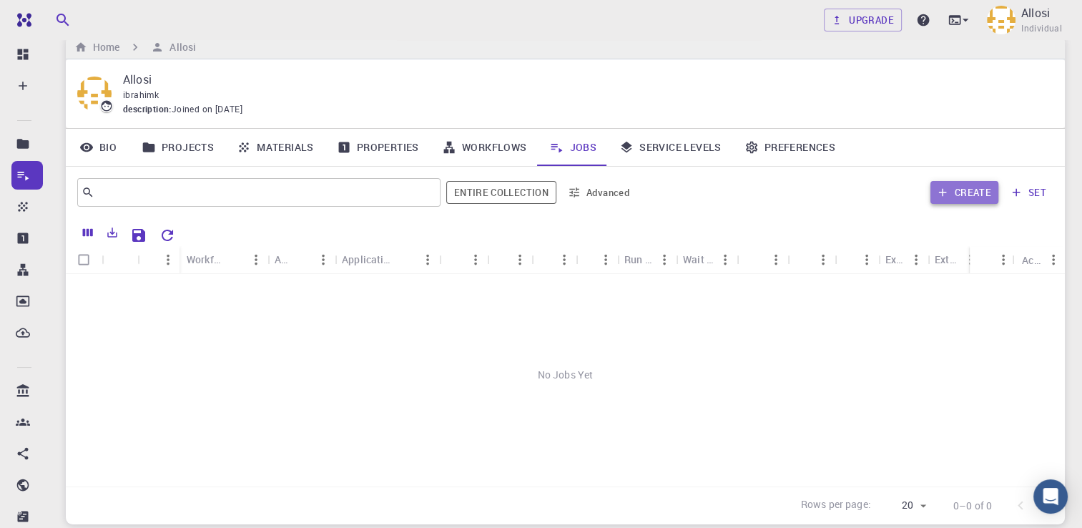
click at [956, 195] on button "Create" at bounding box center [965, 192] width 68 height 23
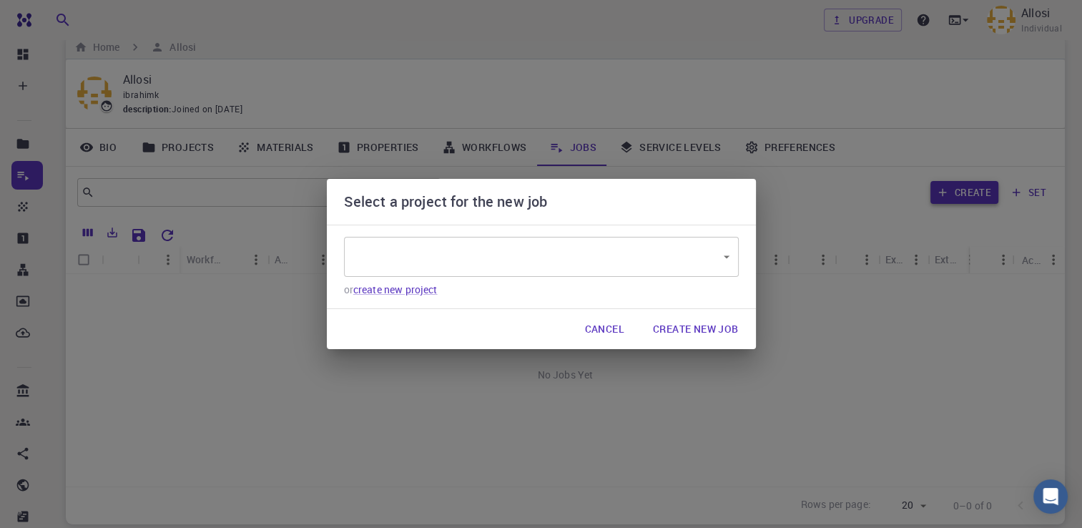
type input "bBbL4kWTzaisRbwJf"
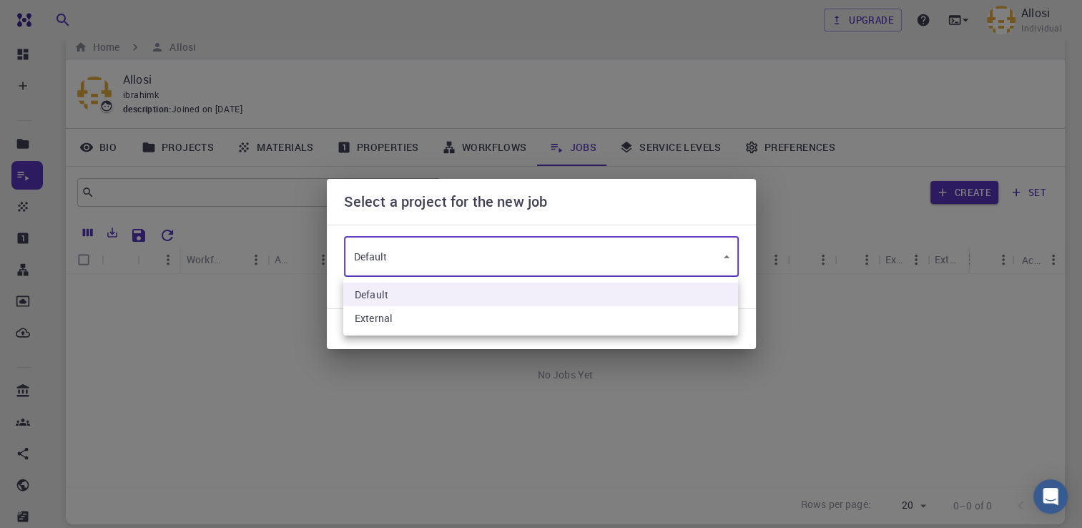
click at [644, 255] on body "Free Dashboard Create New Job New Material Create Material Upload File Import f…" at bounding box center [541, 307] width 1082 height 657
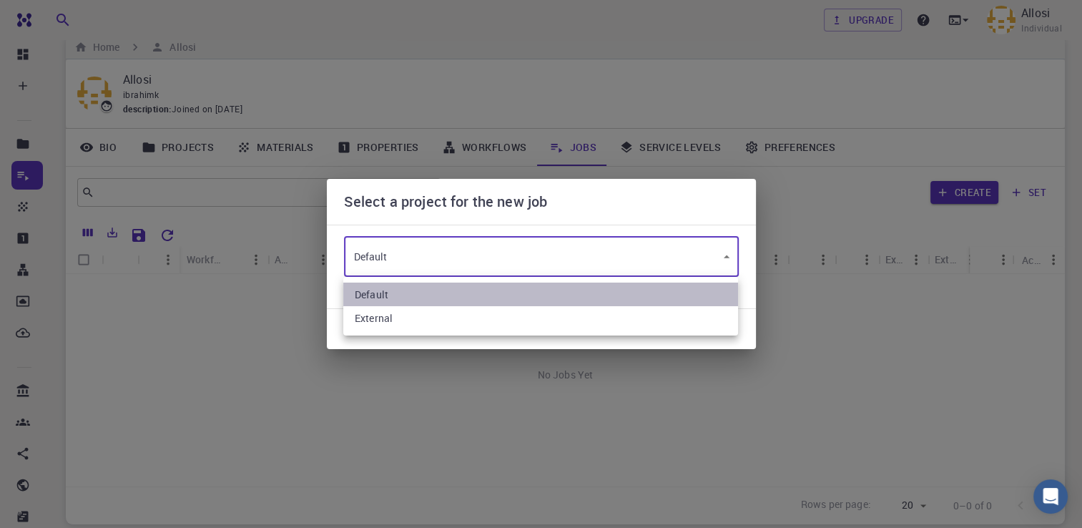
click at [623, 295] on li "Default" at bounding box center [540, 295] width 395 height 24
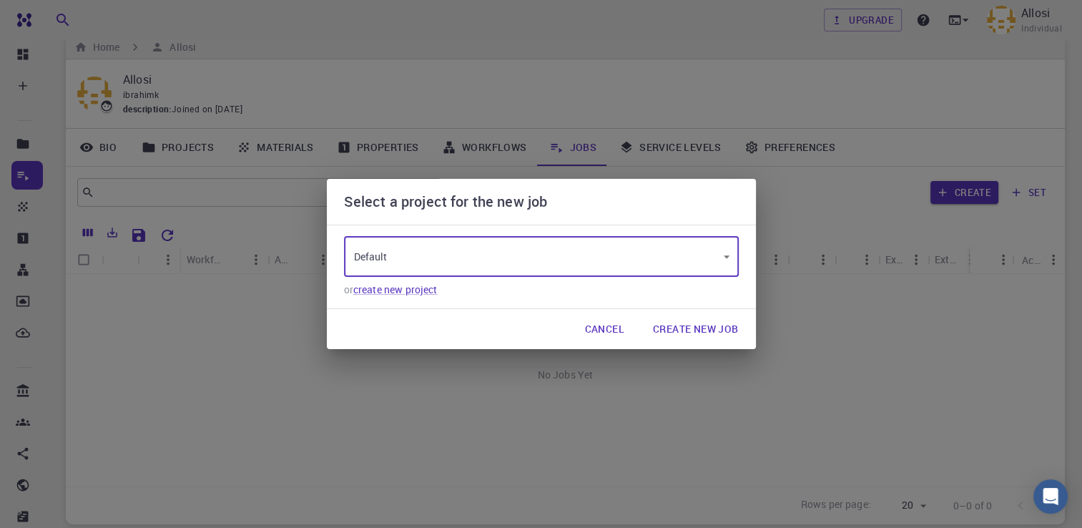
click at [690, 331] on button "Create New Job" at bounding box center [696, 329] width 109 height 29
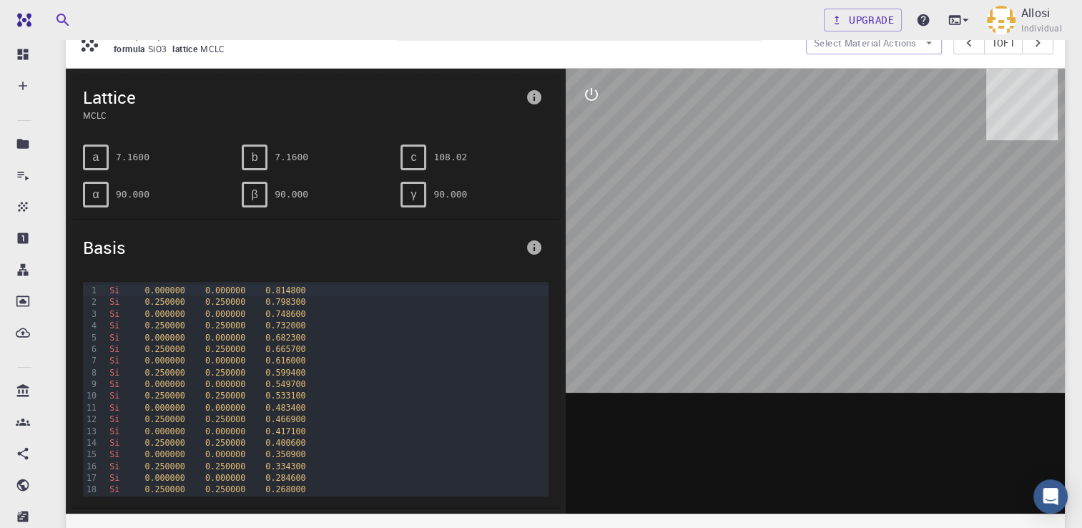
scroll to position [163, 0]
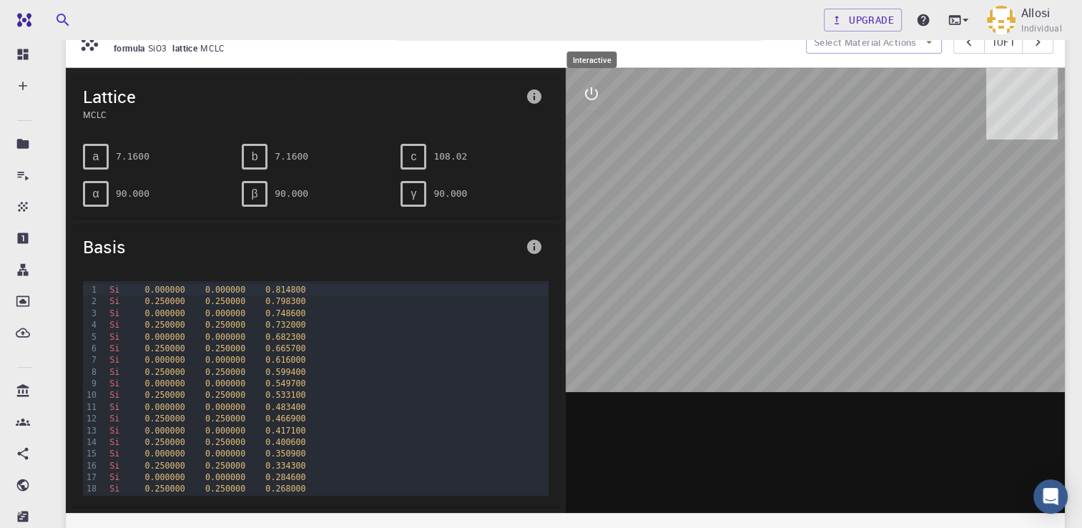
click at [600, 93] on button "interactive" at bounding box center [591, 94] width 34 height 34
click at [589, 195] on icon "measurements" at bounding box center [591, 196] width 11 height 11
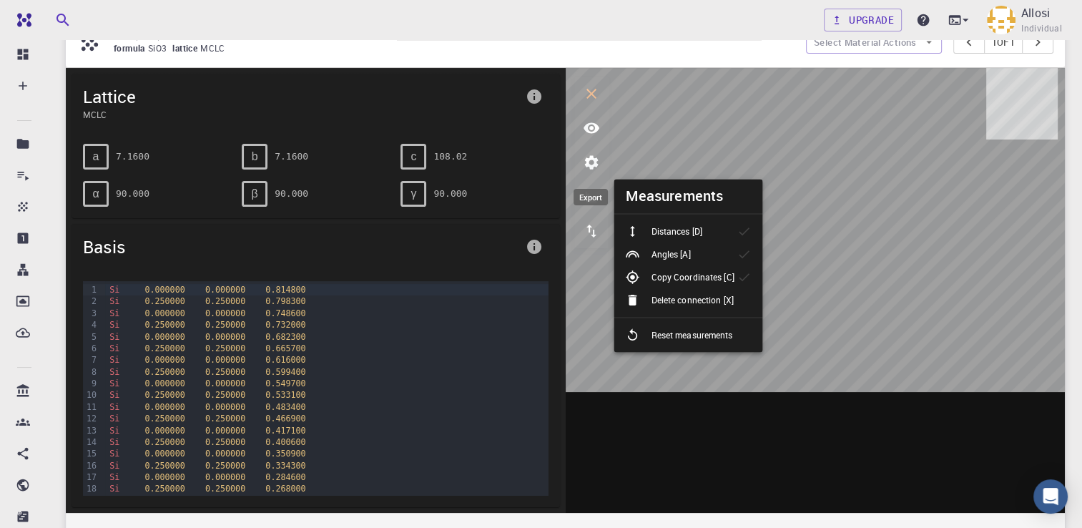
click at [597, 228] on icon "export" at bounding box center [591, 230] width 17 height 17
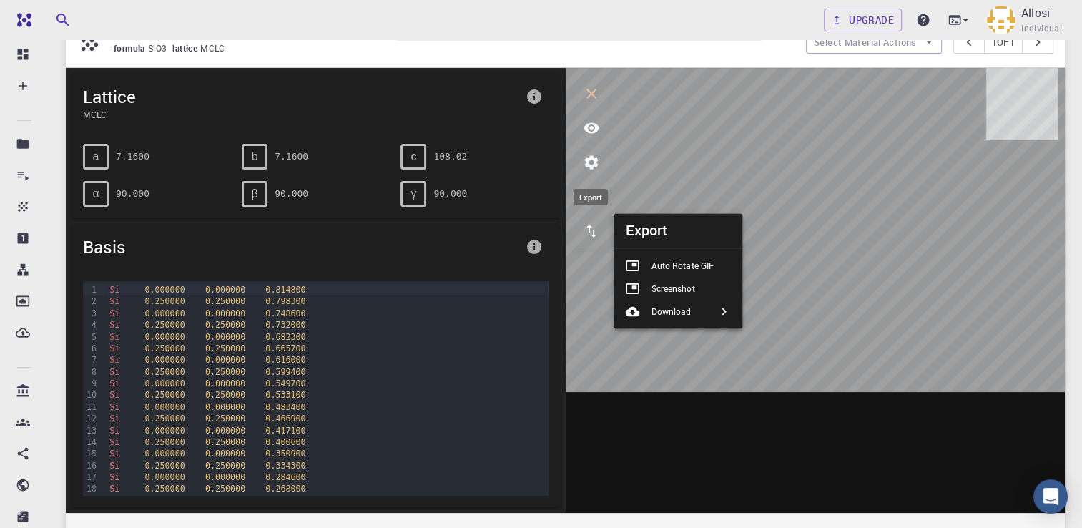
click at [597, 228] on icon "export" at bounding box center [591, 230] width 17 height 17
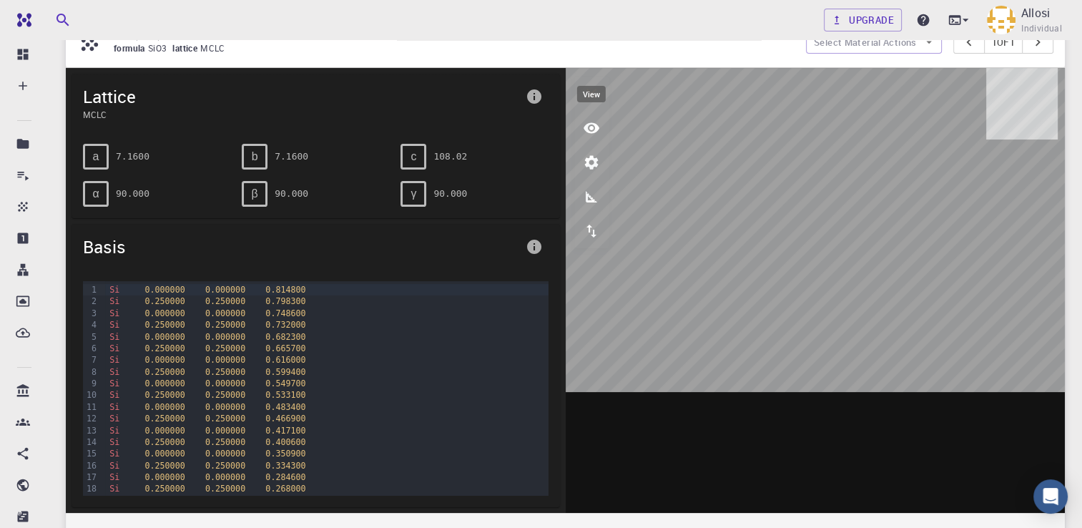
click at [592, 133] on icon "view" at bounding box center [591, 127] width 17 height 17
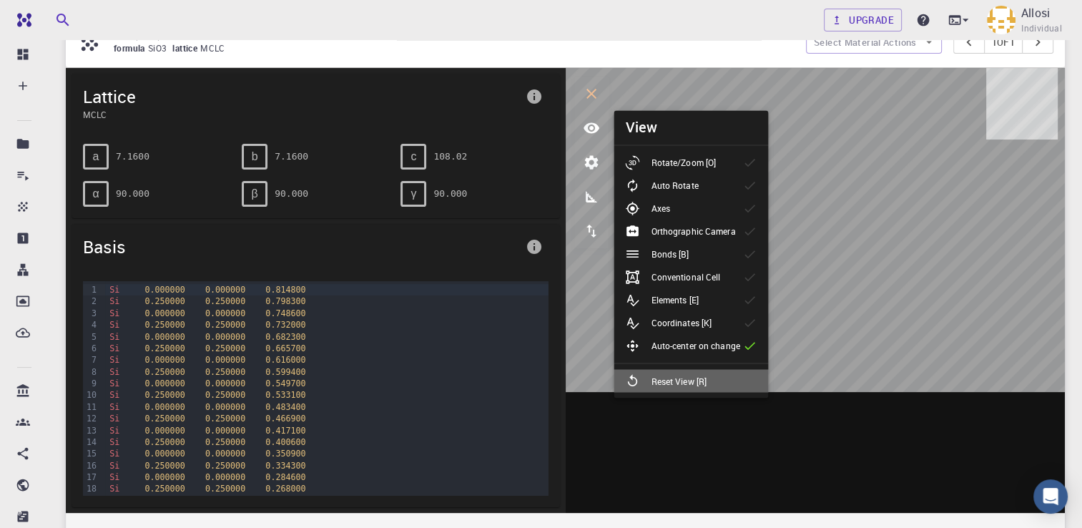
click at [699, 379] on p "Reset View [R]" at bounding box center [679, 380] width 56 height 13
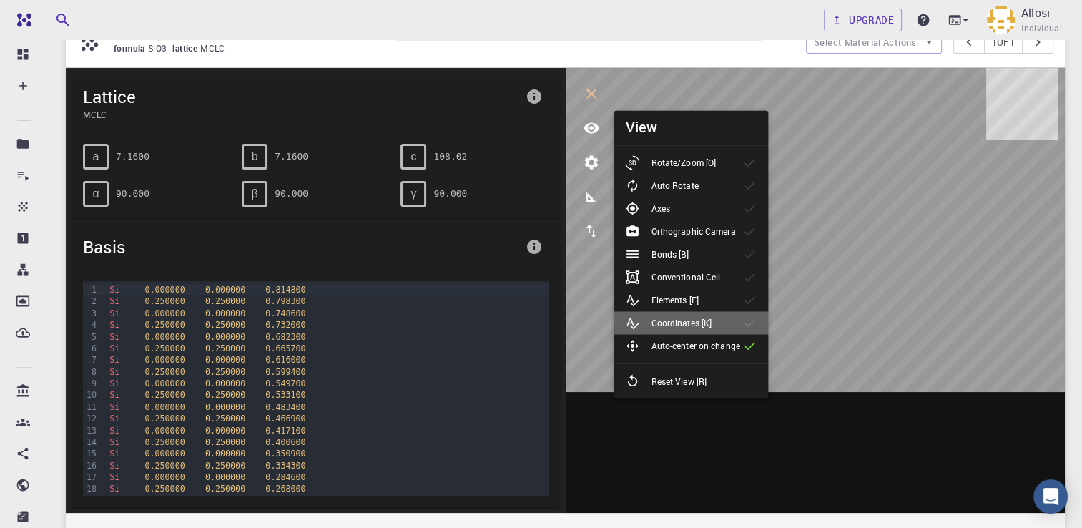
click at [711, 324] on p "Coordinates [K]" at bounding box center [681, 322] width 61 height 13
click at [715, 300] on li "Elements [E]" at bounding box center [691, 299] width 155 height 23
click at [721, 275] on div "Conventional Cell" at bounding box center [678, 277] width 107 height 14
click at [725, 254] on li "Bonds [B]" at bounding box center [691, 254] width 155 height 23
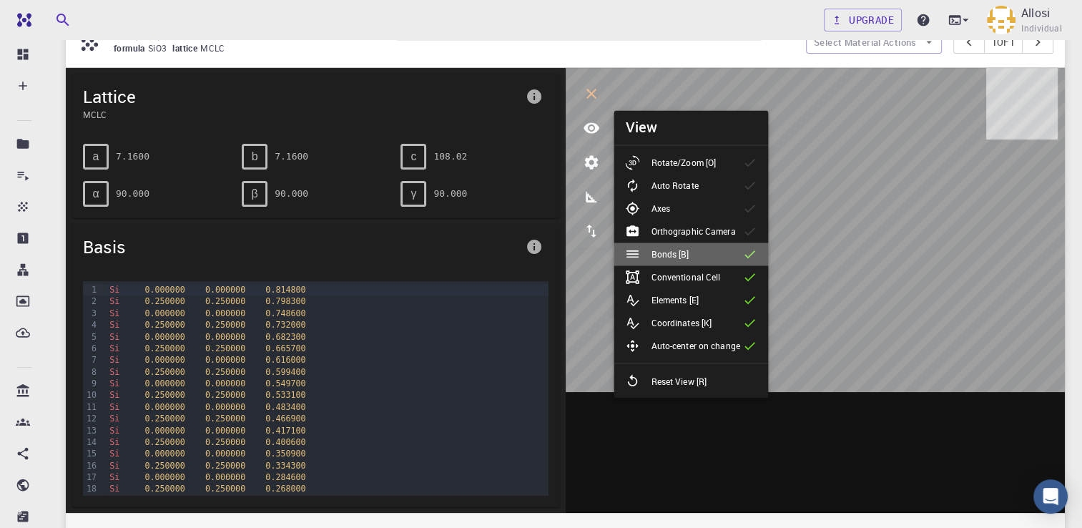
click at [749, 243] on li "Bonds [B]" at bounding box center [691, 254] width 155 height 23
click at [745, 200] on li "Axes" at bounding box center [691, 208] width 155 height 23
click at [584, 183] on button "measurements" at bounding box center [591, 197] width 34 height 34
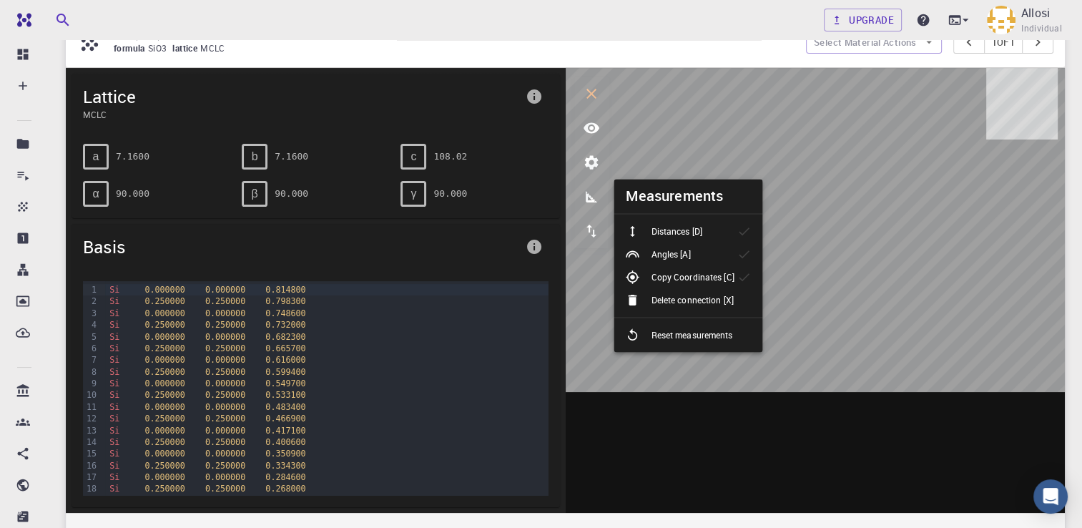
click at [682, 270] on p "Copy Coordinates [C]" at bounding box center [692, 276] width 83 height 13
click at [747, 225] on div "Measurements Distances [D] Angles [A] Copy Coordinates [C] Delete connection [X…" at bounding box center [685, 265] width 155 height 173
click at [744, 273] on ul "Distances [D] Angles [A] Copy Coordinates [C] Delete connection [X] Reset measu…" at bounding box center [688, 283] width 149 height 138
click at [744, 273] on icon at bounding box center [745, 277] width 14 height 14
click at [740, 253] on icon at bounding box center [745, 254] width 14 height 14
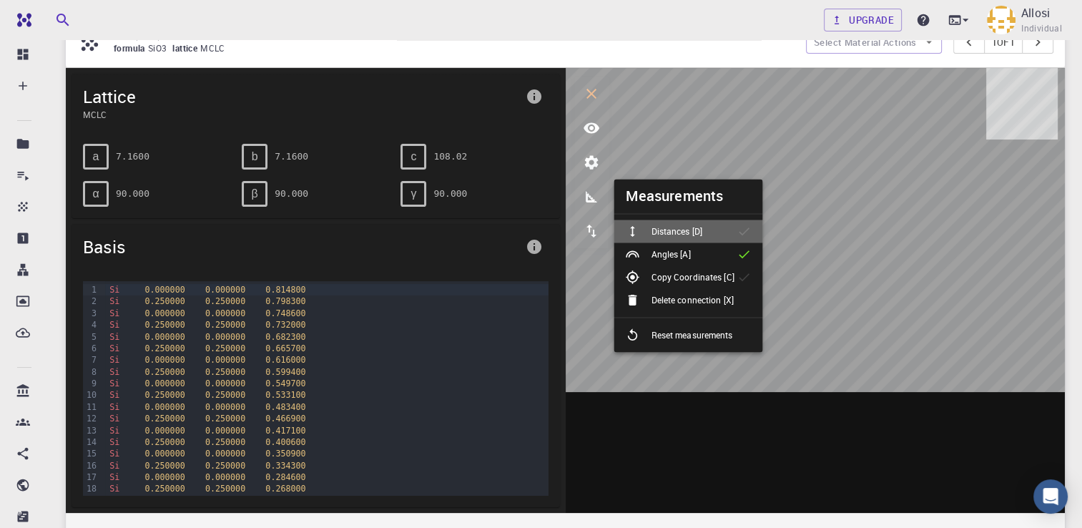
click at [746, 236] on icon at bounding box center [745, 231] width 14 height 14
click at [592, 159] on icon "parameters" at bounding box center [591, 162] width 14 height 14
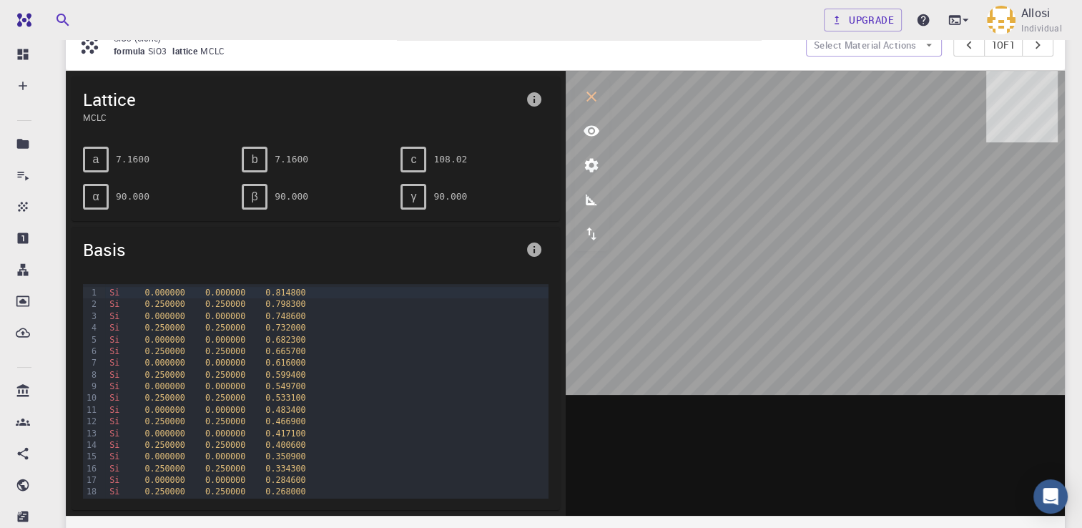
scroll to position [103, 0]
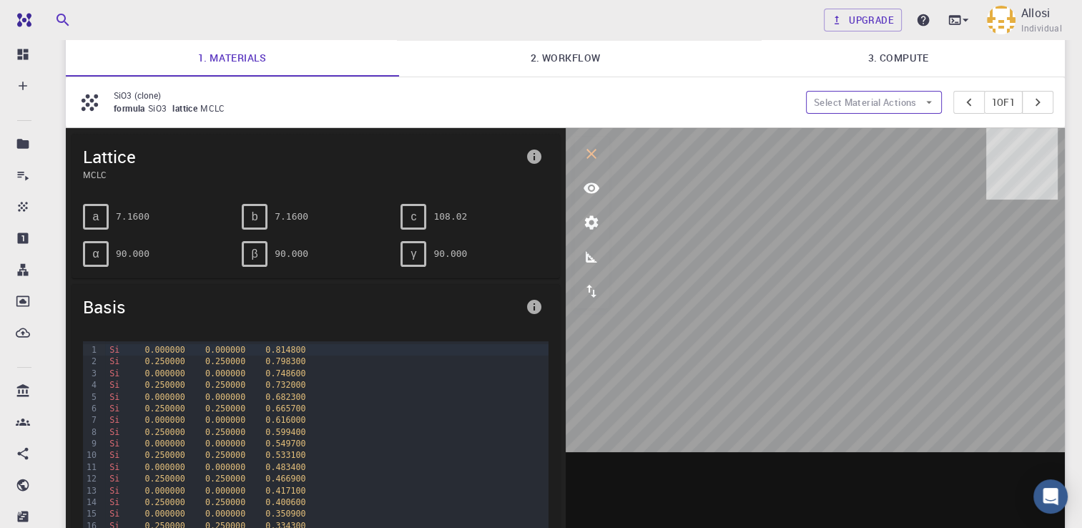
drag, startPoint x: 1014, startPoint y: 100, endPoint x: 909, endPoint y: 99, distance: 104.5
click at [909, 99] on div "Select Material Actions 1 of 1" at bounding box center [930, 102] width 248 height 23
click at [909, 99] on button "Select Material Actions" at bounding box center [874, 102] width 136 height 23
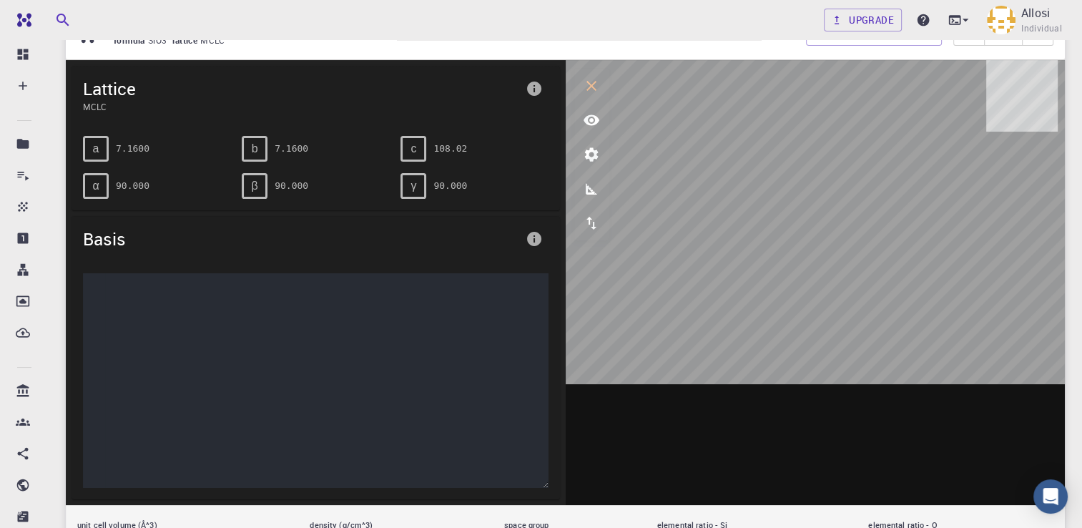
scroll to position [0, 0]
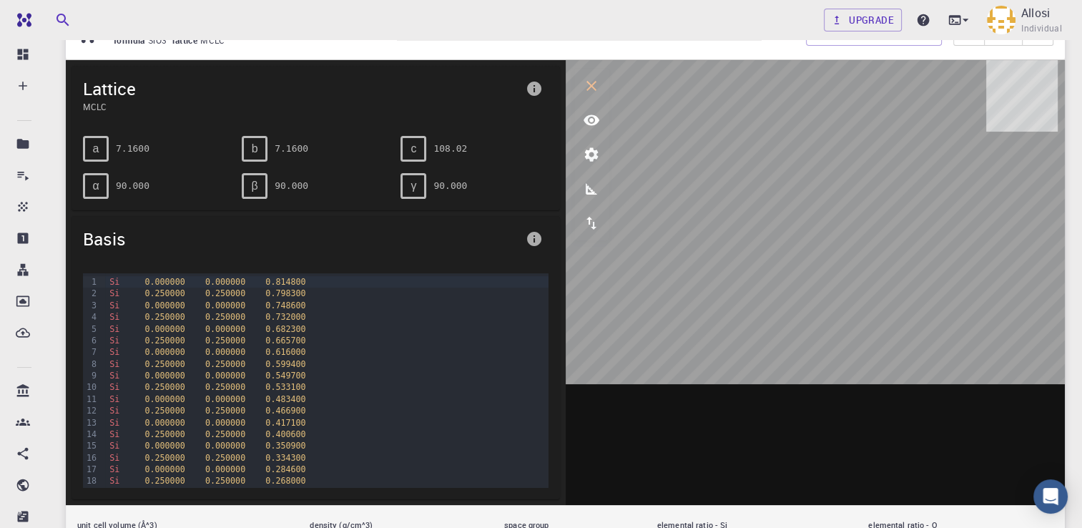
click at [542, 187] on div "γ 90.000" at bounding box center [474, 186] width 147 height 26
click at [287, 277] on span "0.814800" at bounding box center [285, 282] width 40 height 10
drag, startPoint x: 287, startPoint y: 275, endPoint x: 254, endPoint y: 278, distance: 33.0
click at [265, 278] on span "0.814800" at bounding box center [285, 282] width 40 height 10
click at [380, 328] on div "Si 0.000000 0.000000 0.682300" at bounding box center [326, 328] width 443 height 11
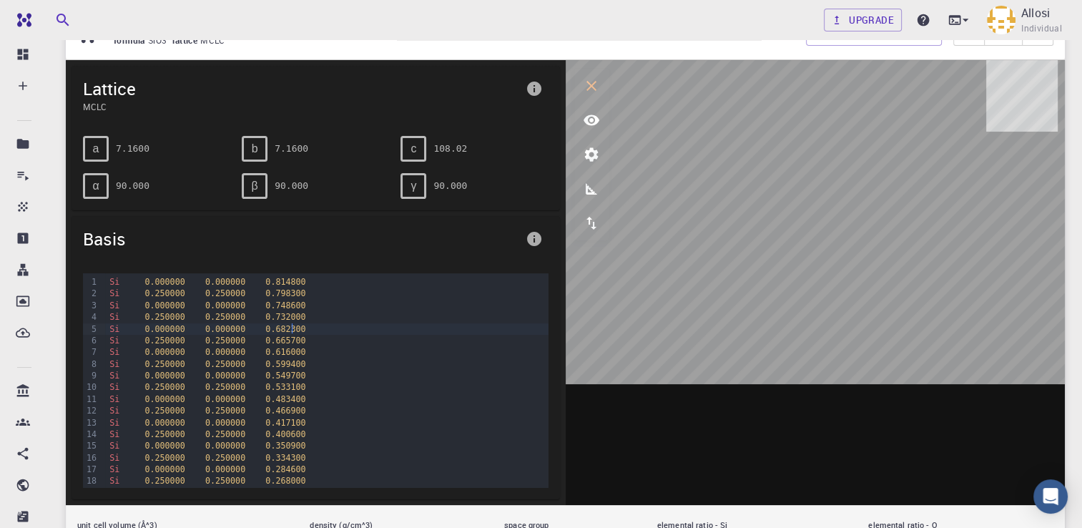
click at [394, 328] on div "Si 0.000000 0.000000 0.682300" at bounding box center [326, 328] width 443 height 11
click at [395, 302] on div "Si 0.000000 0.000000 0.748600" at bounding box center [326, 305] width 443 height 11
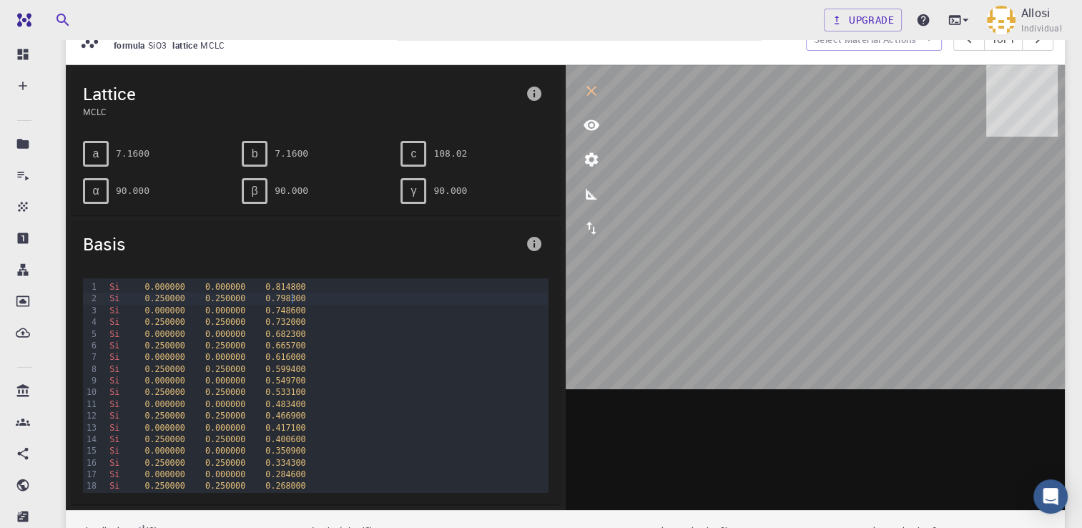
click at [532, 294] on div "Si 0.250000 0.250000 0.798300" at bounding box center [326, 298] width 443 height 11
click at [600, 215] on button "export" at bounding box center [591, 228] width 34 height 34
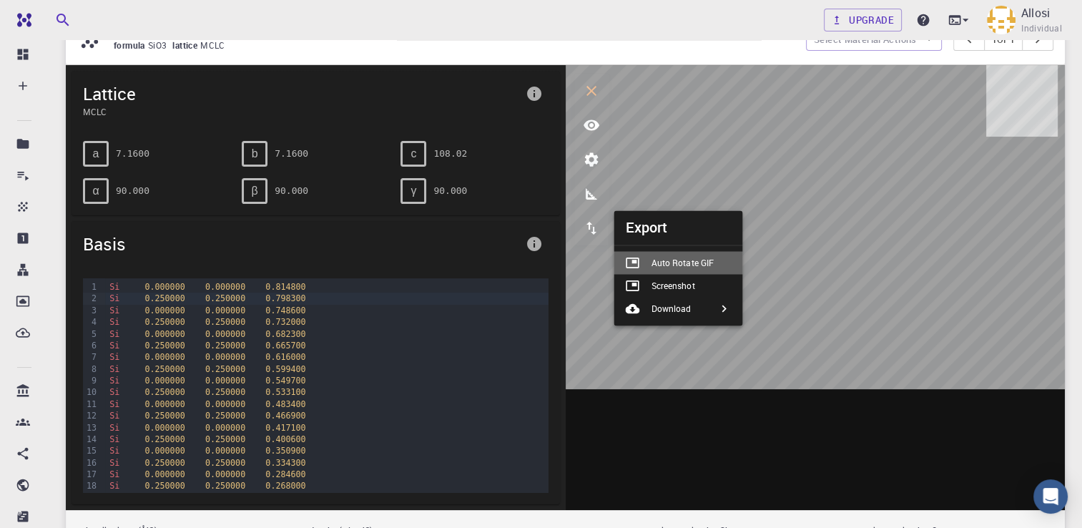
click at [647, 255] on div at bounding box center [638, 262] width 26 height 14
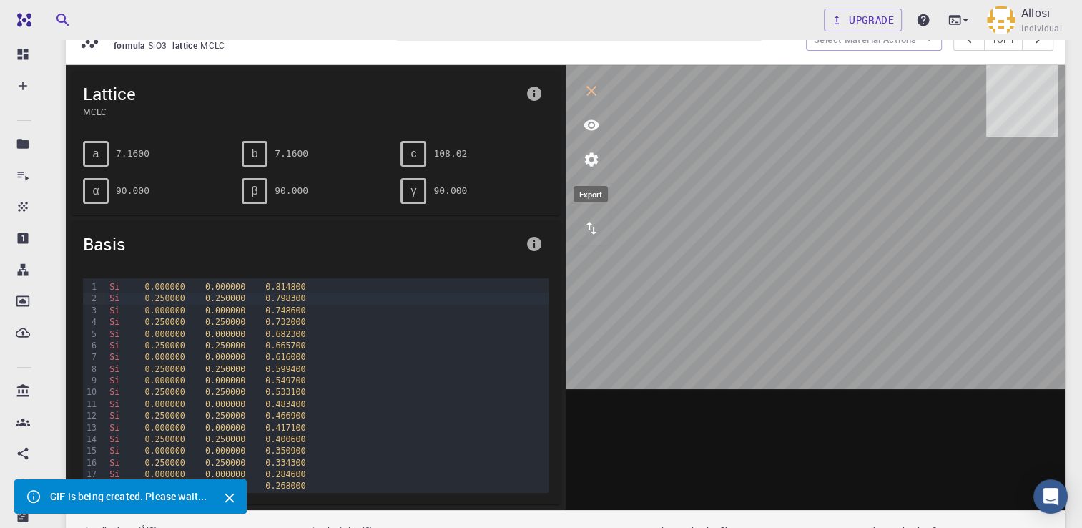
click at [590, 225] on icon "export" at bounding box center [591, 228] width 17 height 17
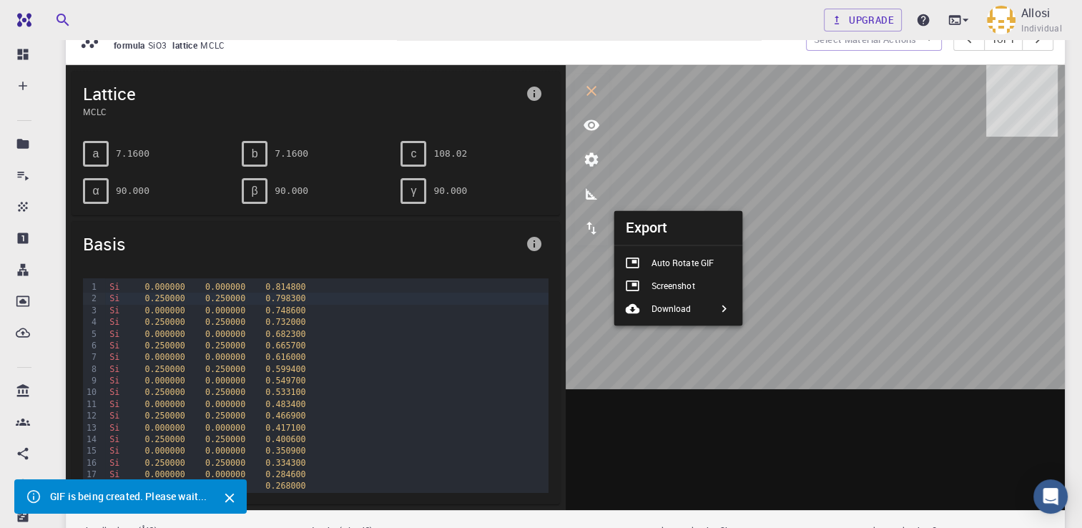
click at [647, 276] on li "Screenshot" at bounding box center [678, 285] width 129 height 23
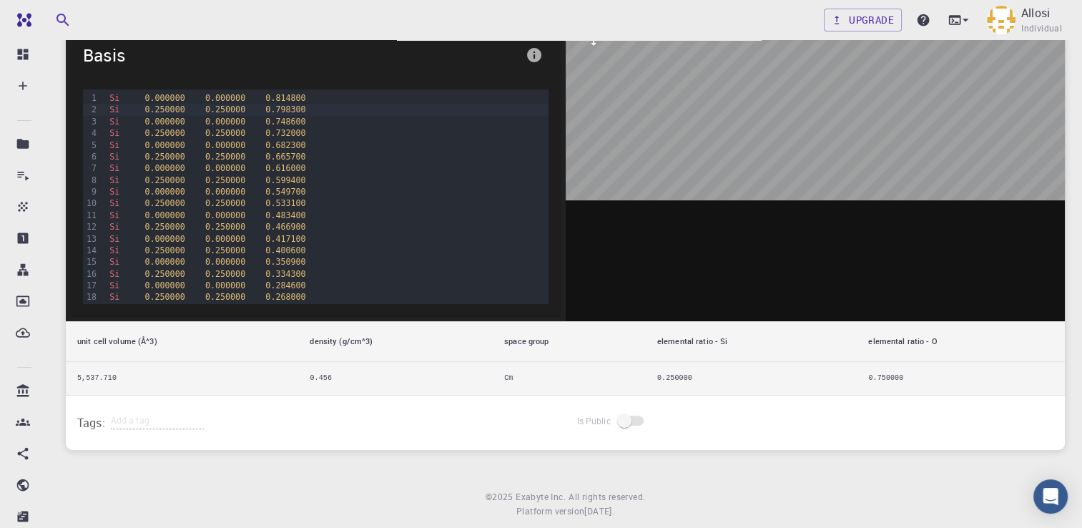
scroll to position [372, 0]
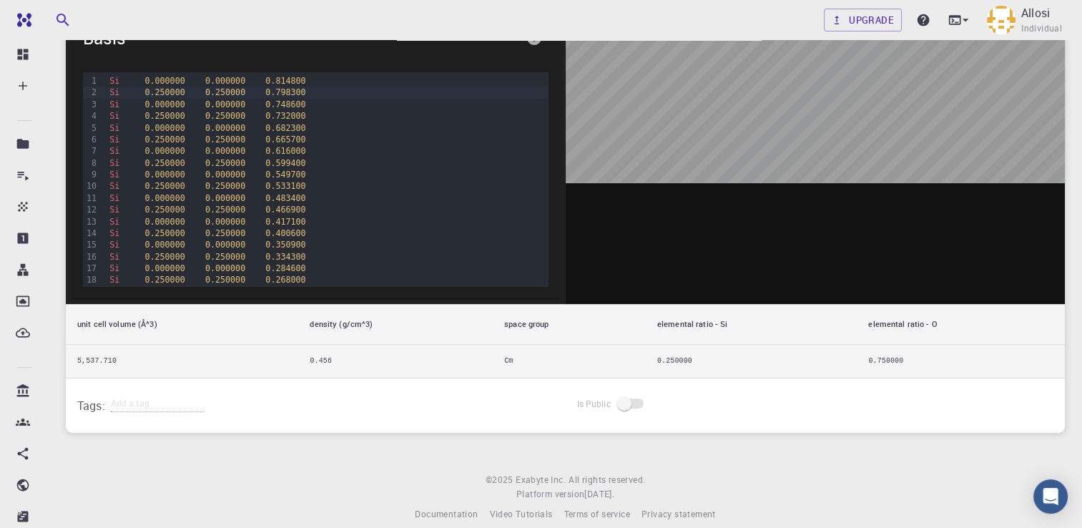
click at [629, 398] on span at bounding box center [632, 403] width 24 height 10
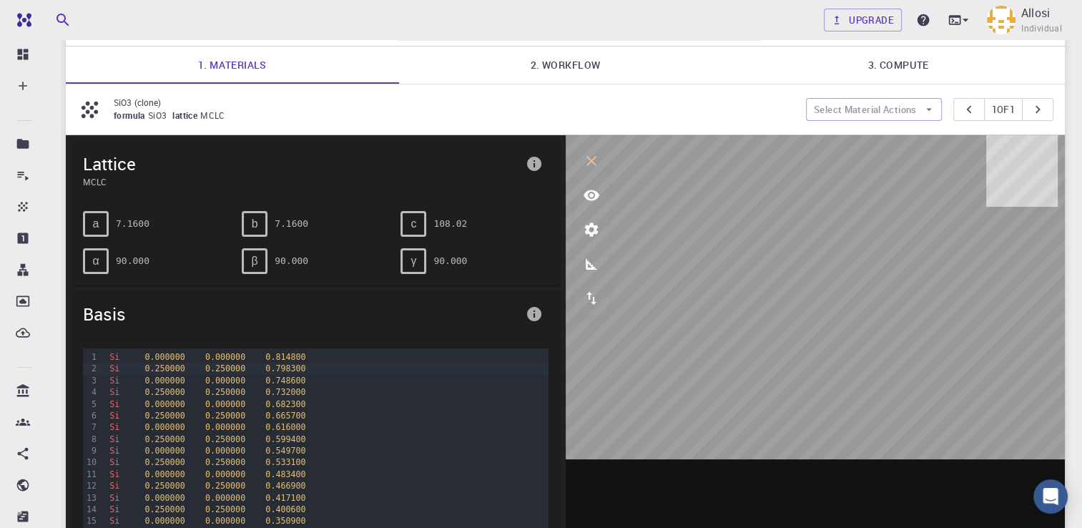
scroll to position [94, 0]
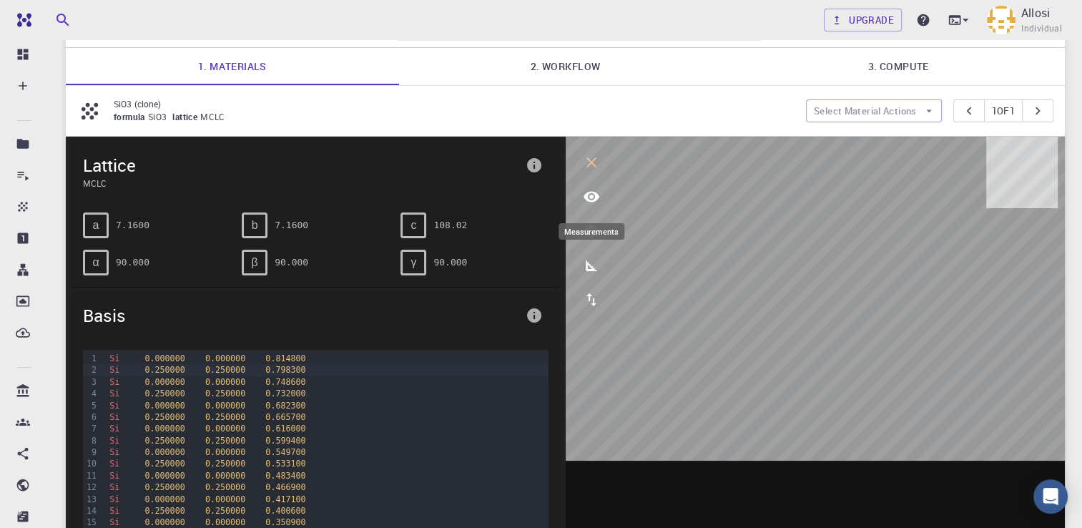
click at [592, 272] on icon "measurements" at bounding box center [591, 265] width 17 height 17
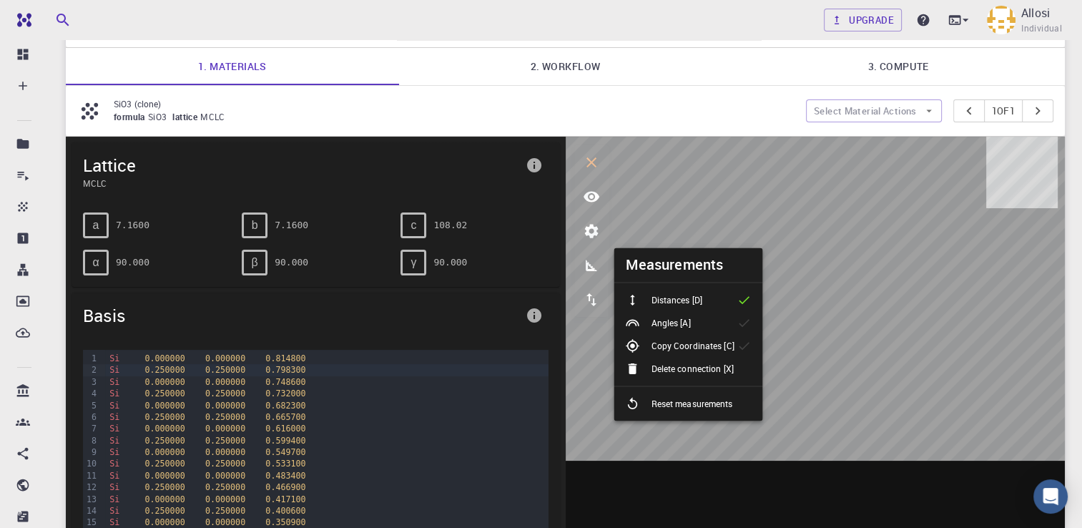
click at [672, 328] on p "Angles [A]" at bounding box center [670, 322] width 39 height 13
click at [681, 348] on p "Copy Coordinates [C]" at bounding box center [692, 345] width 83 height 13
click at [658, 400] on p "Reset measurements" at bounding box center [692, 403] width 82 height 13
click at [584, 225] on icon "parameters" at bounding box center [591, 230] width 17 height 17
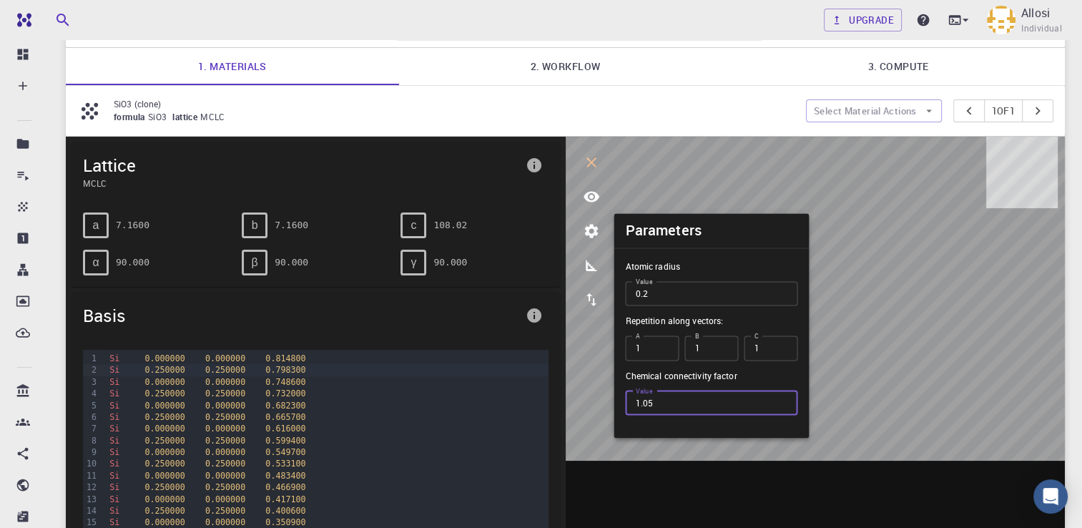
click at [676, 399] on input "1.05" at bounding box center [711, 403] width 172 height 24
type input "1.09"
click at [658, 346] on input "2" at bounding box center [652, 348] width 54 height 24
type input "3"
click at [660, 346] on input "3" at bounding box center [652, 348] width 54 height 24
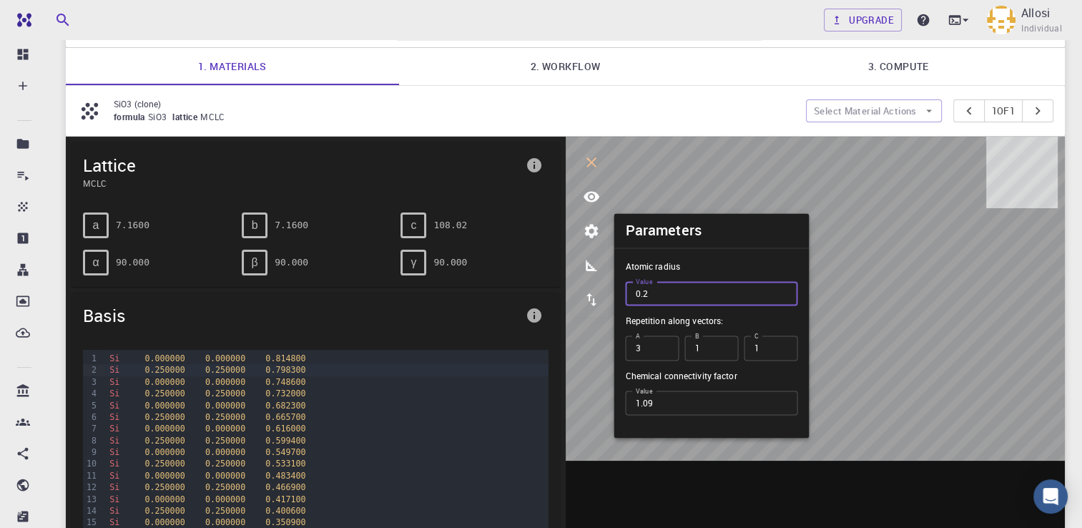
click at [668, 296] on input "0.2" at bounding box center [711, 293] width 172 height 24
type input "06"
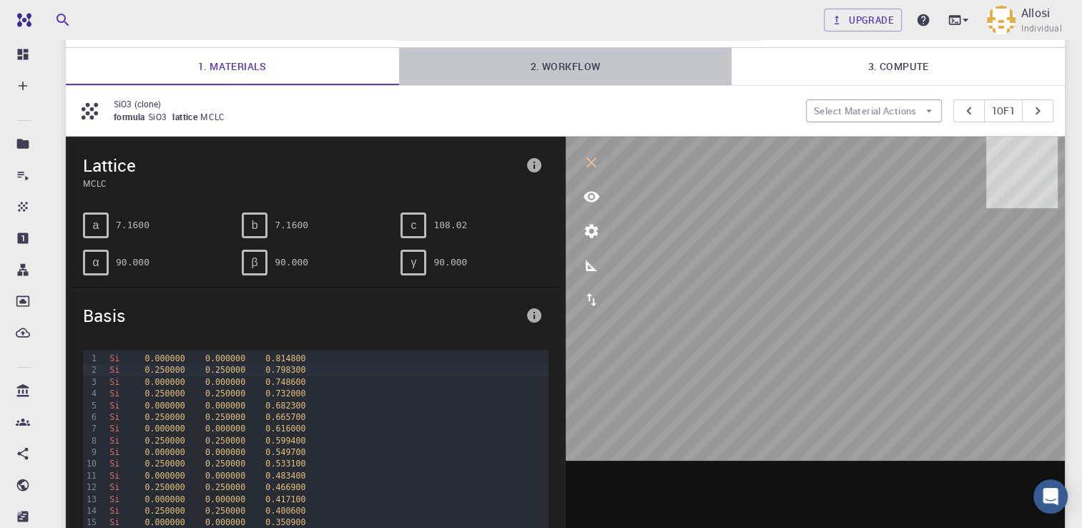
click at [584, 57] on link "2. Workflow" at bounding box center [565, 66] width 333 height 37
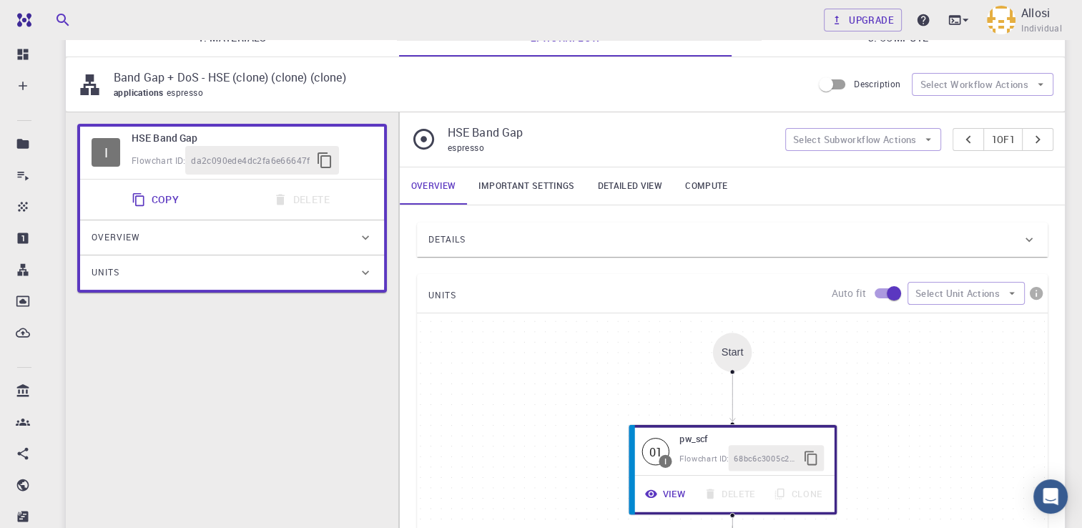
scroll to position [0, 0]
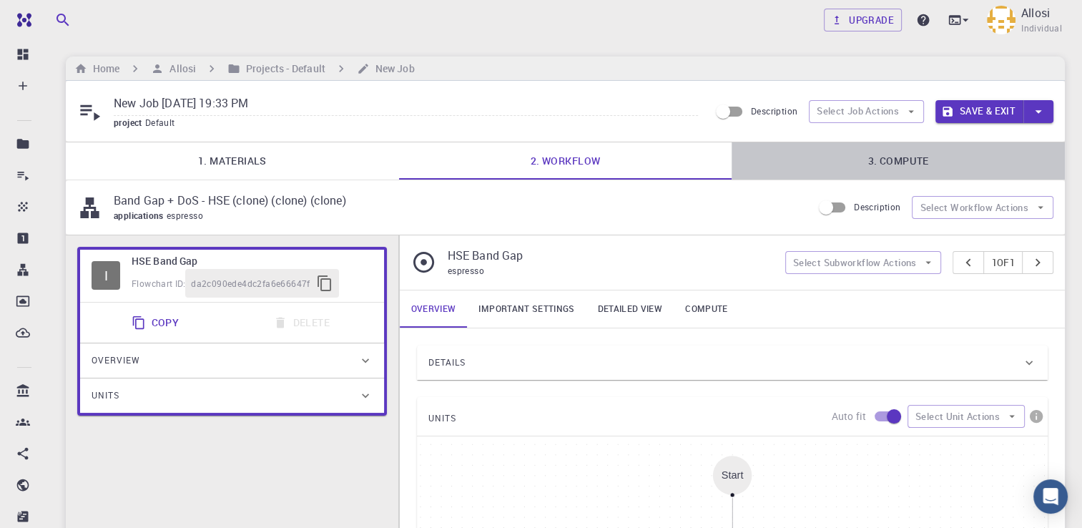
click at [818, 145] on link "3. Compute" at bounding box center [898, 160] width 333 height 37
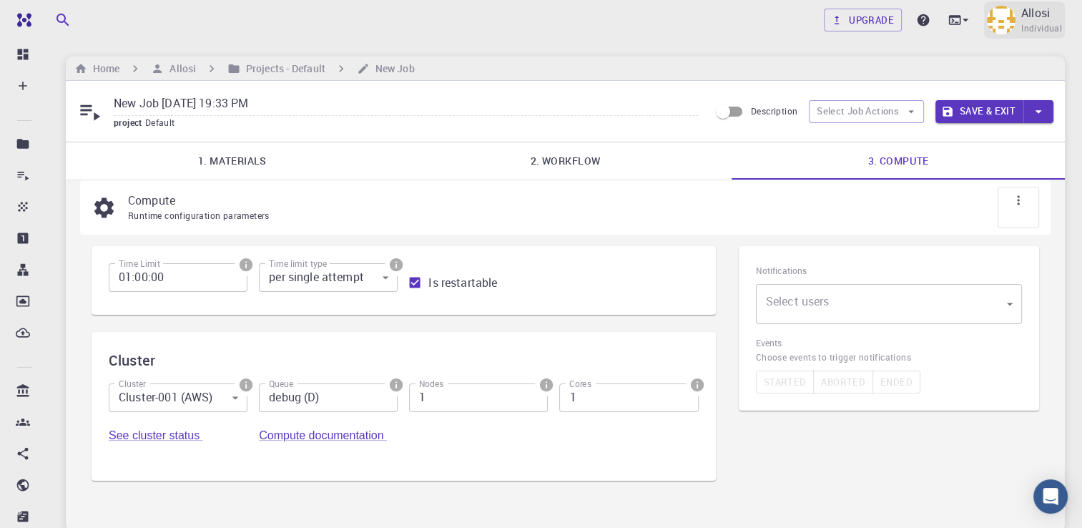
click at [1053, 17] on div "Allosi Individual" at bounding box center [1042, 19] width 41 height 31
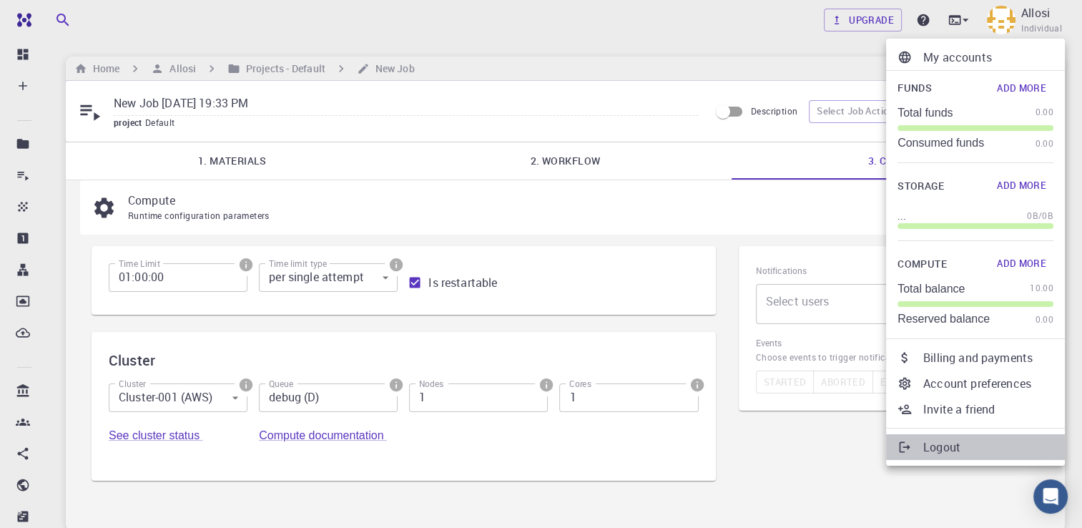
click at [975, 451] on p "Logout" at bounding box center [989, 447] width 130 height 17
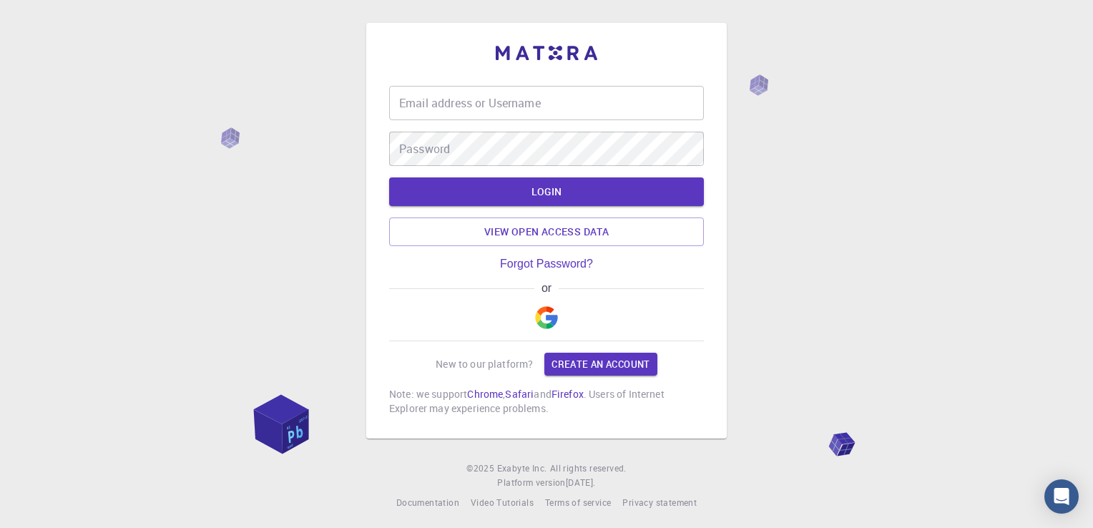
type input "ibrahimk"
